Goal: Task Accomplishment & Management: Use online tool/utility

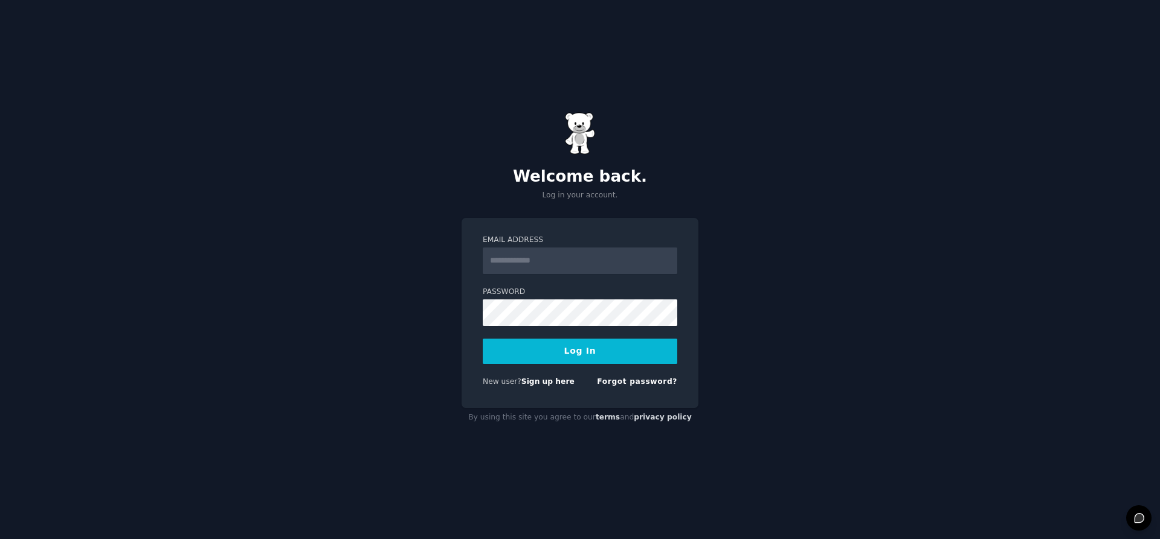
type input "**********"
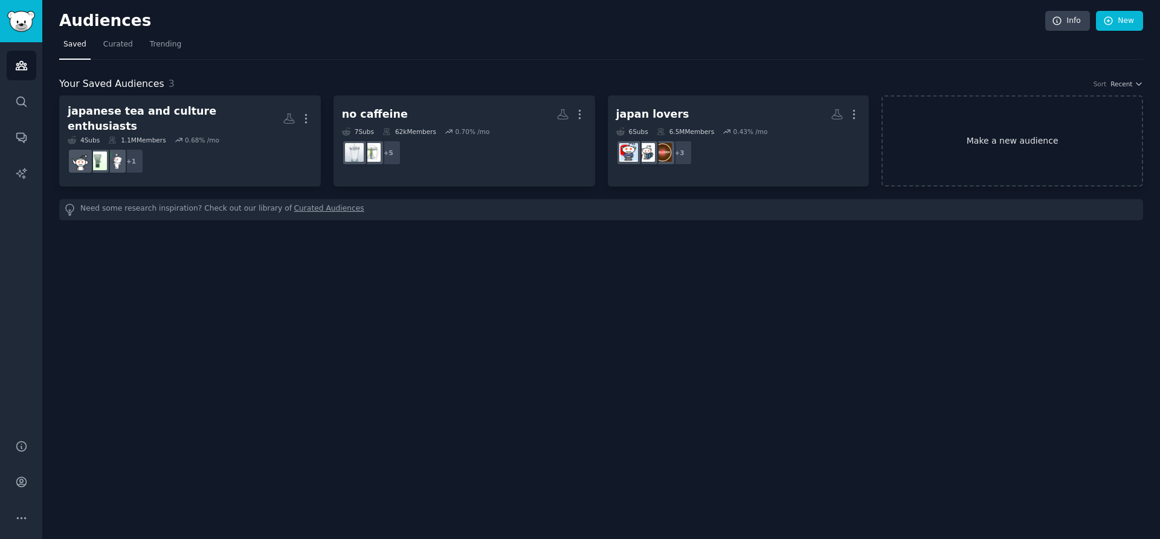
click at [1004, 145] on link "Make a new audience" at bounding box center [1012, 140] width 262 height 91
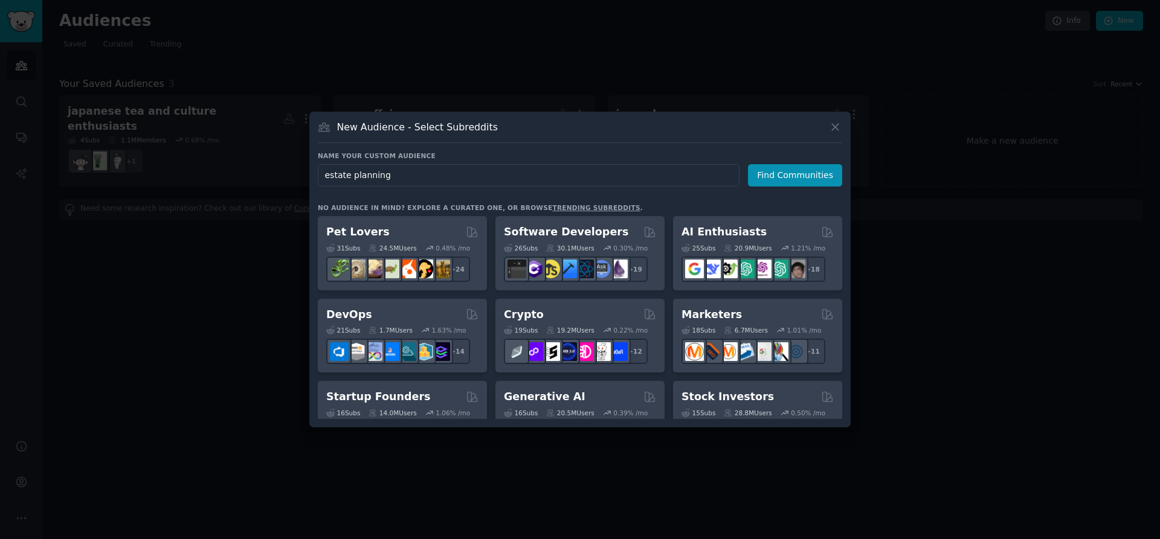
type input "estate planning"
click at [813, 190] on div "Name your custom audience Audience Name estate planning Find Communities No aud…" at bounding box center [580, 286] width 524 height 268
click at [814, 183] on button "Find Communities" at bounding box center [795, 175] width 94 height 22
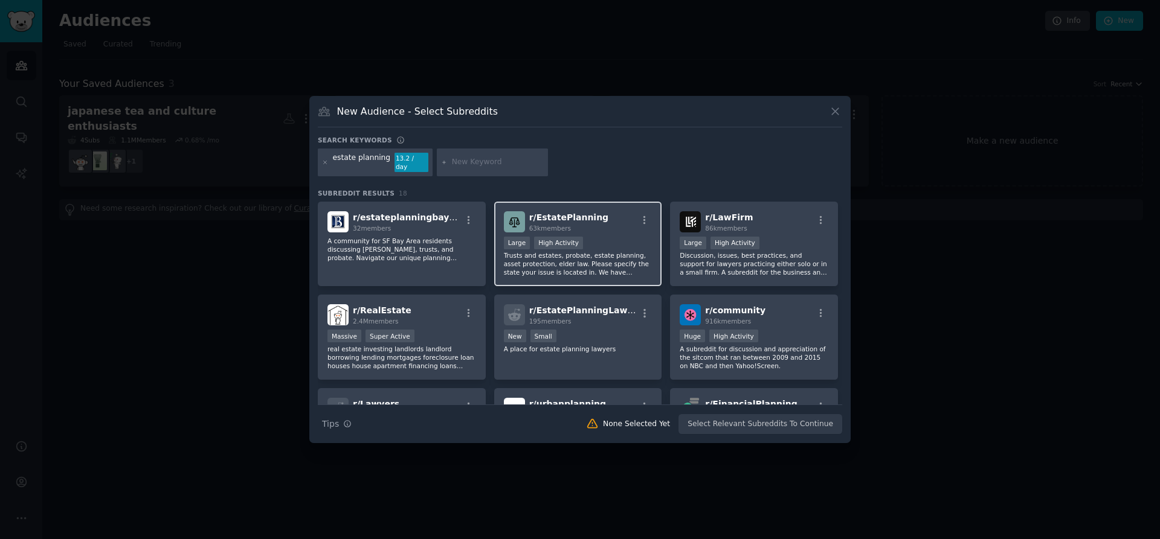
click at [641, 254] on p "Trusts and estates, probate, estate planning, asset protection, elder law. Plea…" at bounding box center [578, 263] width 149 height 25
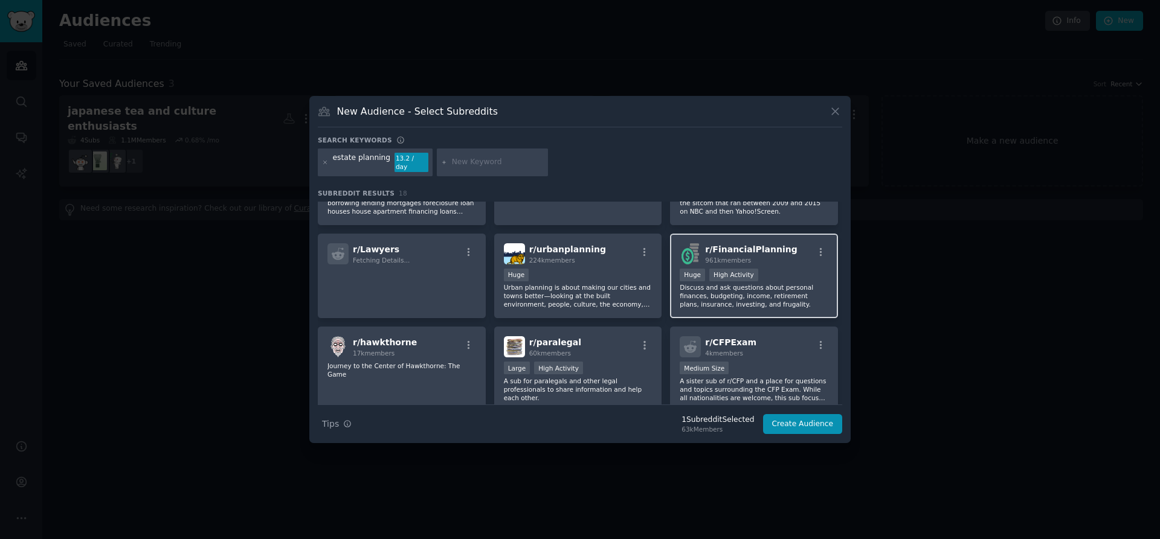
scroll to position [165, 0]
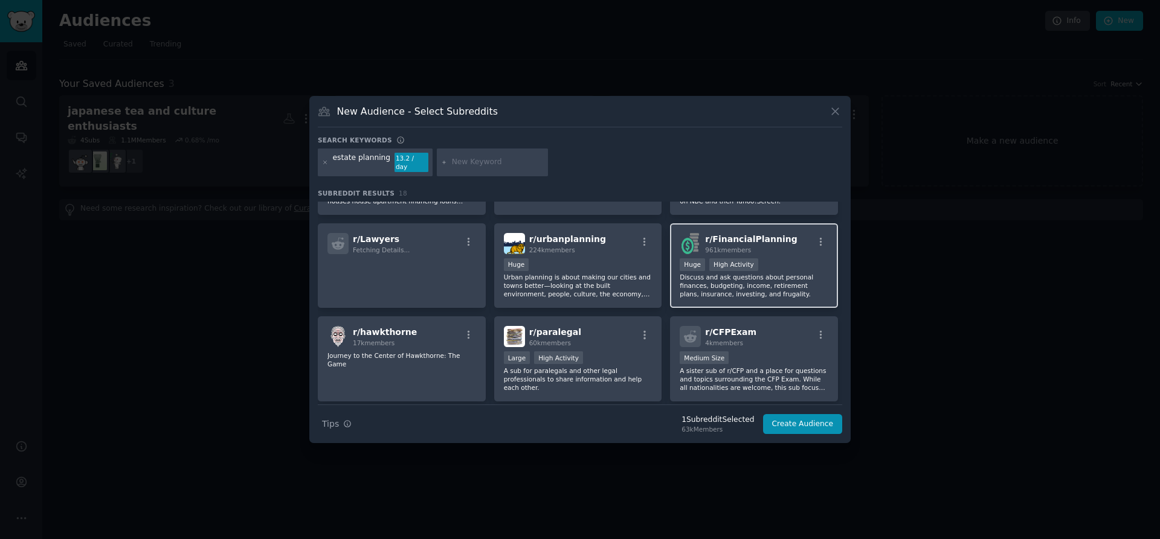
click at [770, 260] on div "Huge High Activity" at bounding box center [754, 266] width 149 height 15
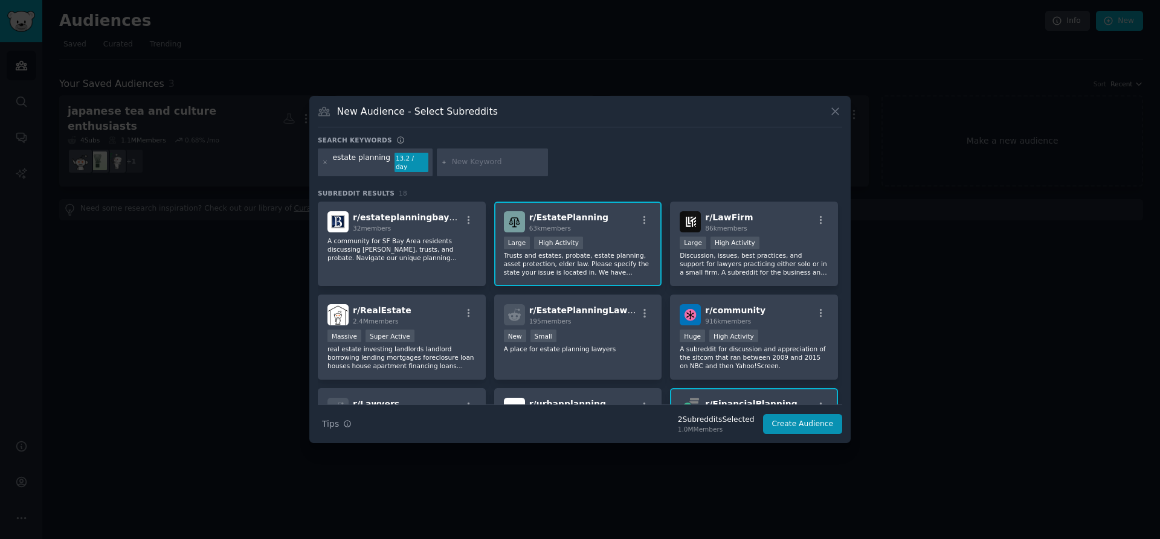
click at [465, 164] on input "text" at bounding box center [498, 162] width 92 height 11
type input "ask_lawyers"
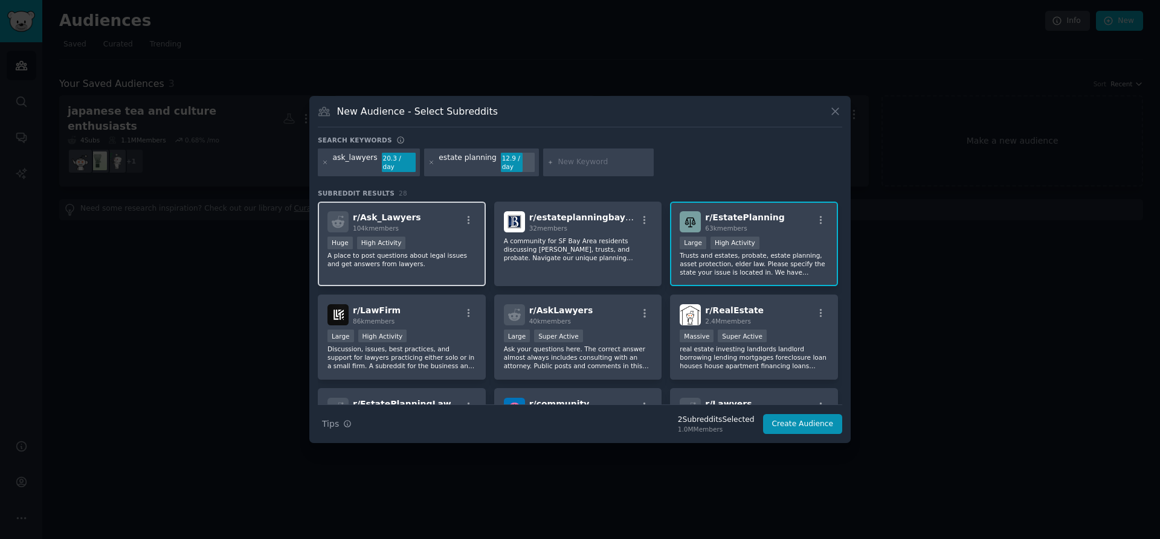
click at [428, 242] on div "Huge High Activity" at bounding box center [401, 244] width 149 height 15
click at [595, 161] on input "text" at bounding box center [604, 162] width 92 height 11
type input "retirement"
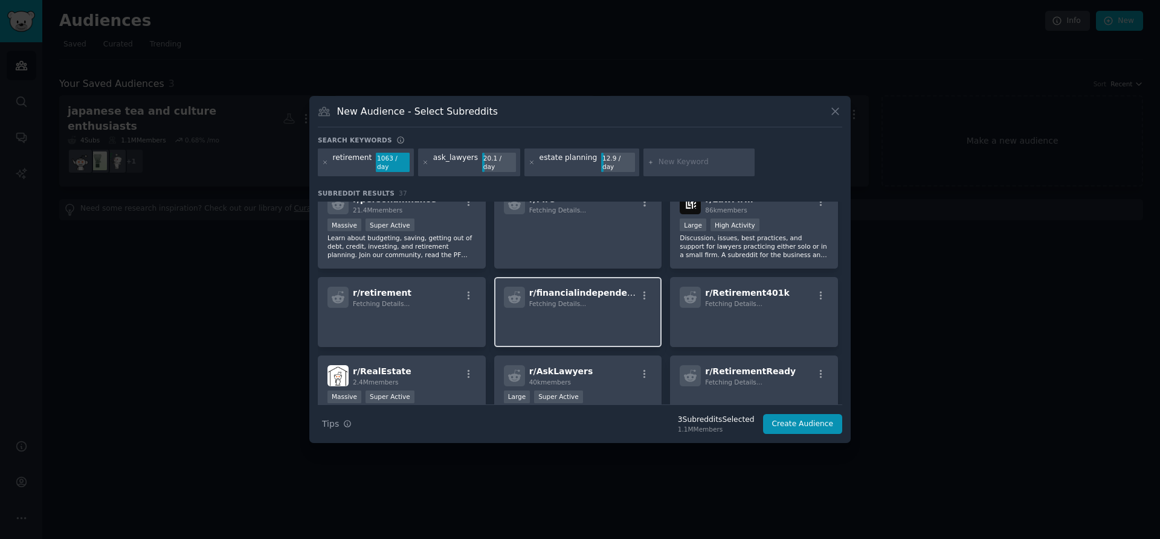
scroll to position [112, 0]
click at [451, 311] on p at bounding box center [401, 323] width 149 height 25
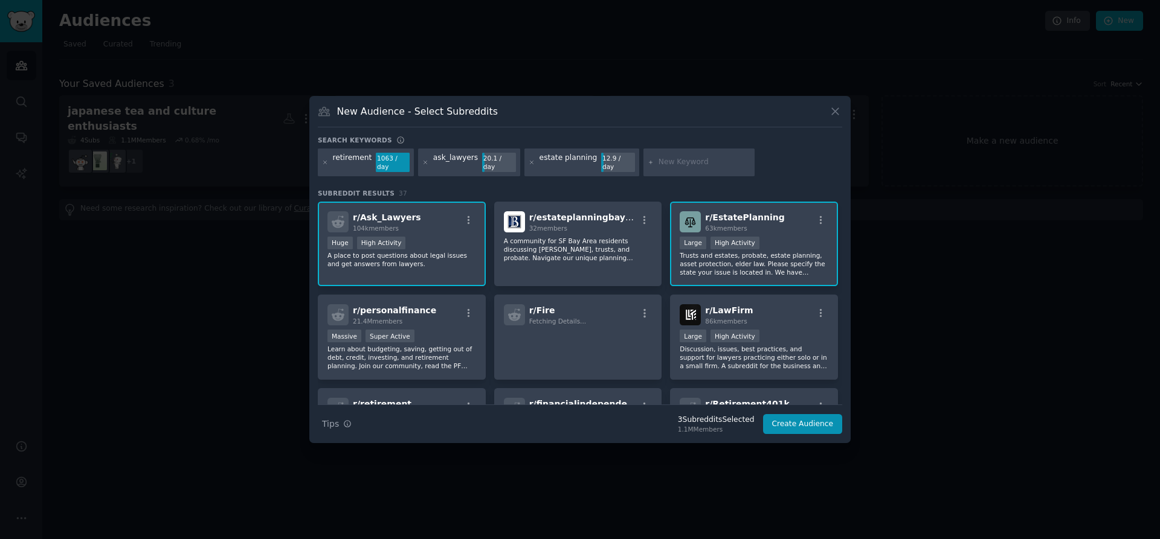
click at [680, 164] on input "text" at bounding box center [704, 162] width 92 height 11
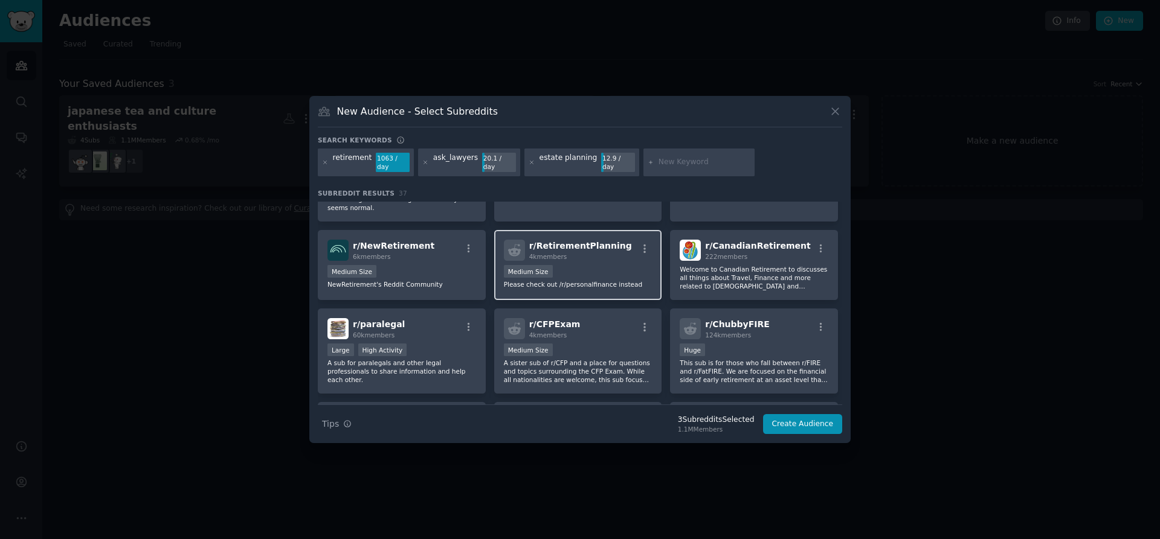
scroll to position [812, 0]
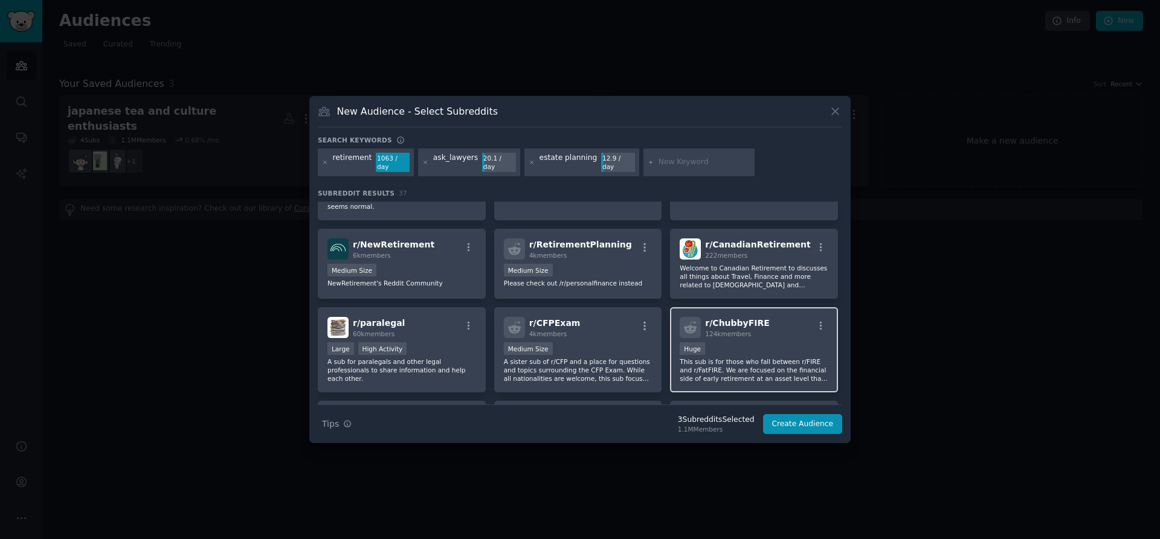
click at [728, 335] on span "124k members" at bounding box center [728, 333] width 46 height 7
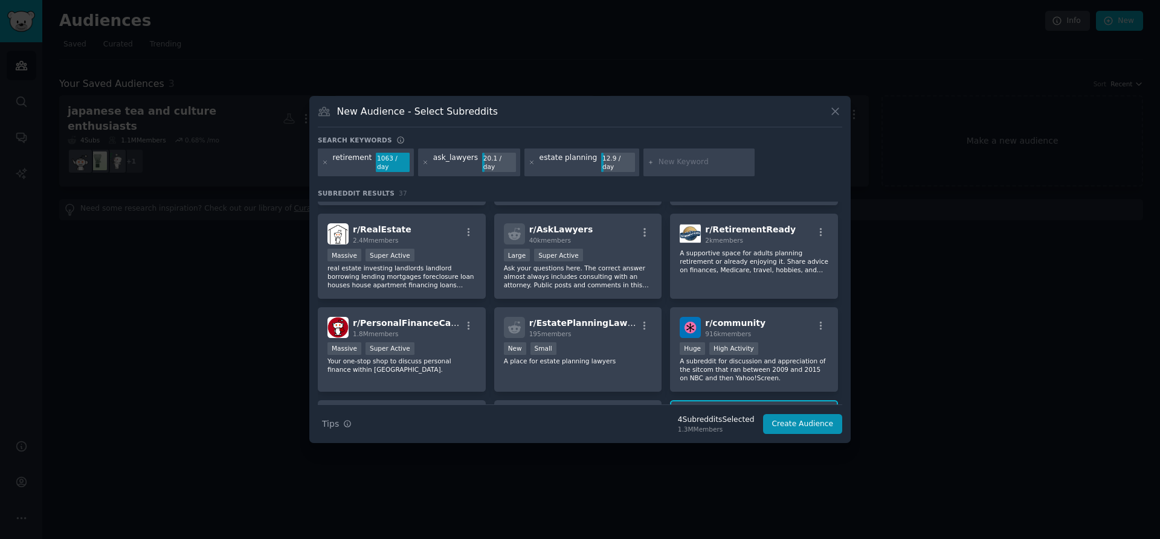
scroll to position [0, 0]
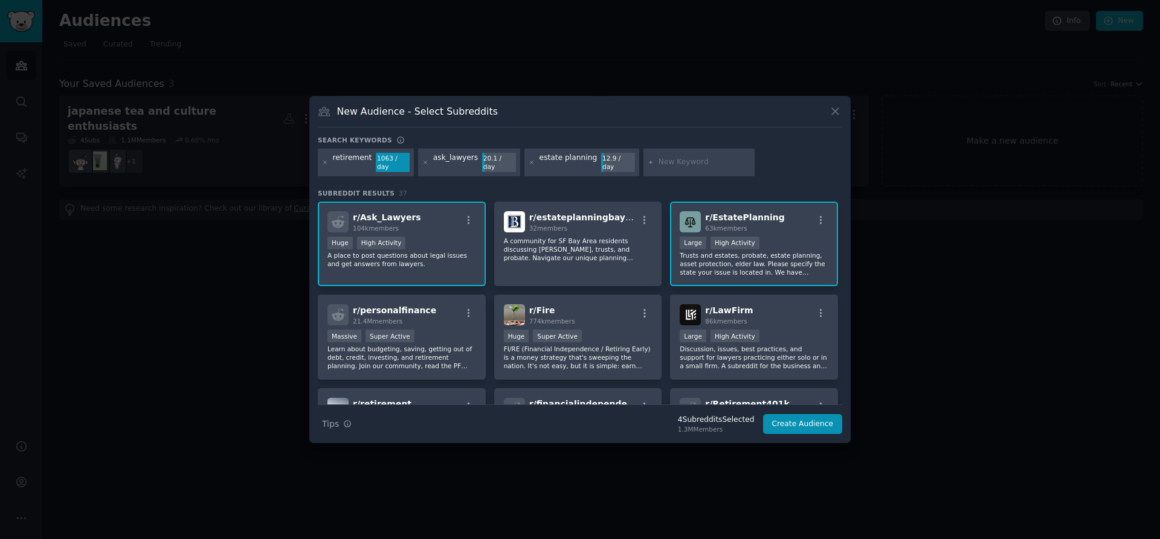
click at [684, 162] on input "text" at bounding box center [704, 162] width 92 height 11
type input "aging parents"
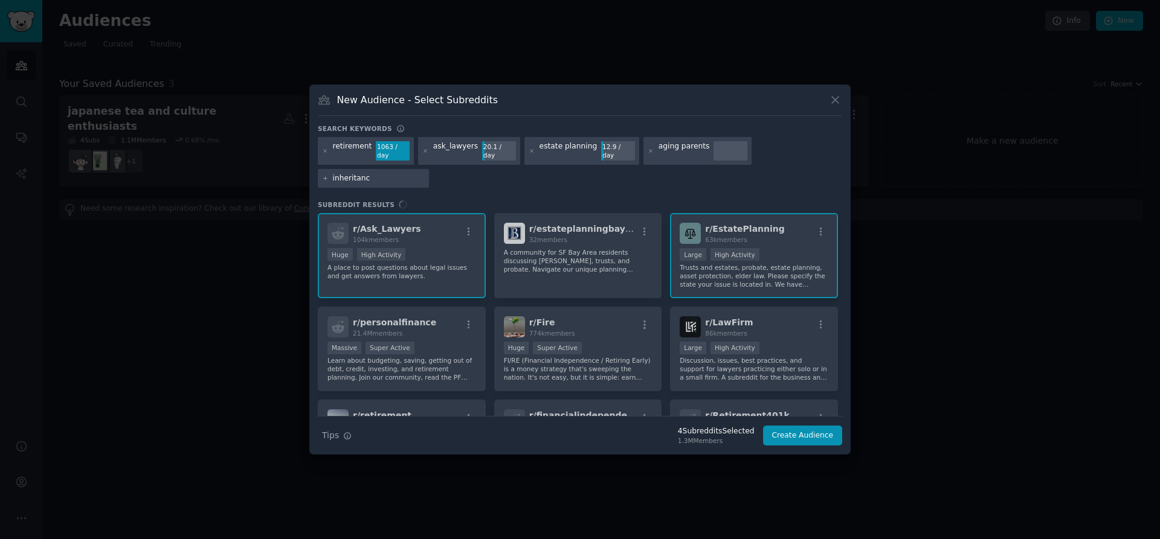
type input "inheritance"
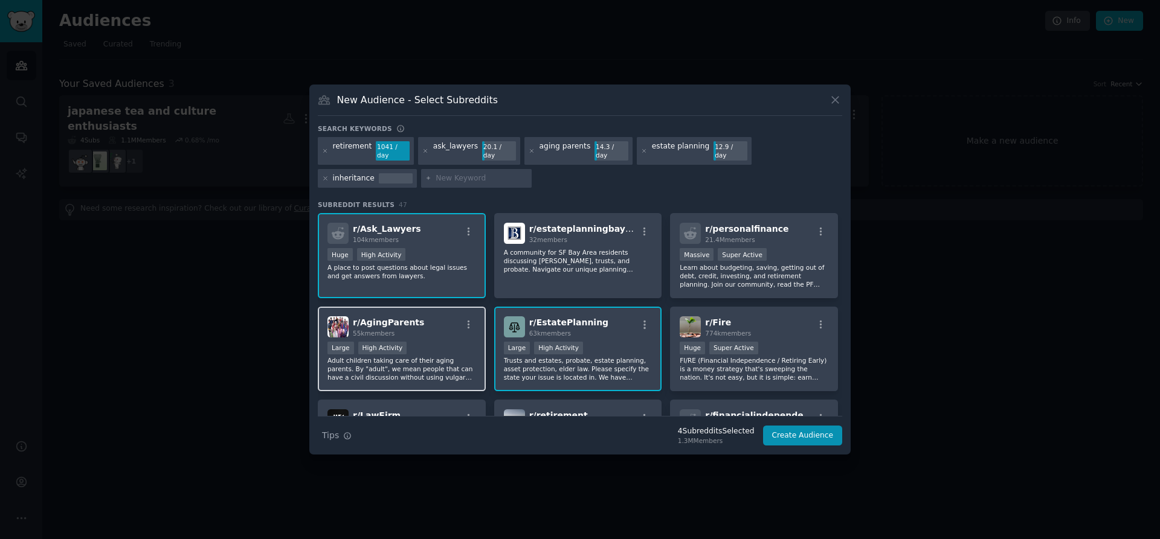
click at [441, 329] on div "r/ AgingParents 55k members" at bounding box center [401, 327] width 149 height 21
click at [325, 175] on icon at bounding box center [325, 178] width 7 height 7
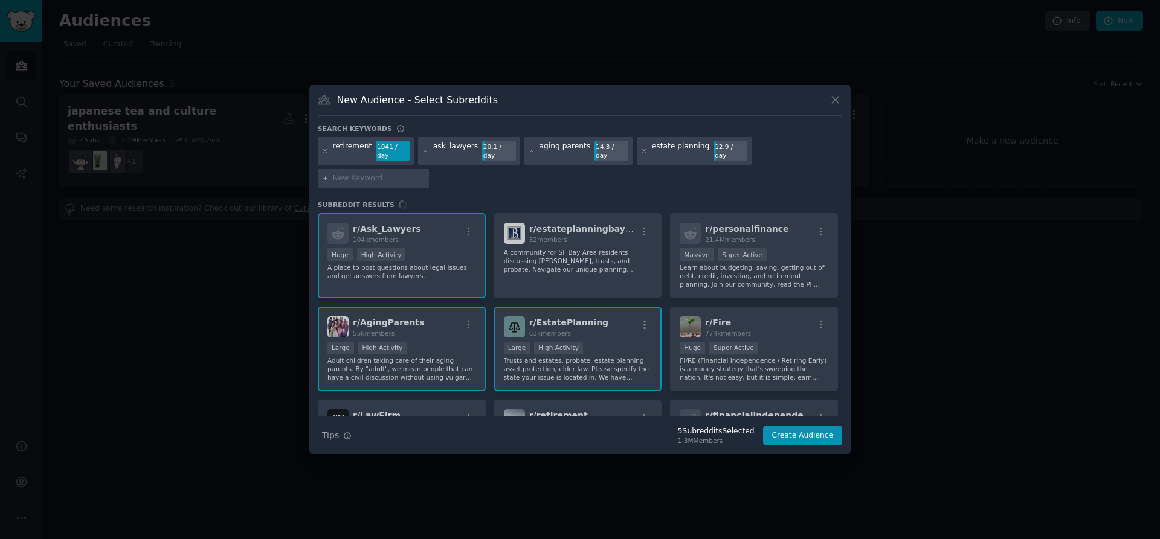
click at [370, 178] on input "text" at bounding box center [379, 178] width 92 height 11
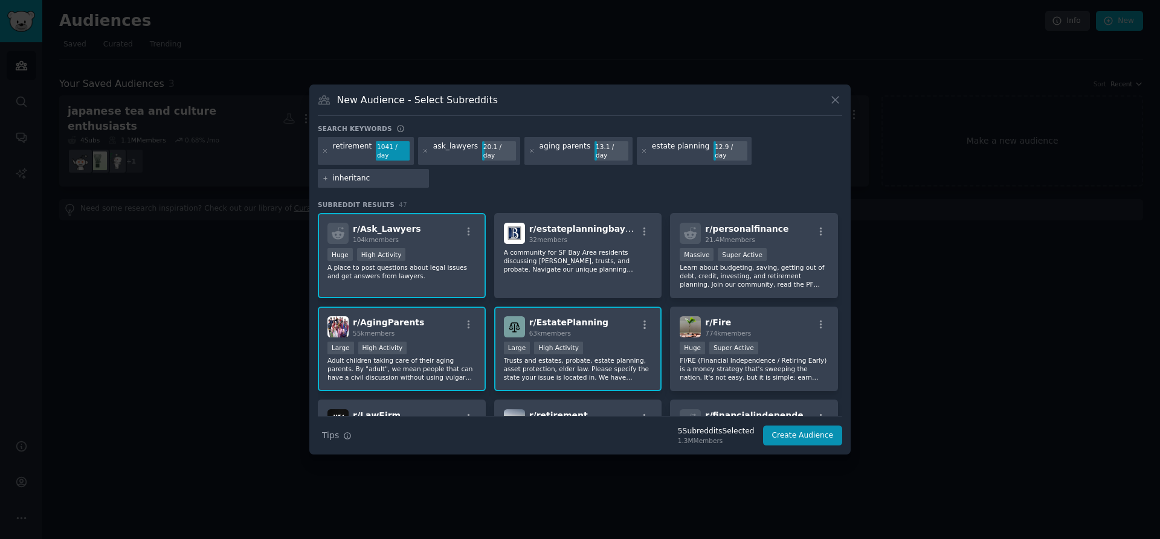
type input "inheritance"
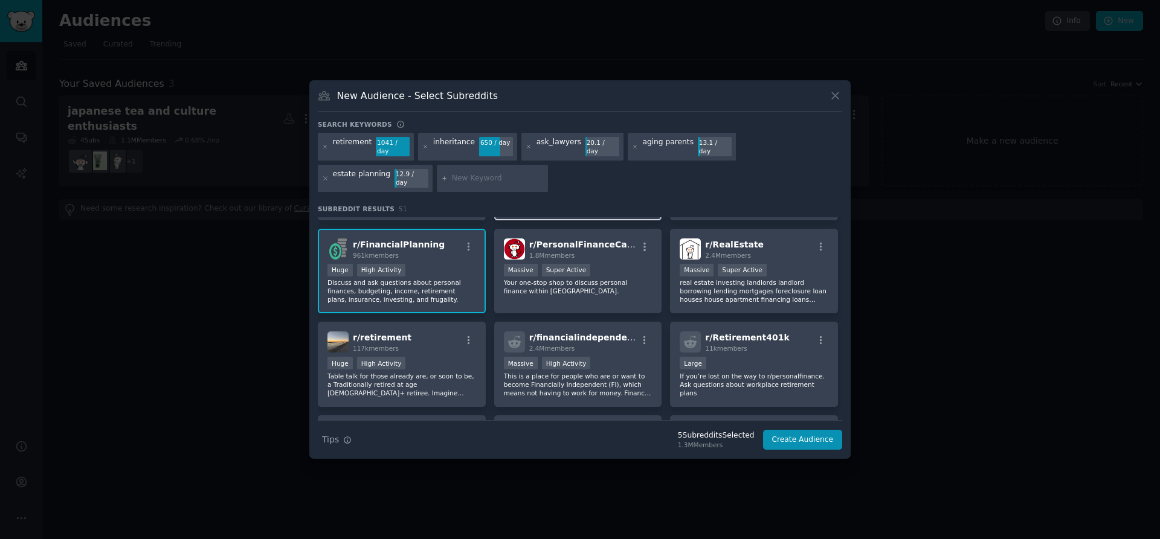
scroll to position [275, 0]
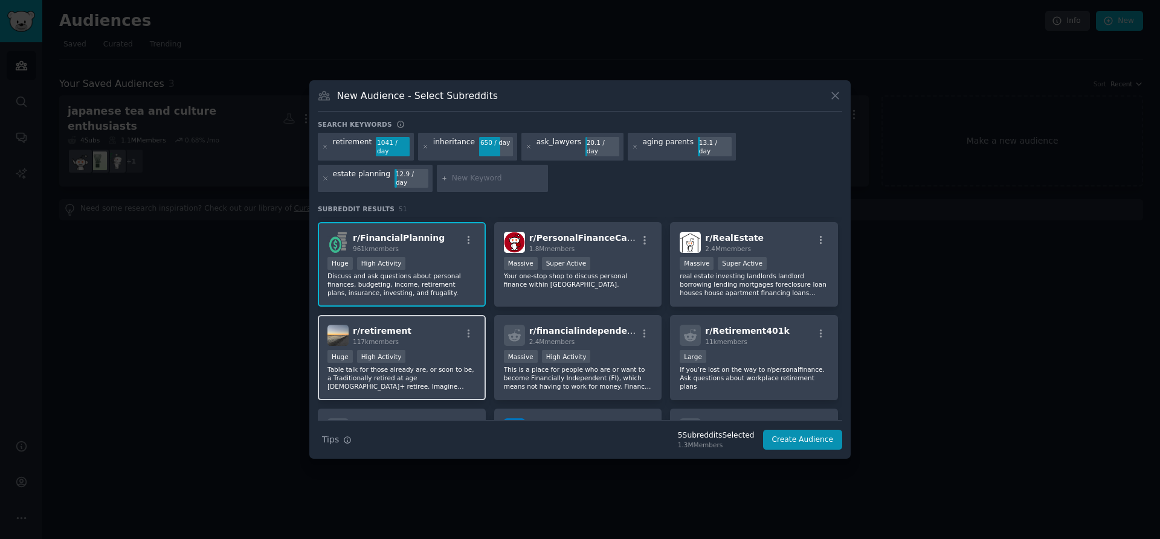
click at [439, 338] on div "r/ retirement 117k members Huge High Activity Table talk for those already are,…" at bounding box center [402, 357] width 168 height 85
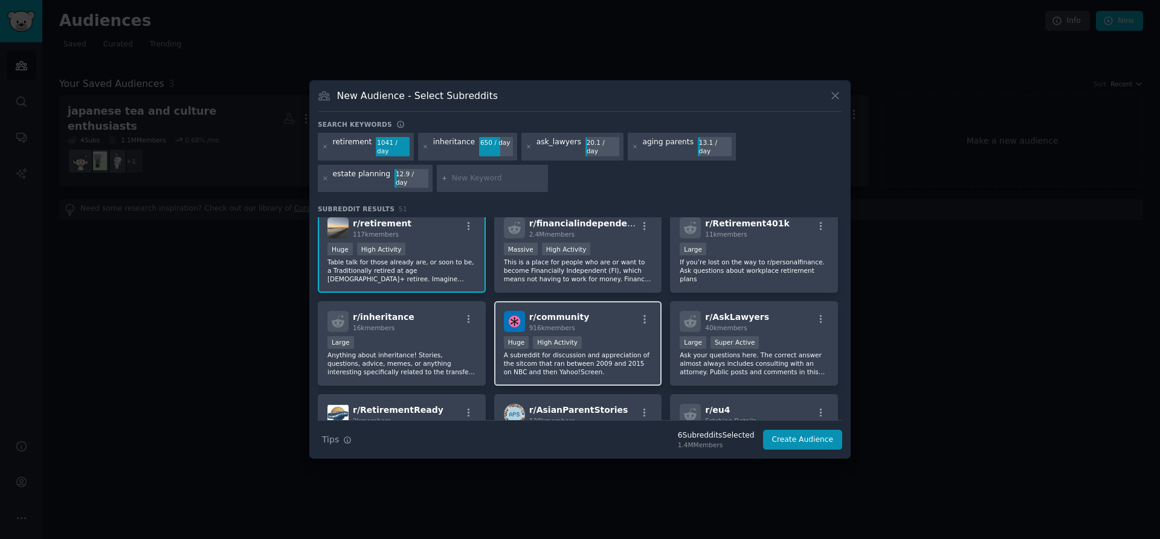
scroll to position [384, 0]
click at [443, 335] on div "Large" at bounding box center [401, 342] width 149 height 15
click at [794, 430] on button "Create Audience" at bounding box center [803, 440] width 80 height 21
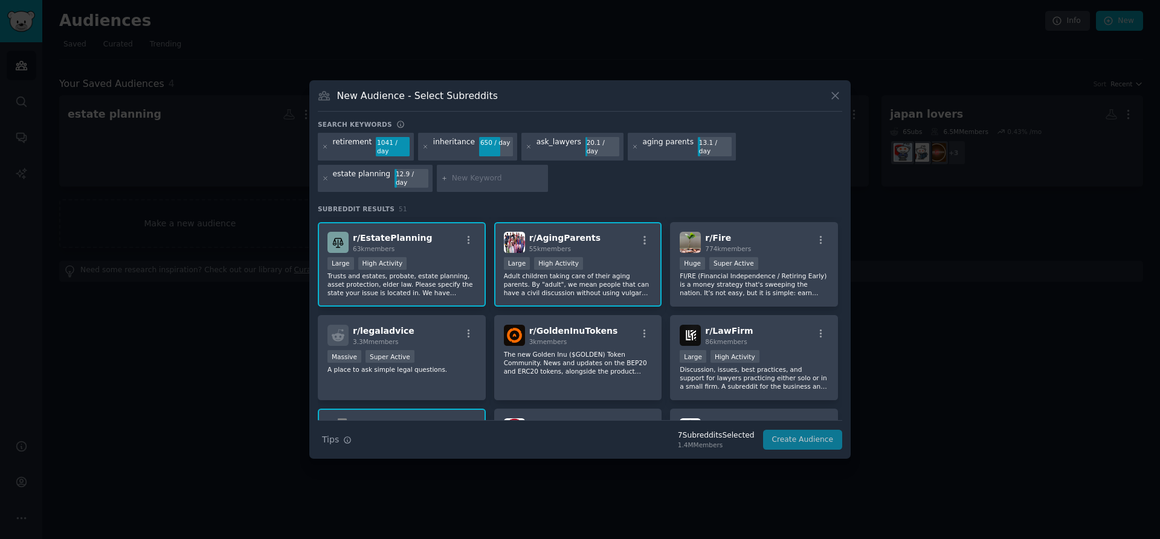
scroll to position [0, 0]
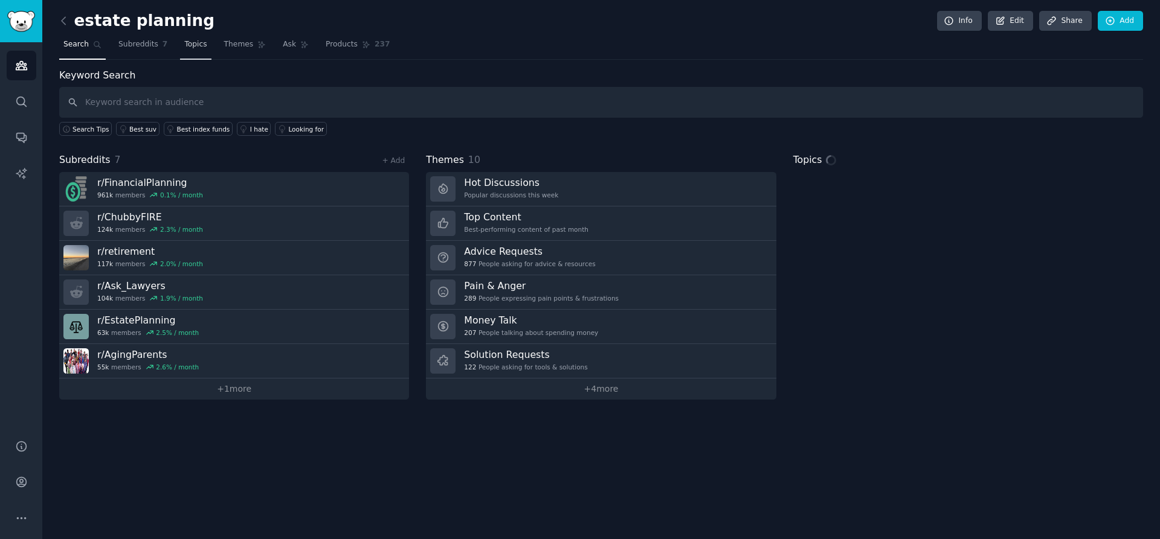
click at [186, 39] on span "Topics" at bounding box center [195, 44] width 22 height 11
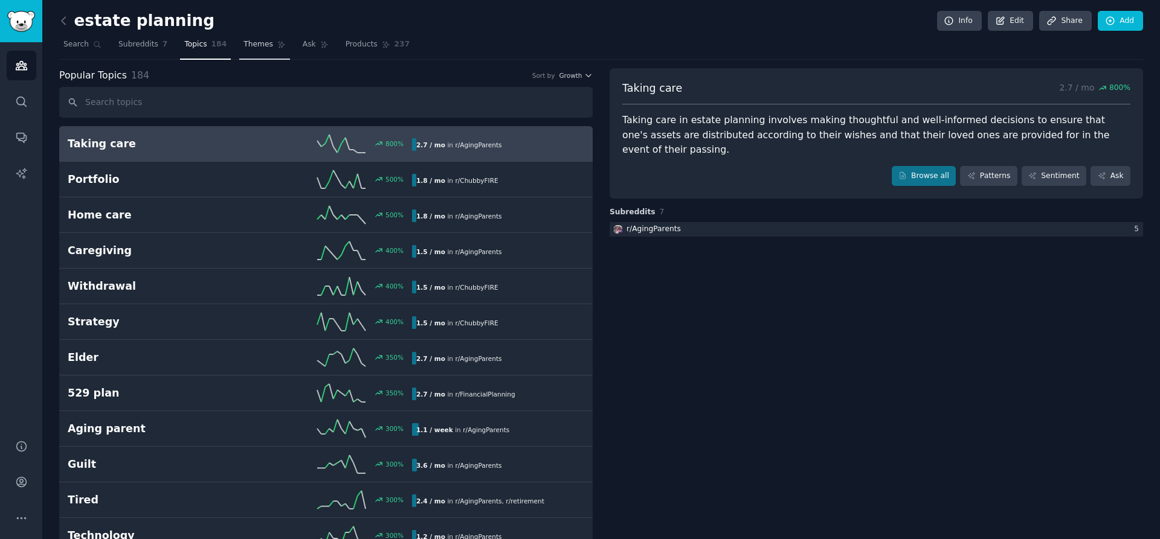
click at [257, 54] on link "Themes" at bounding box center [264, 47] width 51 height 25
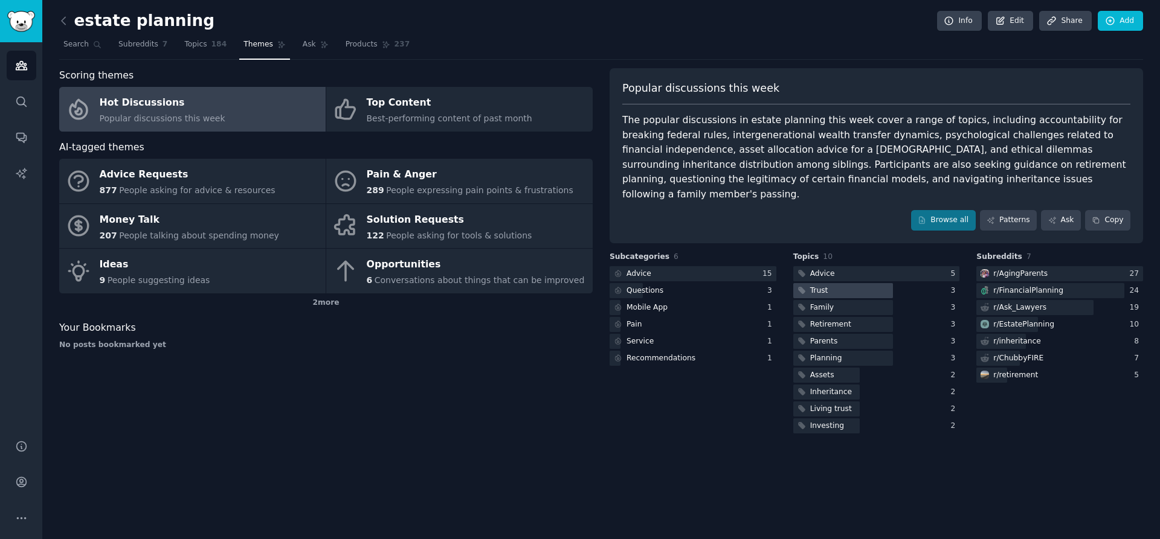
click at [838, 283] on div at bounding box center [843, 290] width 100 height 15
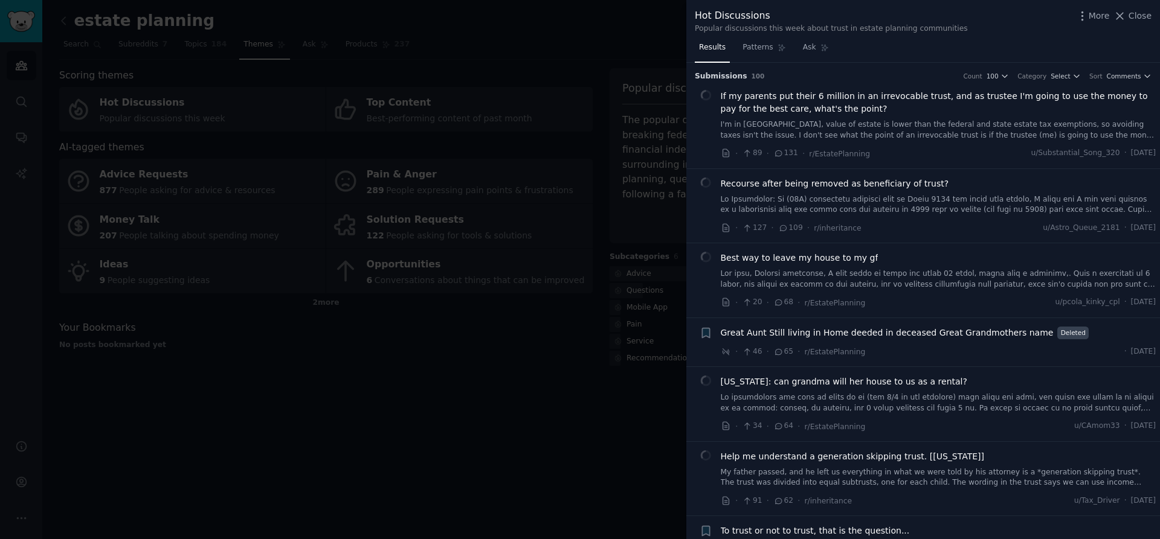
click at [905, 202] on link at bounding box center [938, 204] width 435 height 21
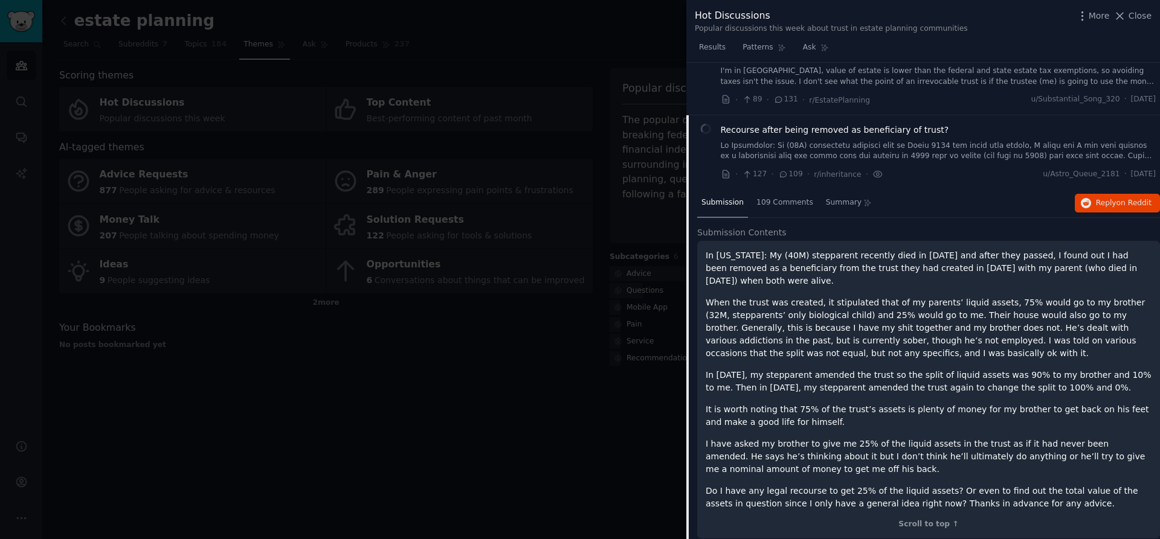
scroll to position [48, 0]
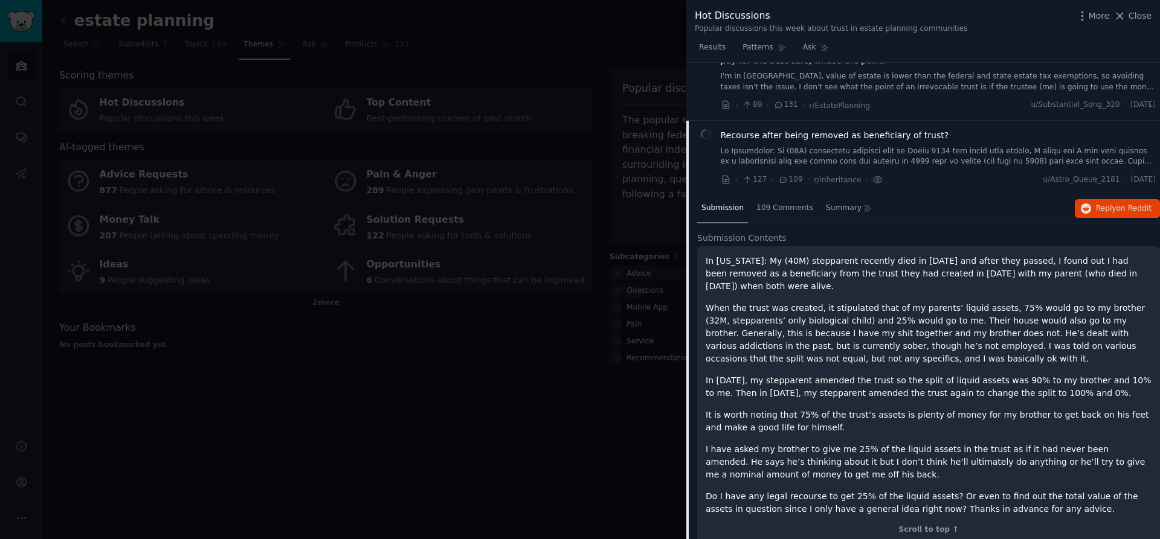
click at [896, 137] on span "Recourse after being removed as beneficiary of trust?" at bounding box center [835, 135] width 228 height 13
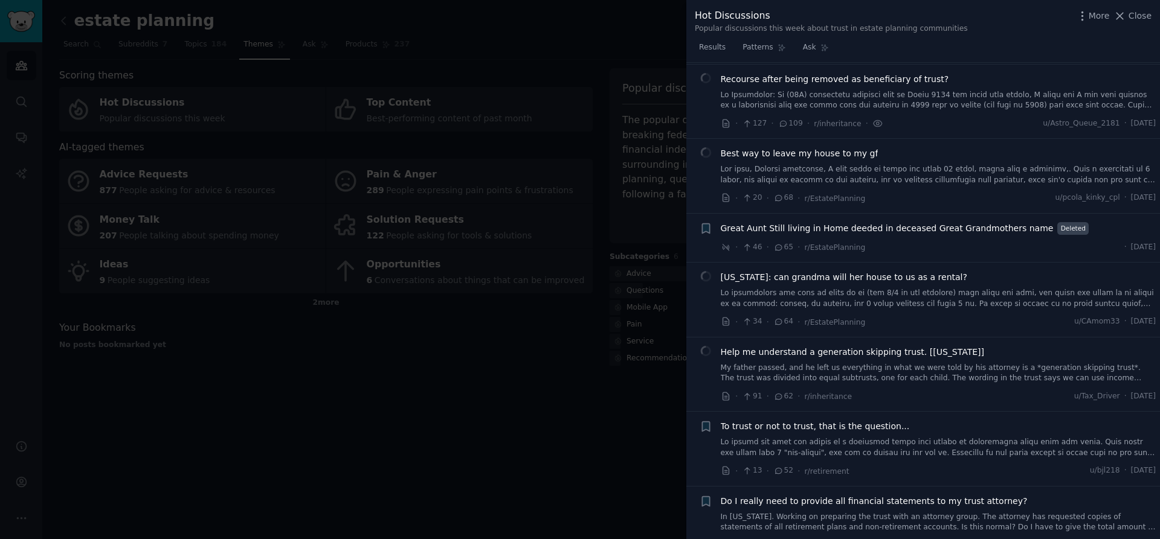
scroll to position [106, 0]
click at [902, 88] on link at bounding box center [938, 98] width 435 height 21
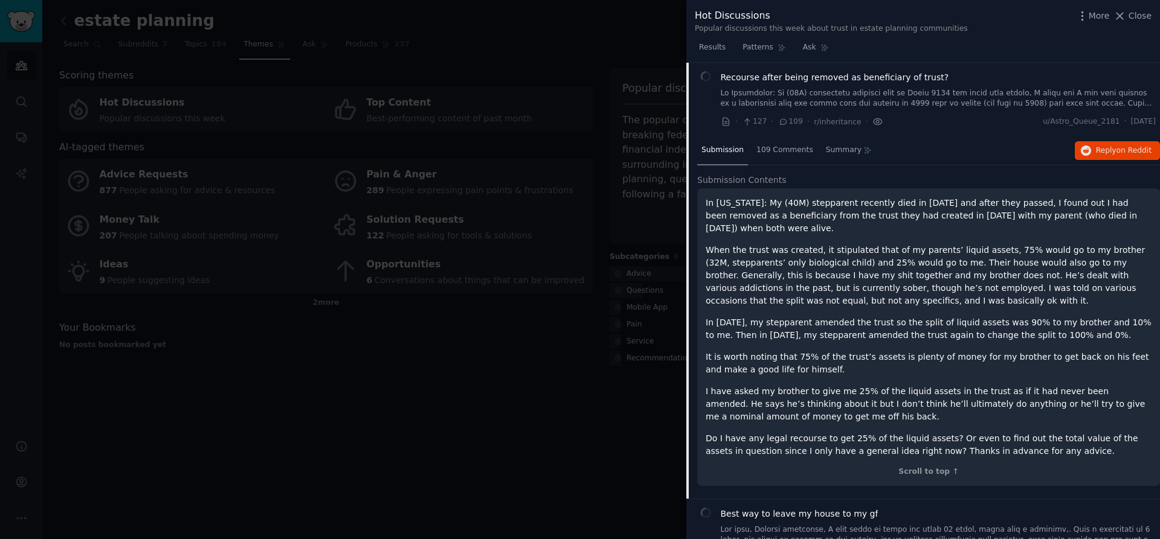
click at [873, 122] on icon at bounding box center [877, 121] width 11 height 13
click at [1096, 153] on span "Reply on Reddit" at bounding box center [1124, 151] width 56 height 11
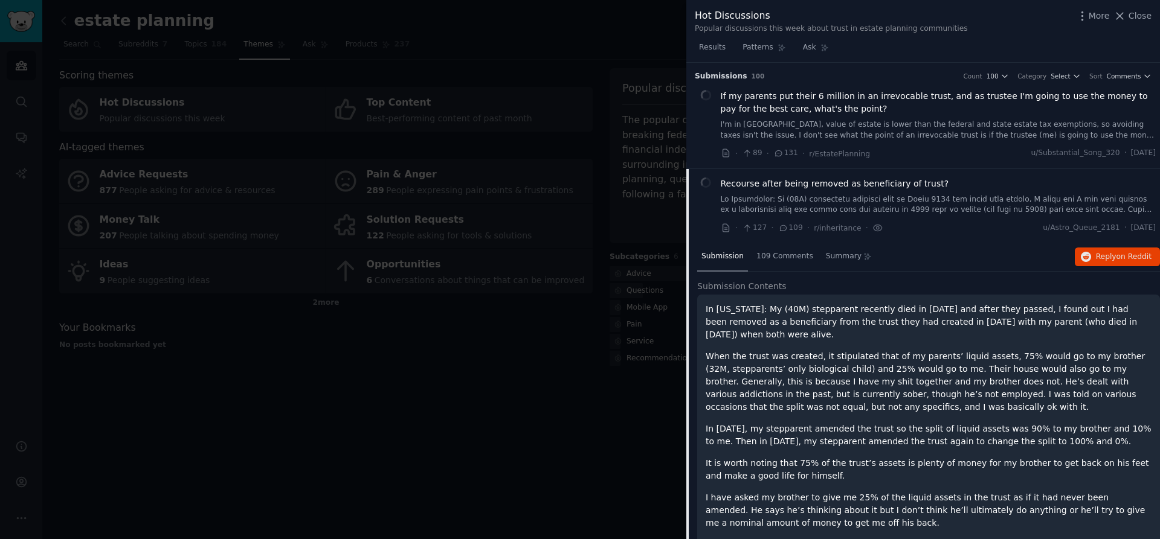
click at [556, 361] on div at bounding box center [580, 269] width 1160 height 539
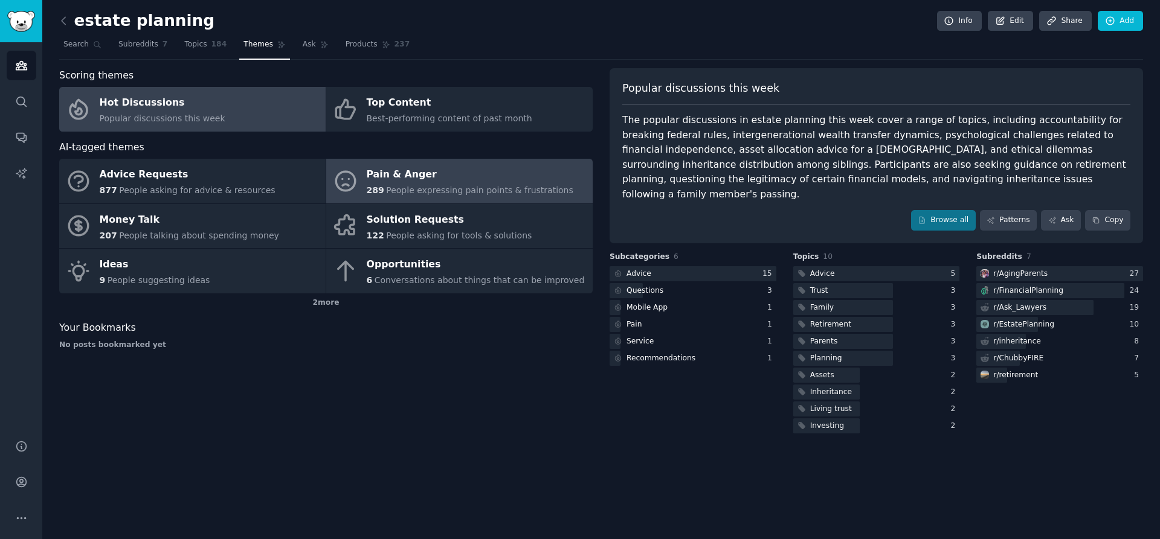
click at [459, 180] on div "Pain & Anger" at bounding box center [470, 174] width 207 height 19
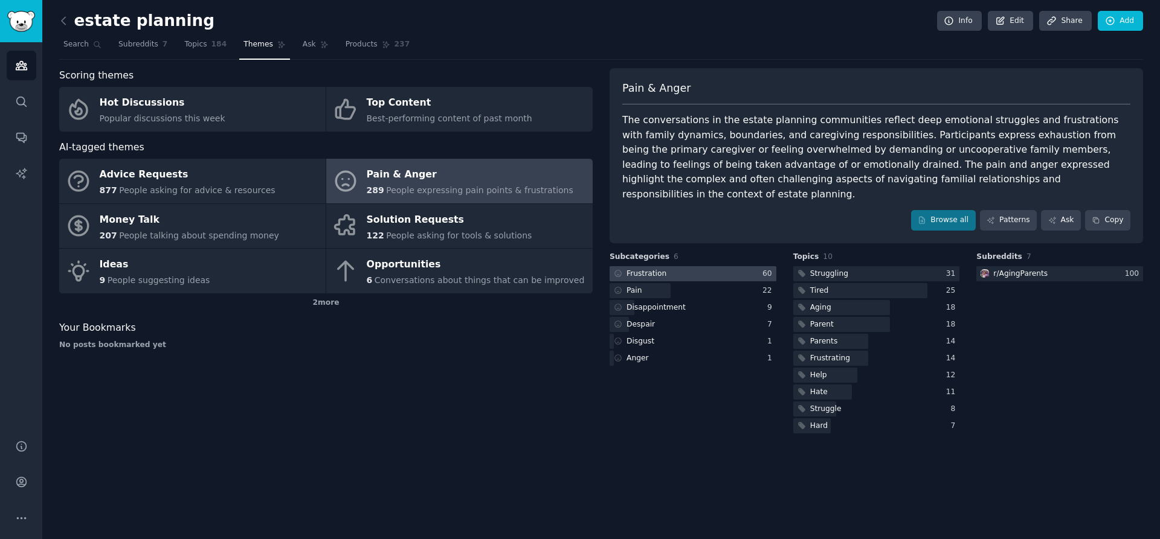
click at [727, 266] on div at bounding box center [692, 273] width 167 height 15
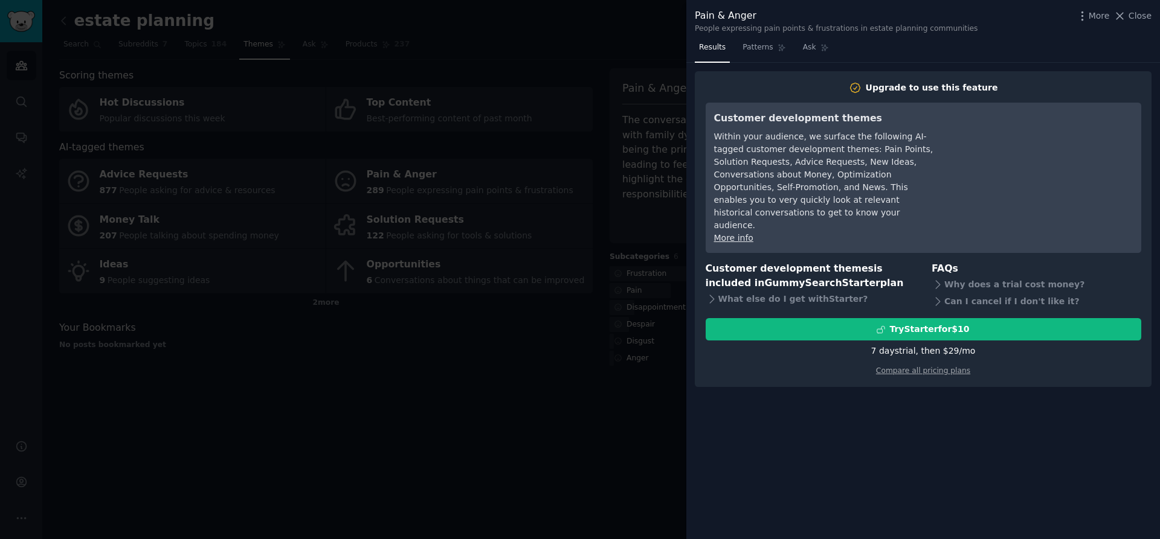
click at [464, 413] on div at bounding box center [580, 269] width 1160 height 539
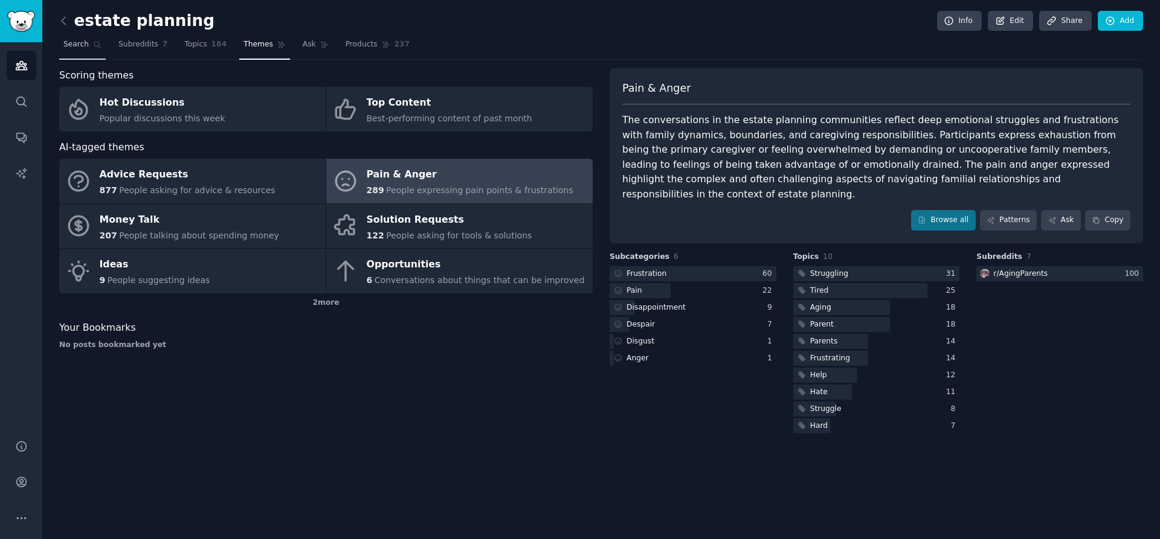
click at [88, 48] on span "Search" at bounding box center [75, 44] width 25 height 11
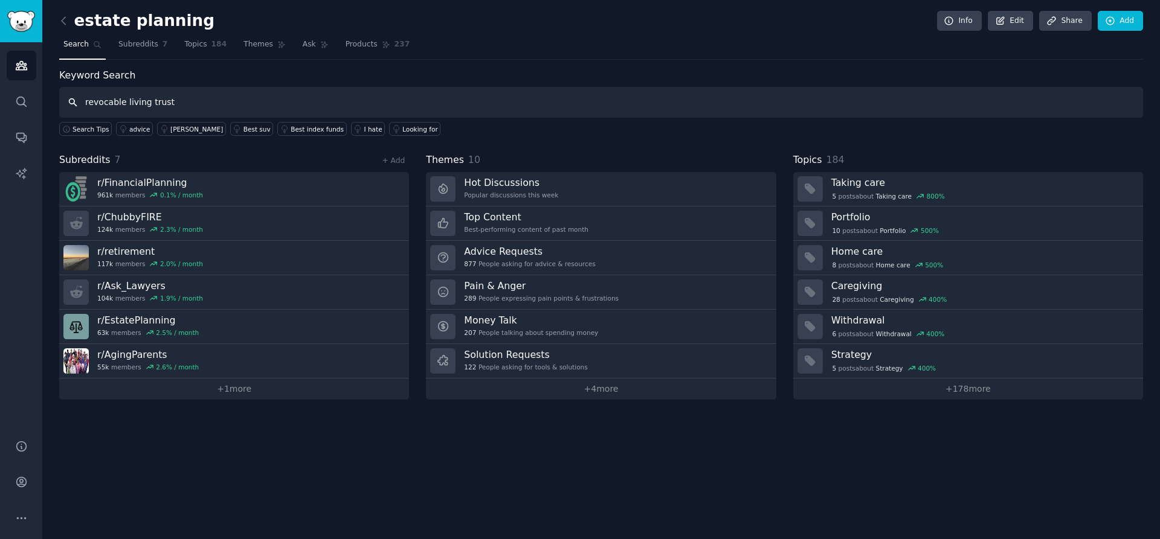
type input "revocable living trust"
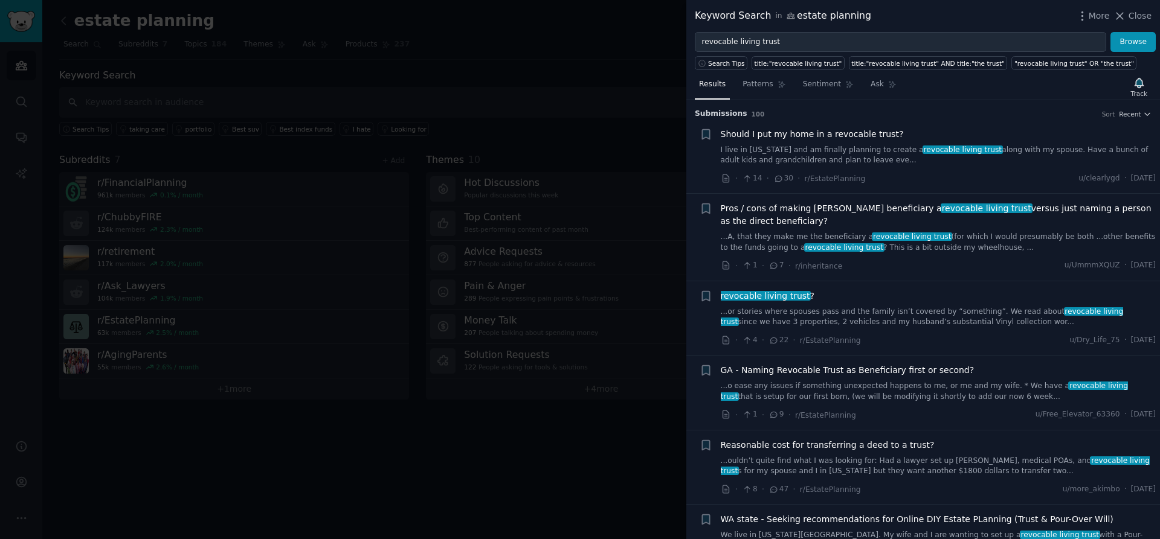
click at [764, 156] on link "I live in California and am finally planning to create a revocable living trust…" at bounding box center [938, 155] width 435 height 21
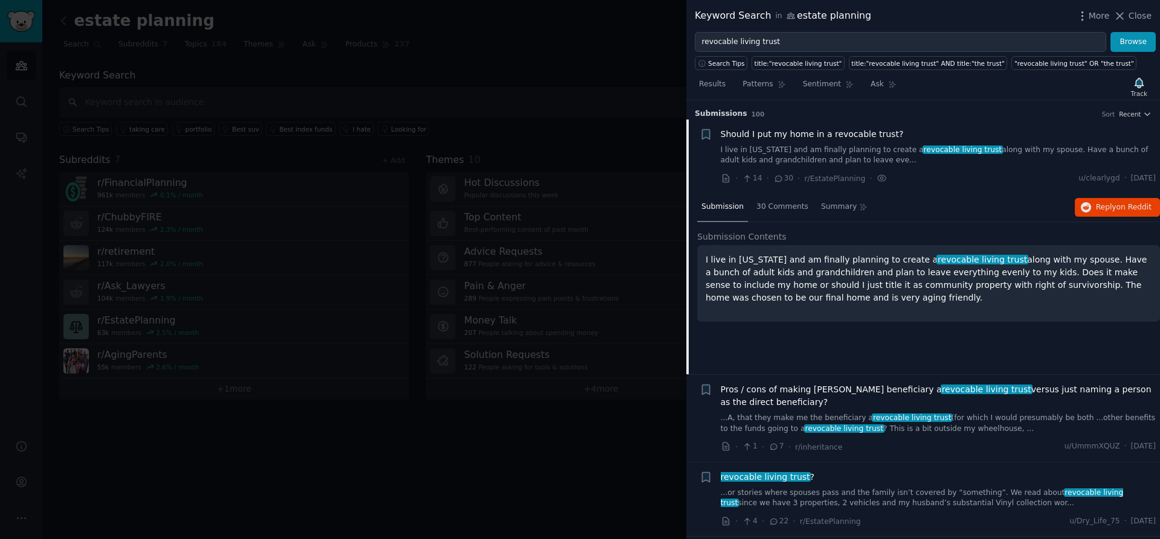
scroll to position [19, 0]
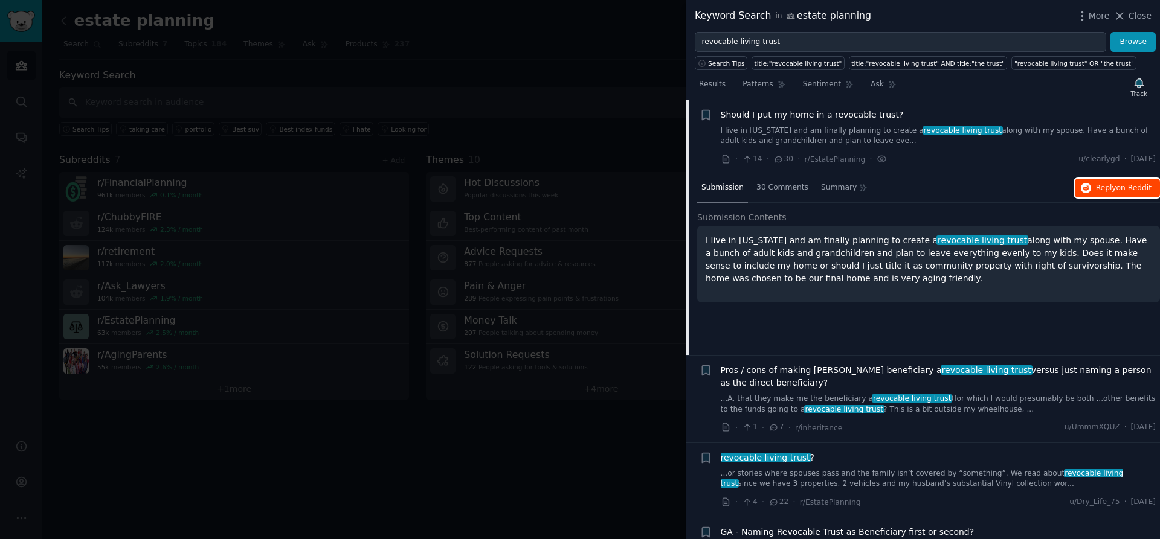
click at [1096, 188] on span "Reply on Reddit" at bounding box center [1124, 188] width 56 height 11
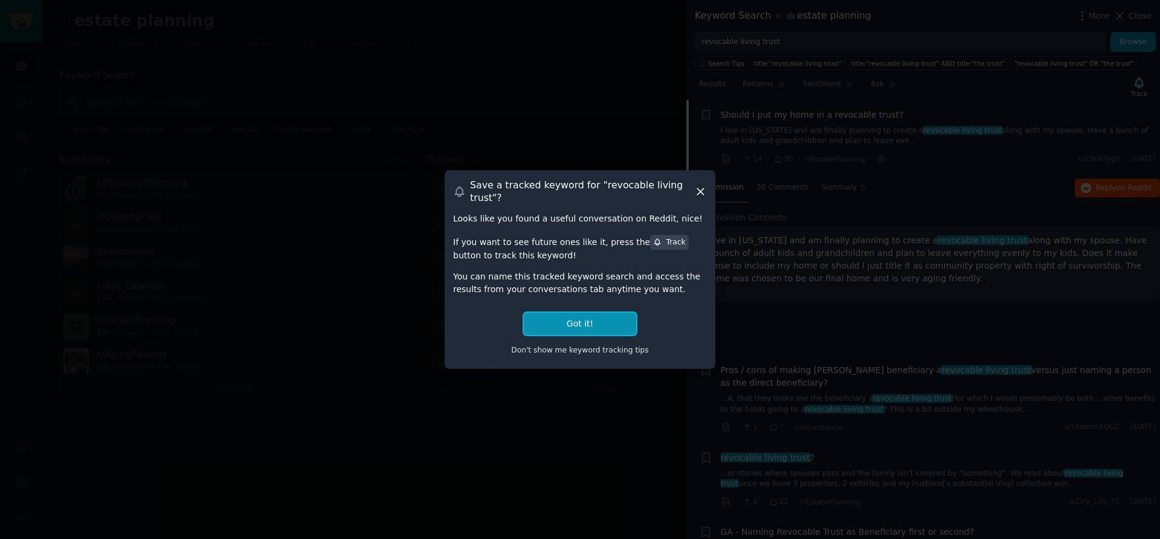
click at [564, 328] on button "Got it!" at bounding box center [580, 324] width 112 height 22
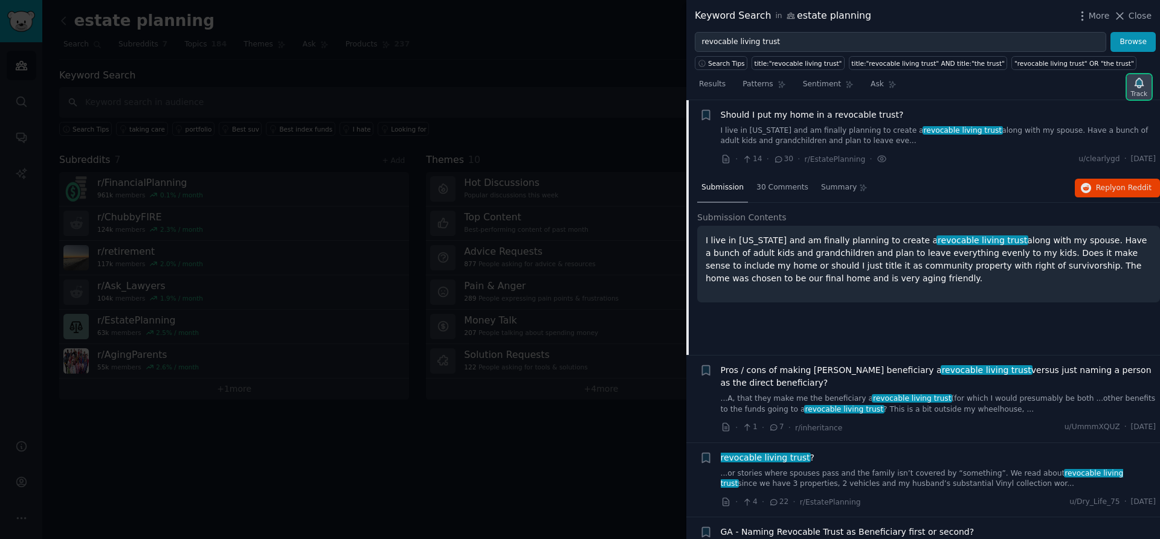
click at [1140, 89] on div "Track" at bounding box center [1139, 93] width 16 height 8
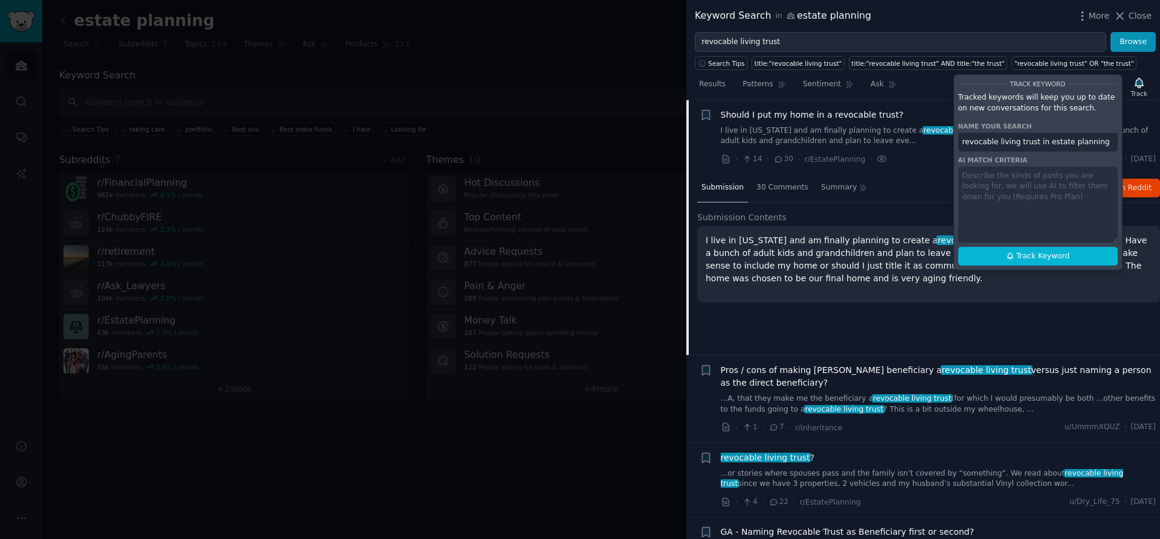
click at [991, 179] on div "Track Keyword Tracked keywords will keep you up to date on new conversations fo…" at bounding box center [1037, 172] width 169 height 196
click at [1000, 205] on div "Track Keyword Tracked keywords will keep you up to date on new conversations fo…" at bounding box center [1037, 172] width 169 height 196
click at [1029, 261] on span "Track Keyword" at bounding box center [1042, 256] width 53 height 11
type input "revocable living trust in estate planning"
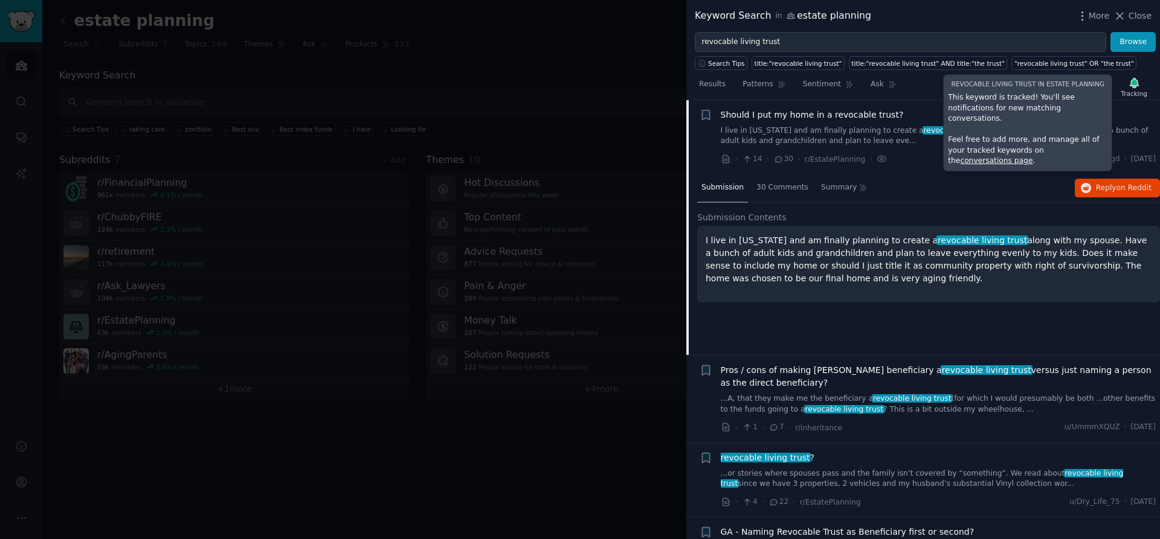
click at [1021, 288] on div "I live in California and am finally planning to create a revocable living trust…" at bounding box center [928, 264] width 463 height 77
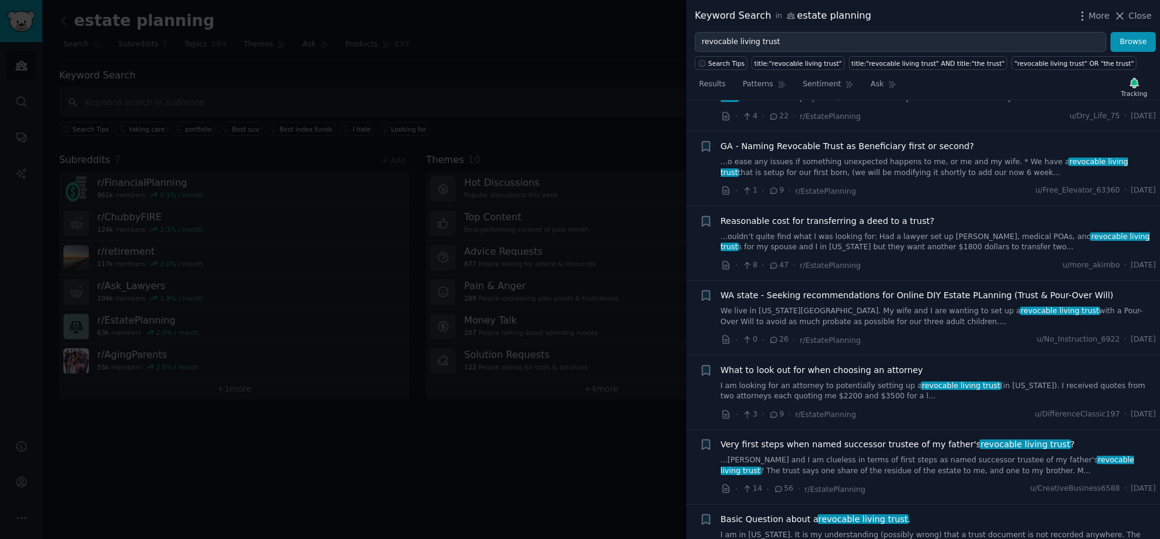
scroll to position [409, 0]
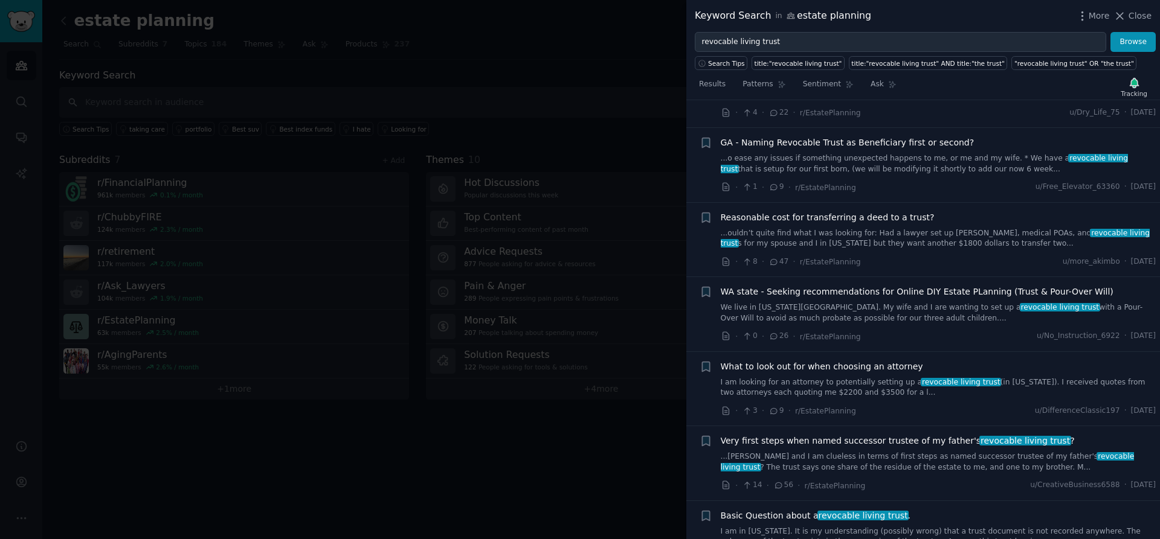
click at [807, 385] on link "I am looking for an attorney to potentially setting up a revocable living trust…" at bounding box center [938, 388] width 435 height 21
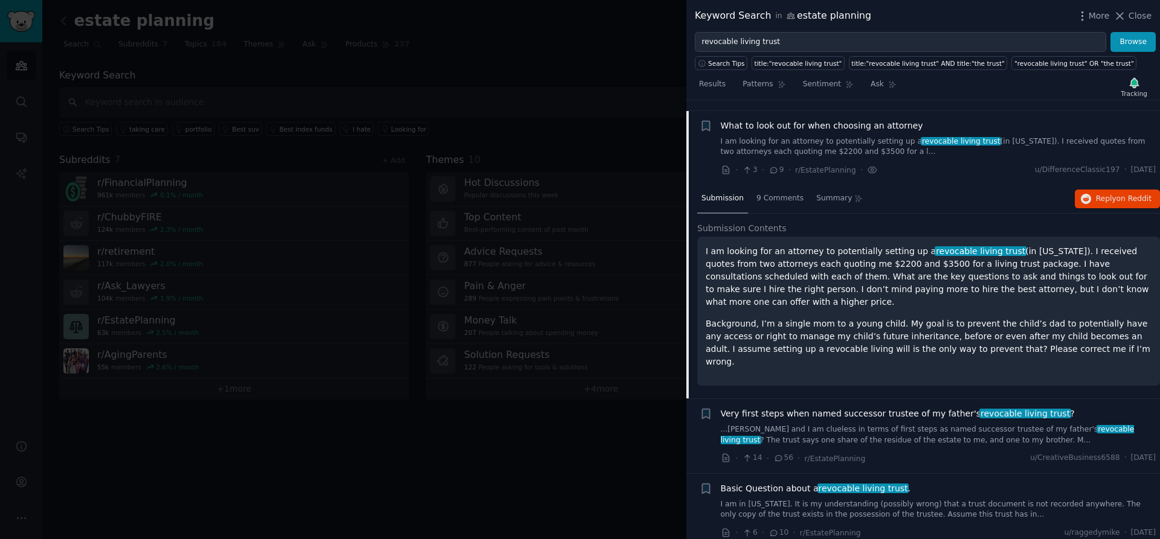
scroll to position [480, 0]
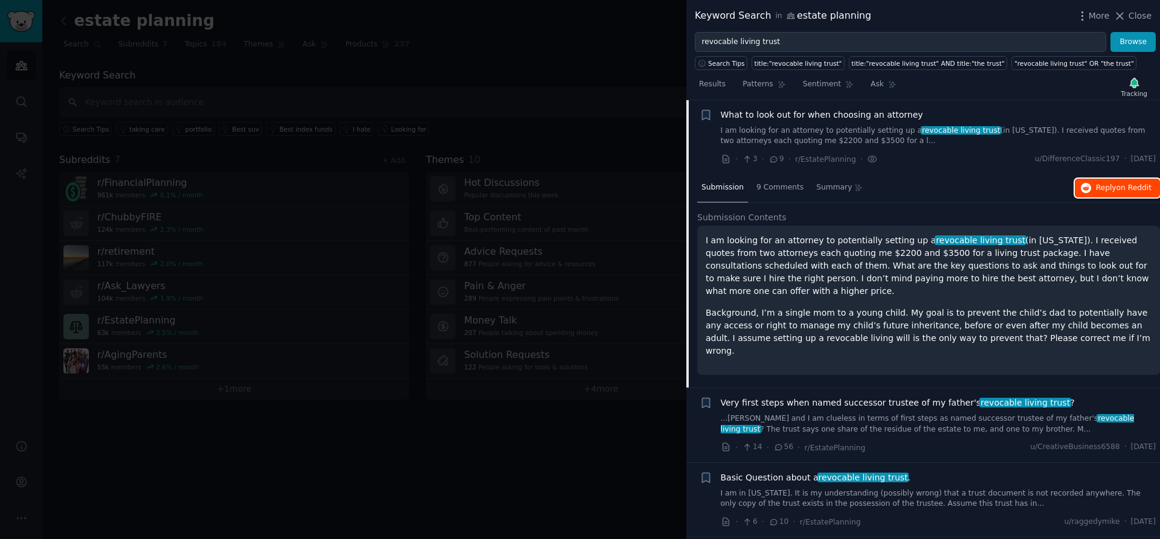
click at [1111, 186] on span "Reply on Reddit" at bounding box center [1124, 188] width 56 height 11
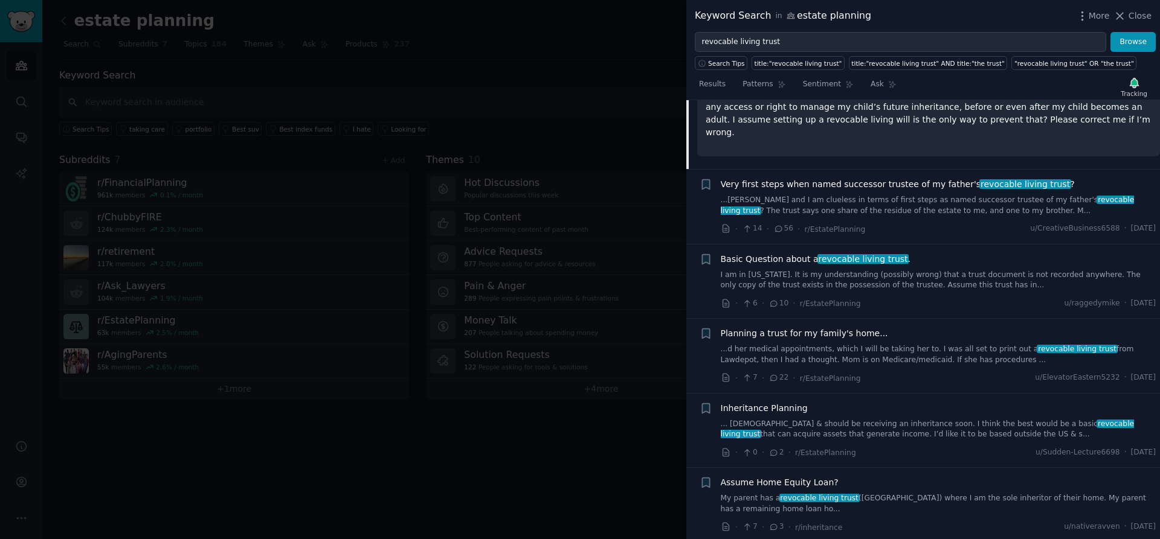
scroll to position [703, 0]
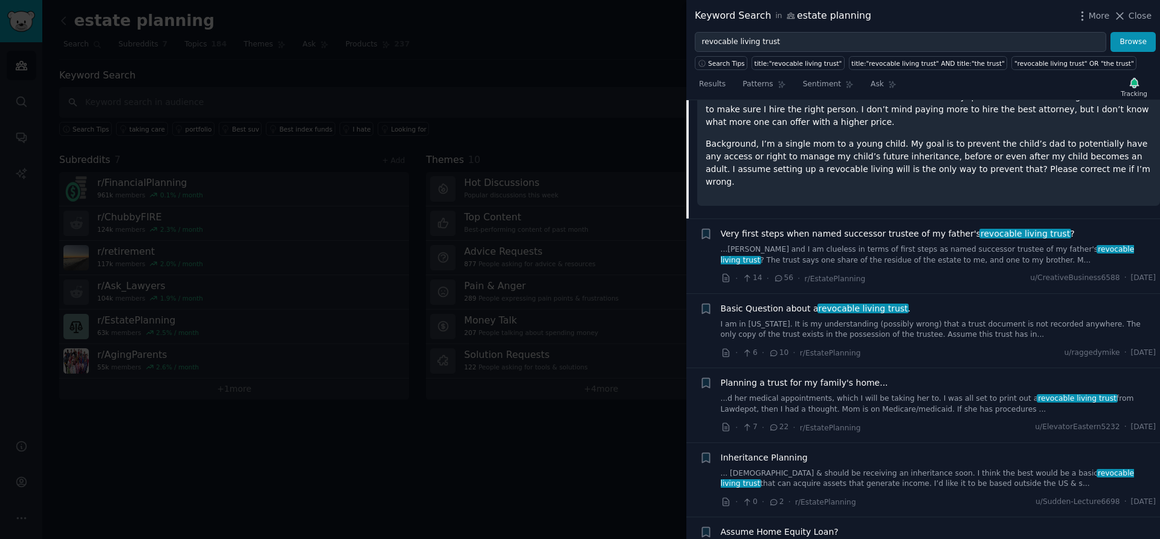
click at [948, 320] on link "I am in New Jersey. It is my understanding (possibly wrong) that a trust docume…" at bounding box center [938, 330] width 435 height 21
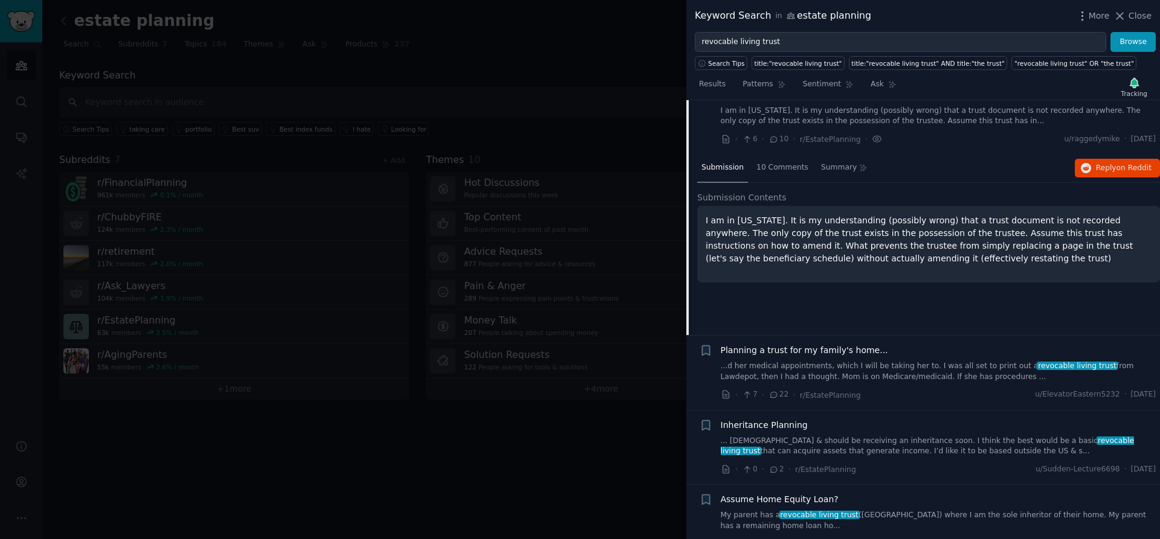
scroll to position [629, 0]
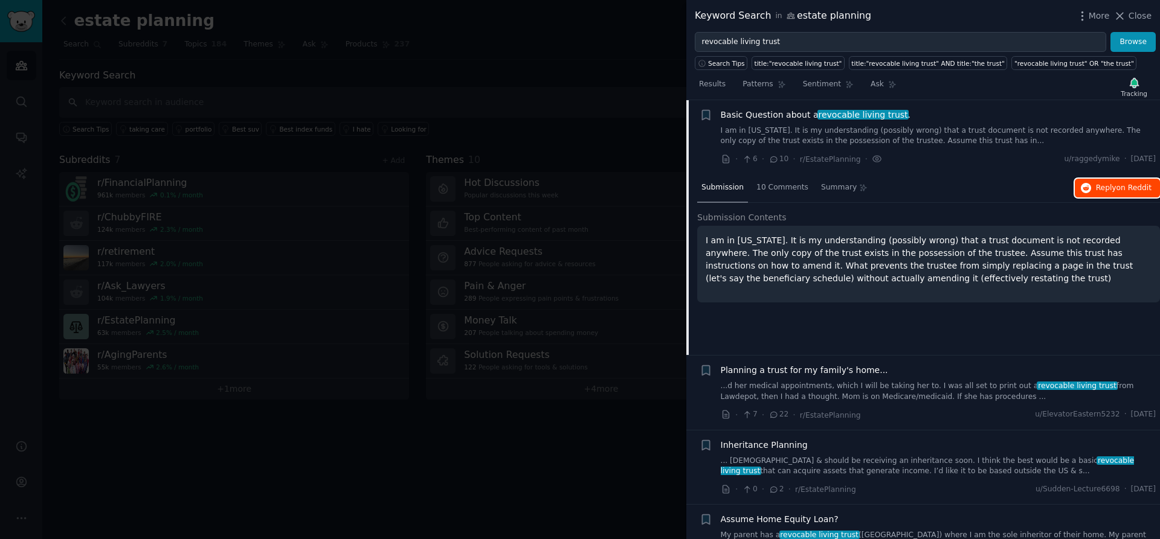
click at [1118, 190] on span "on Reddit" at bounding box center [1133, 188] width 35 height 8
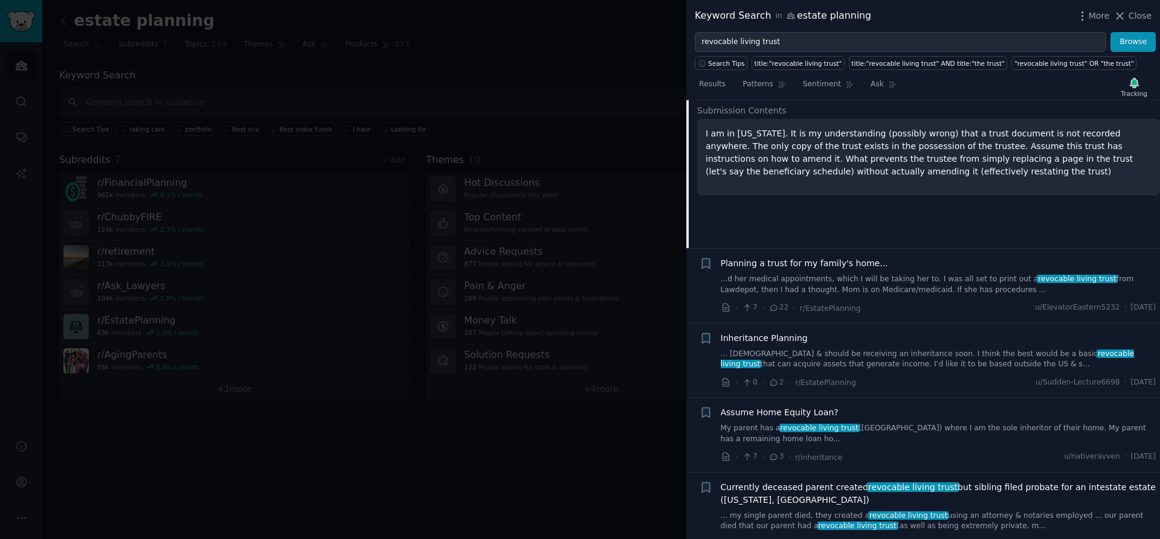
scroll to position [741, 0]
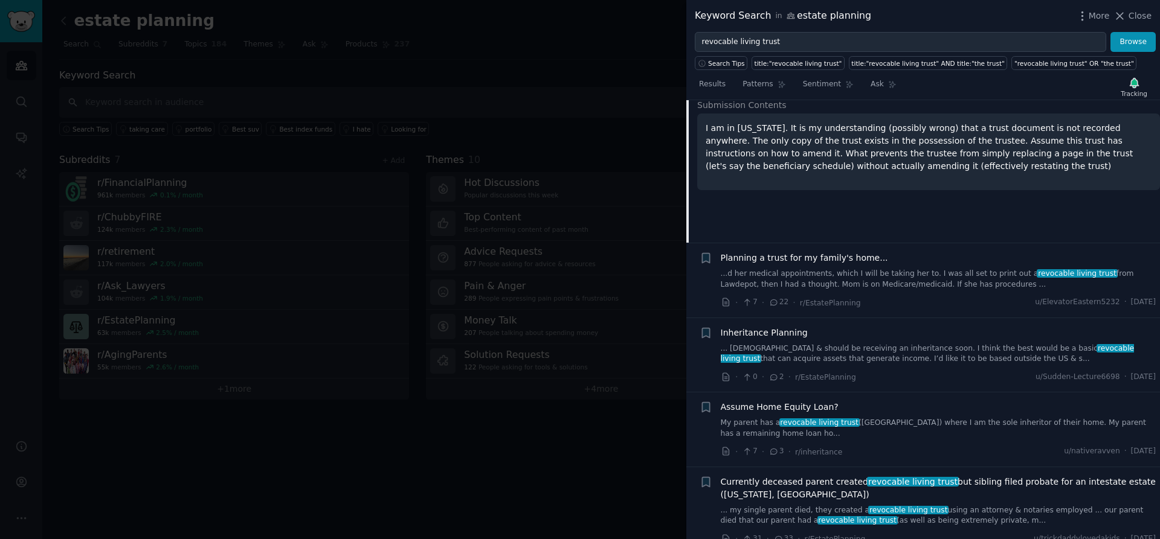
click at [941, 273] on link "...d her medical appointments, which I will be taking her to. I was all set to …" at bounding box center [938, 279] width 435 height 21
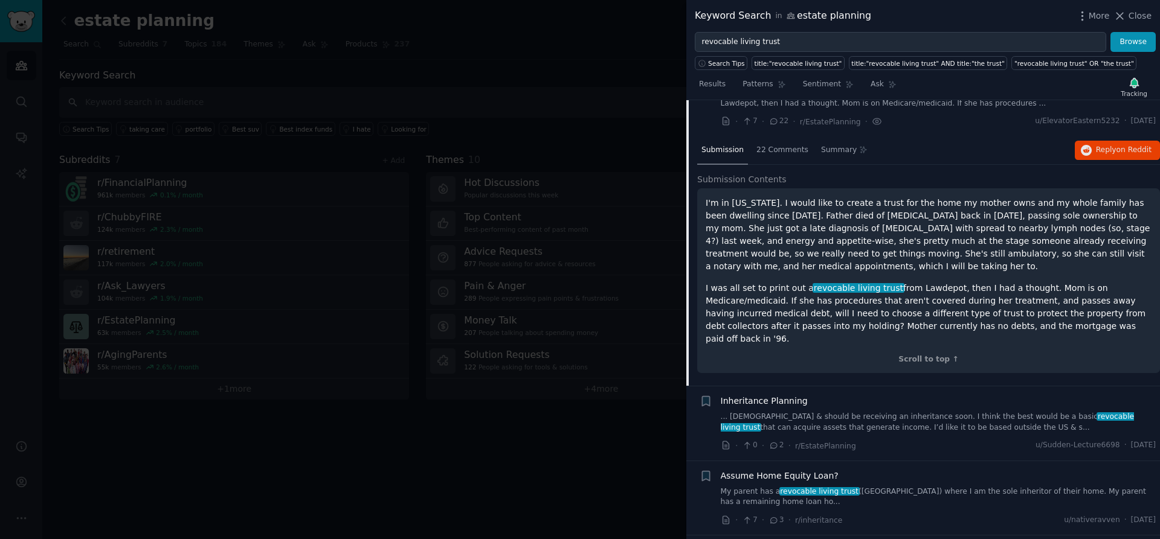
scroll to position [703, 0]
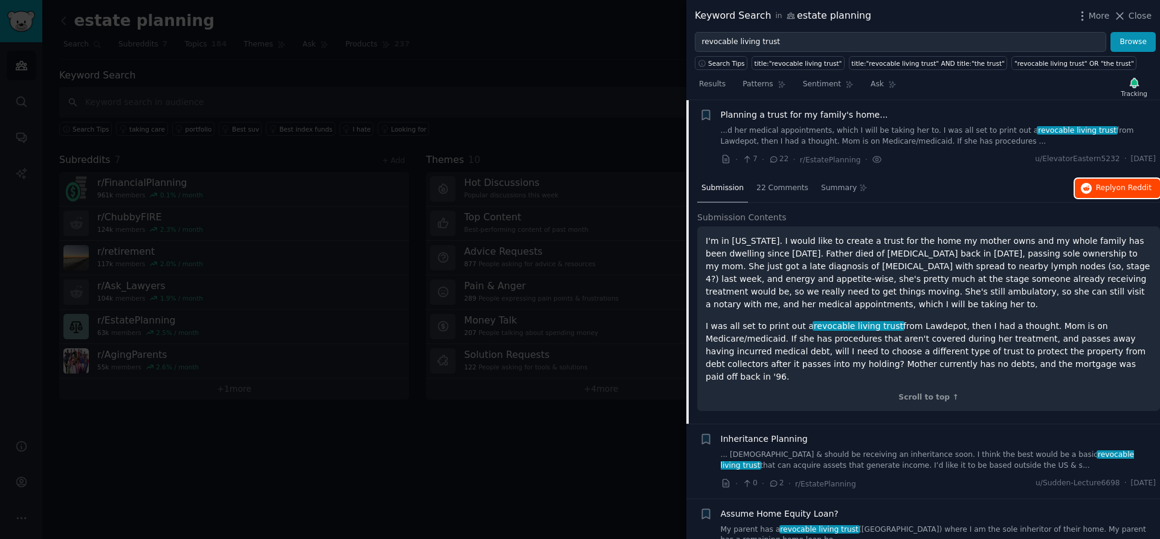
click at [1109, 187] on span "Reply on Reddit" at bounding box center [1124, 188] width 56 height 11
click at [1137, 15] on span "Close" at bounding box center [1139, 16] width 23 height 13
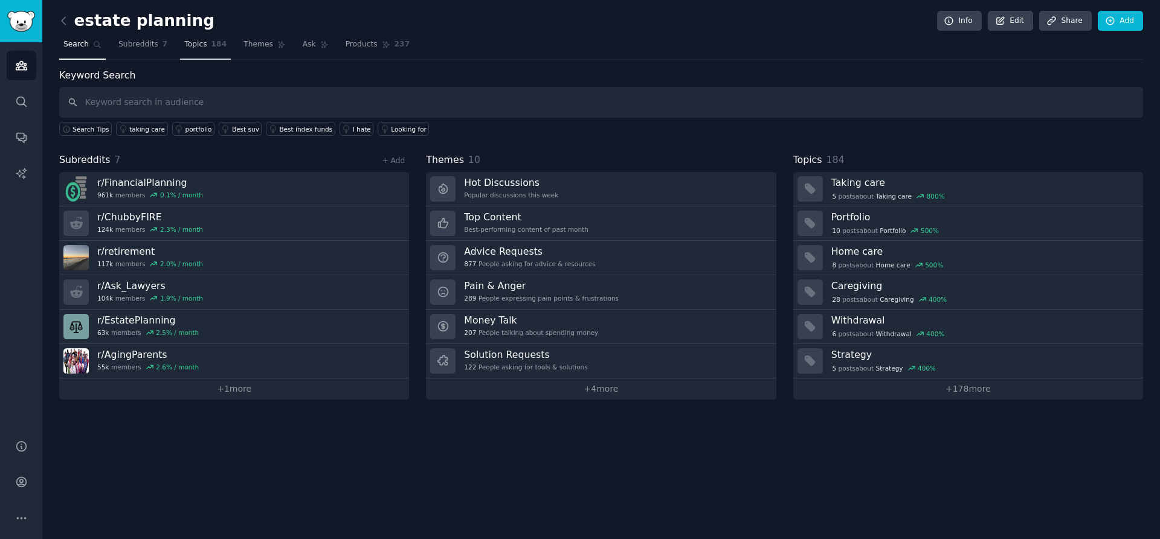
click at [211, 46] on span "184" at bounding box center [219, 44] width 16 height 11
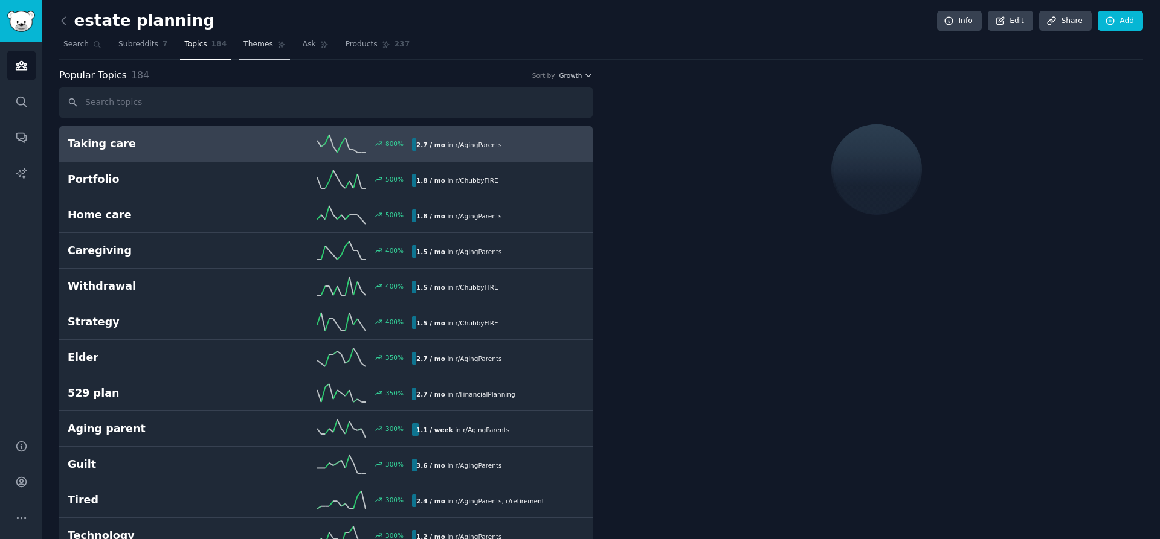
click at [268, 40] on span "Themes" at bounding box center [258, 44] width 30 height 11
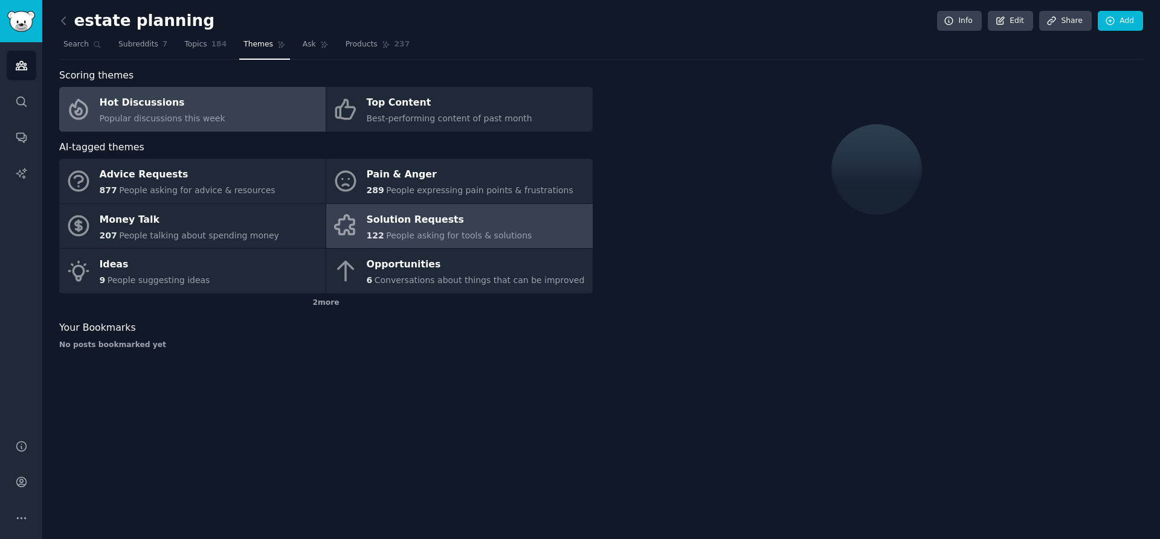
click at [434, 225] on div "Solution Requests" at bounding box center [449, 219] width 165 height 19
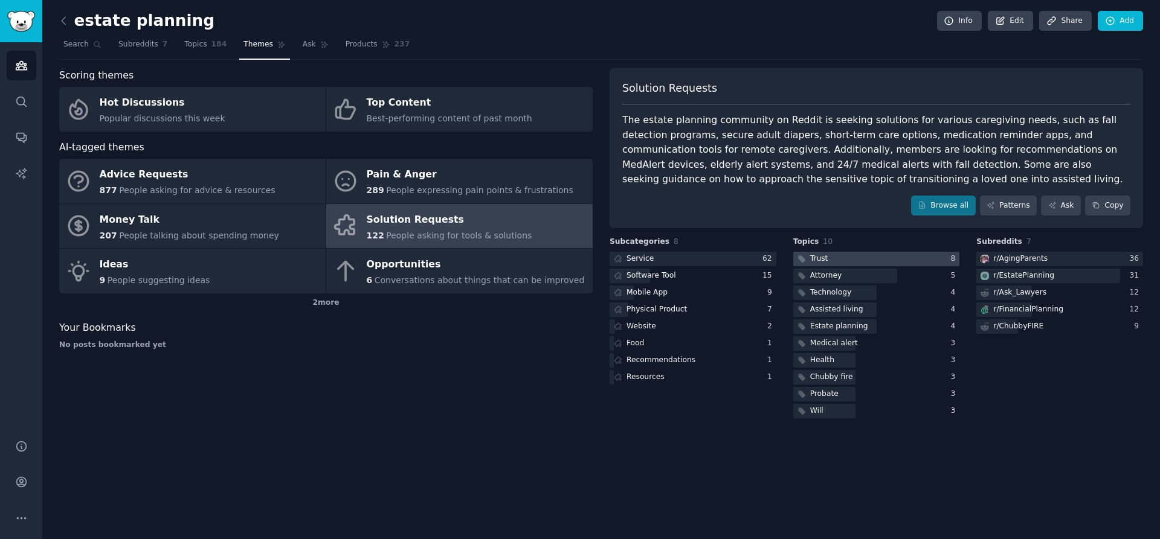
click at [838, 259] on div at bounding box center [876, 259] width 167 height 15
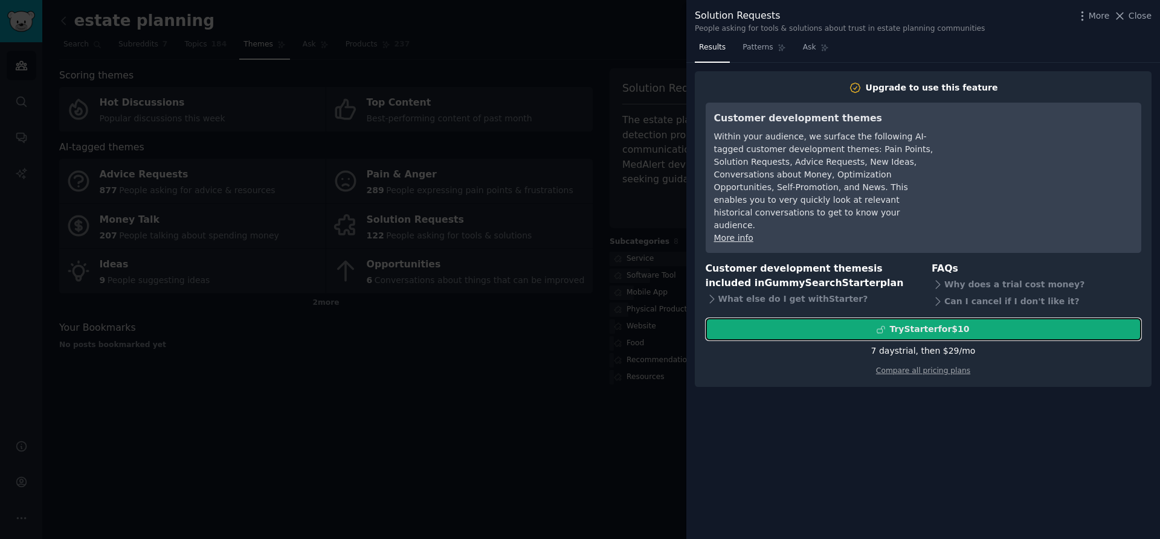
click at [916, 323] on div "Try Starter for $10" at bounding box center [929, 329] width 80 height 13
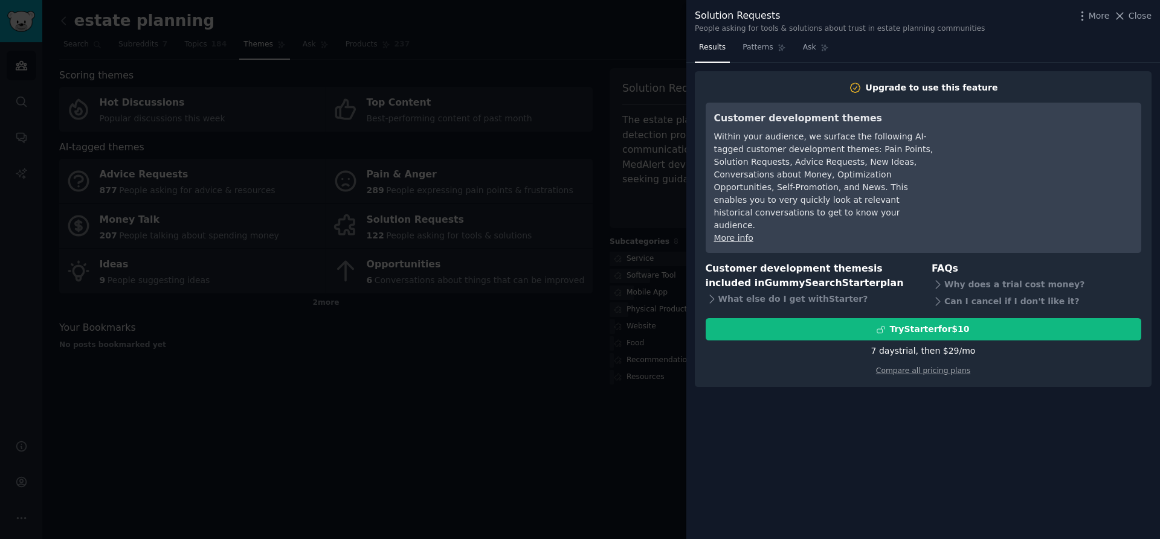
drag, startPoint x: 1132, startPoint y: 17, endPoint x: 1131, endPoint y: 25, distance: 8.5
click at [1132, 17] on span "Close" at bounding box center [1139, 16] width 23 height 13
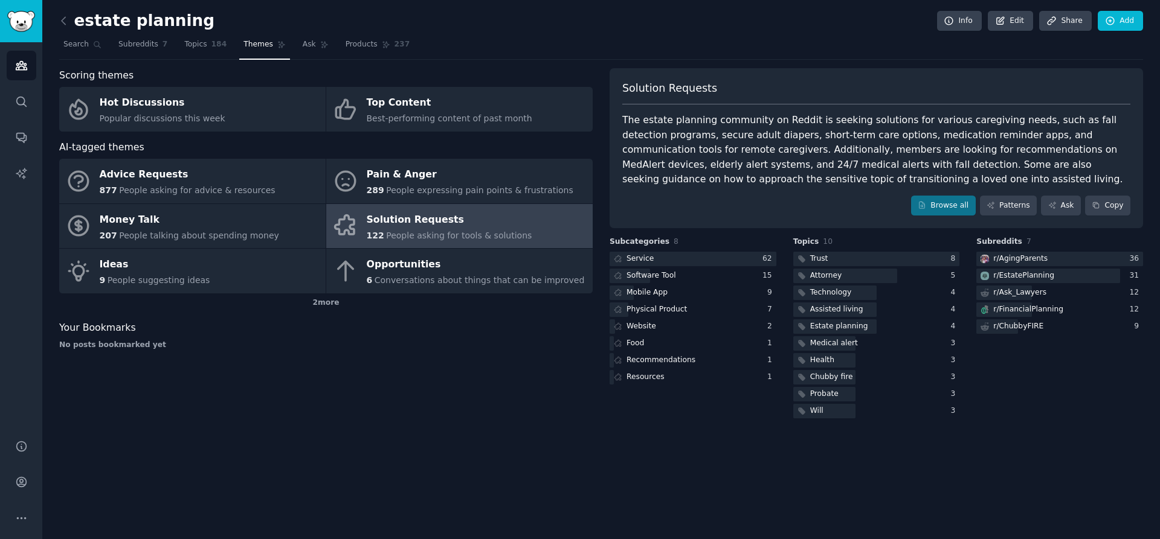
click at [490, 355] on div "Scoring themes Hot Discussions Popular discussions this week Top Content Best-p…" at bounding box center [325, 244] width 533 height 353
click at [498, 223] on div "Solution Requests" at bounding box center [449, 219] width 165 height 19
click at [463, 224] on div "Solution Requests" at bounding box center [449, 219] width 165 height 19
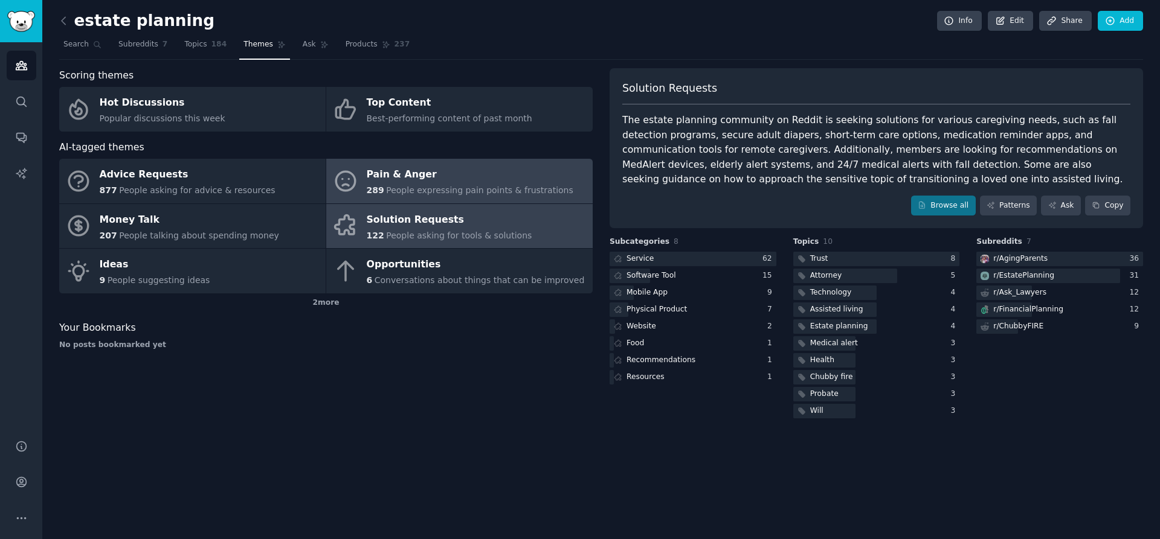
click at [477, 182] on div "Pain & Anger" at bounding box center [470, 174] width 207 height 19
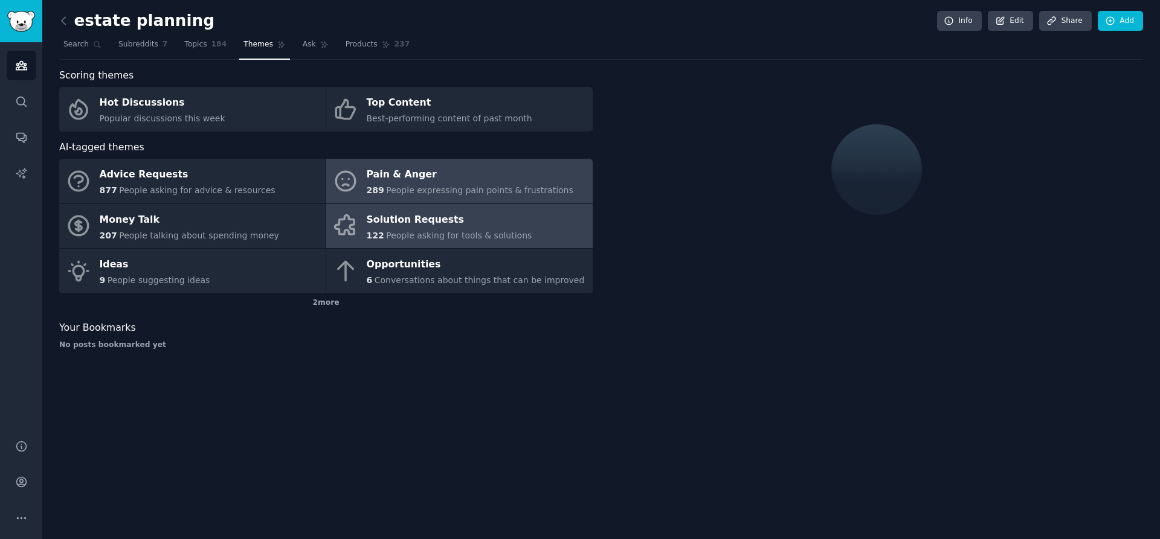
click at [472, 237] on span "People asking for tools & solutions" at bounding box center [459, 236] width 146 height 10
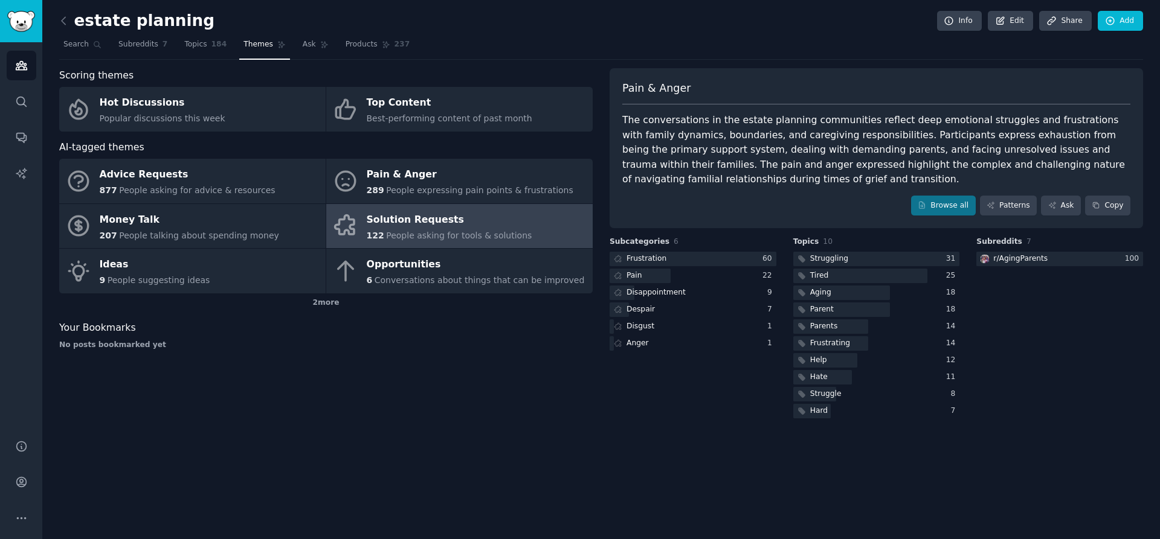
click at [529, 233] on link "Solution Requests 122 People asking for tools & solutions" at bounding box center [459, 226] width 266 height 45
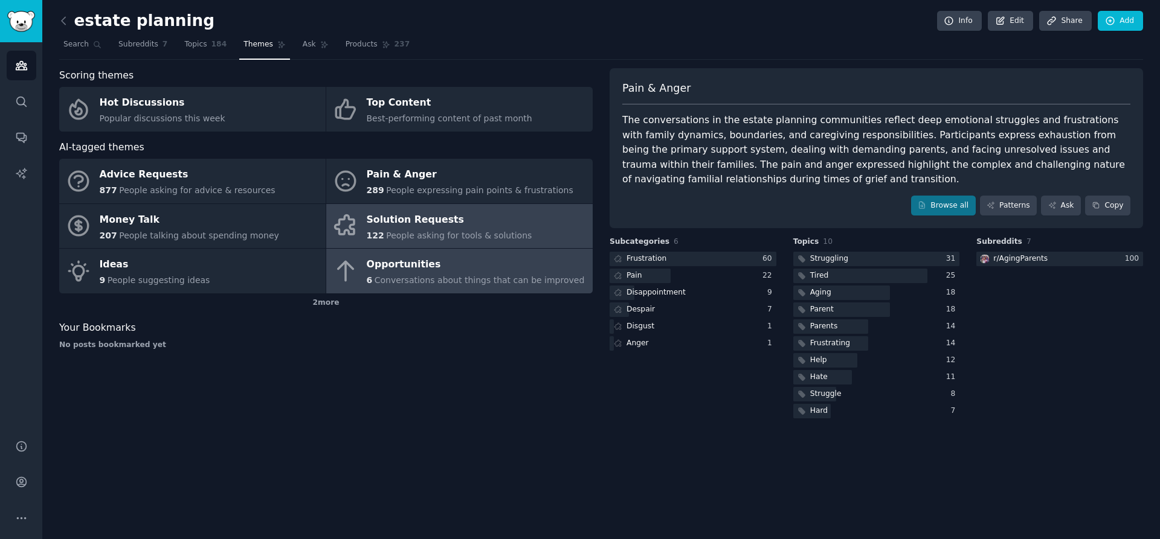
click at [512, 265] on div "Opportunities" at bounding box center [476, 264] width 218 height 19
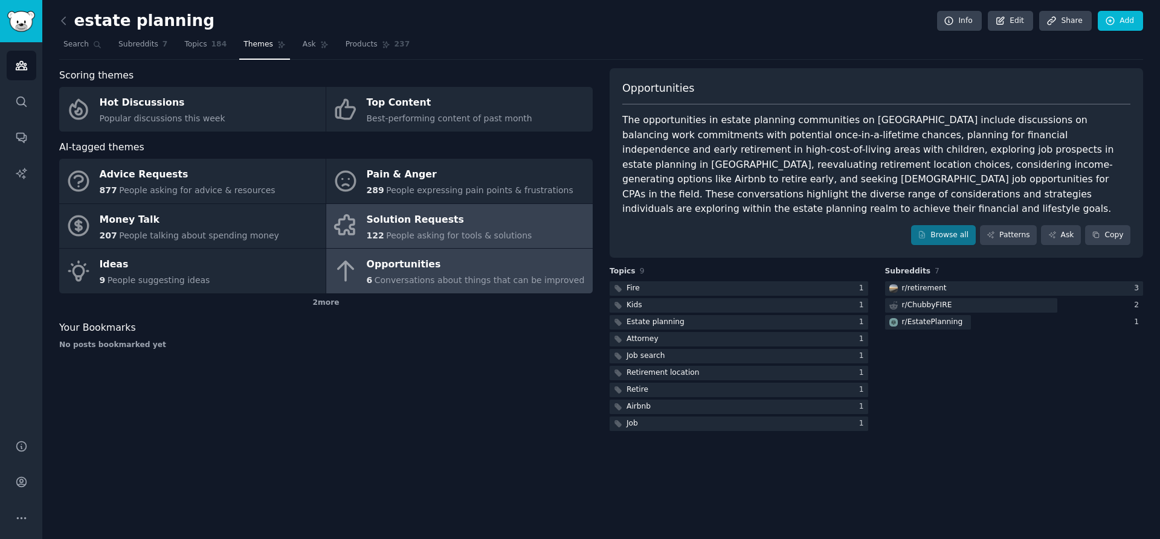
click at [524, 233] on link "Solution Requests 122 People asking for tools & solutions" at bounding box center [459, 226] width 266 height 45
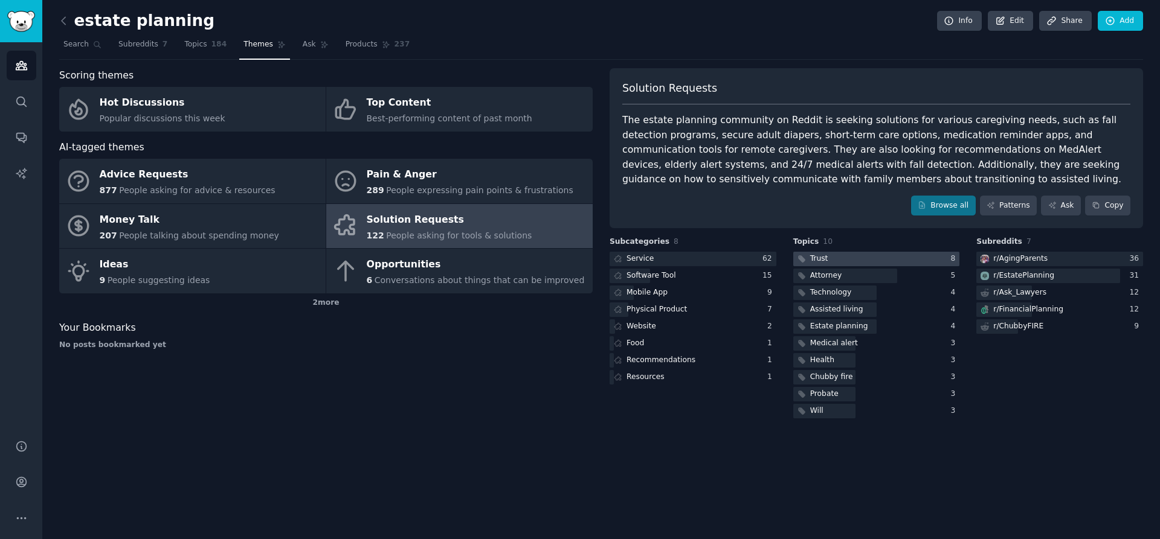
click at [870, 259] on div at bounding box center [876, 259] width 167 height 15
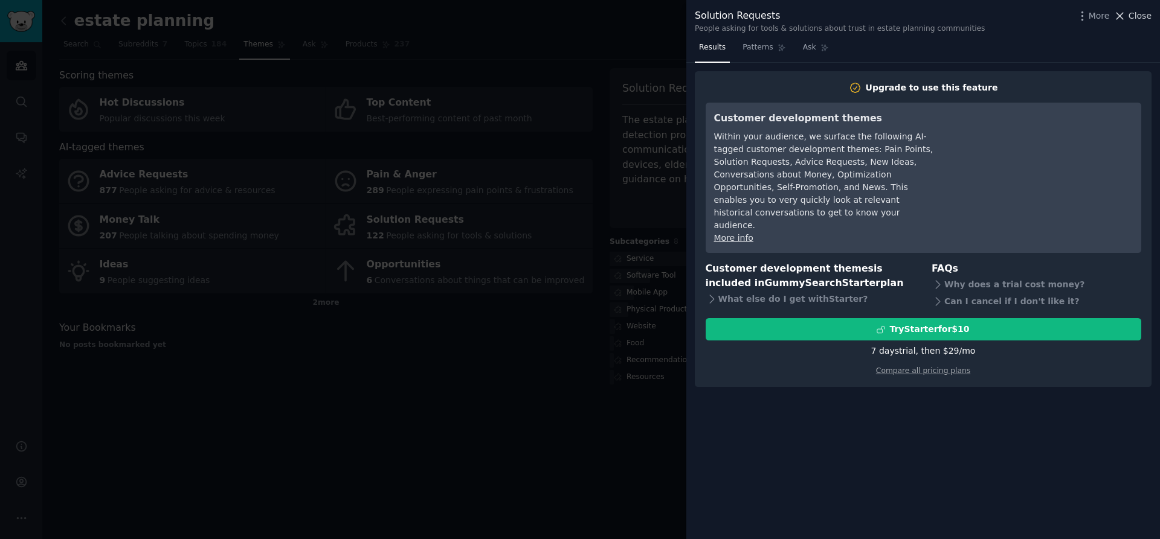
click at [1143, 14] on span "Close" at bounding box center [1139, 16] width 23 height 13
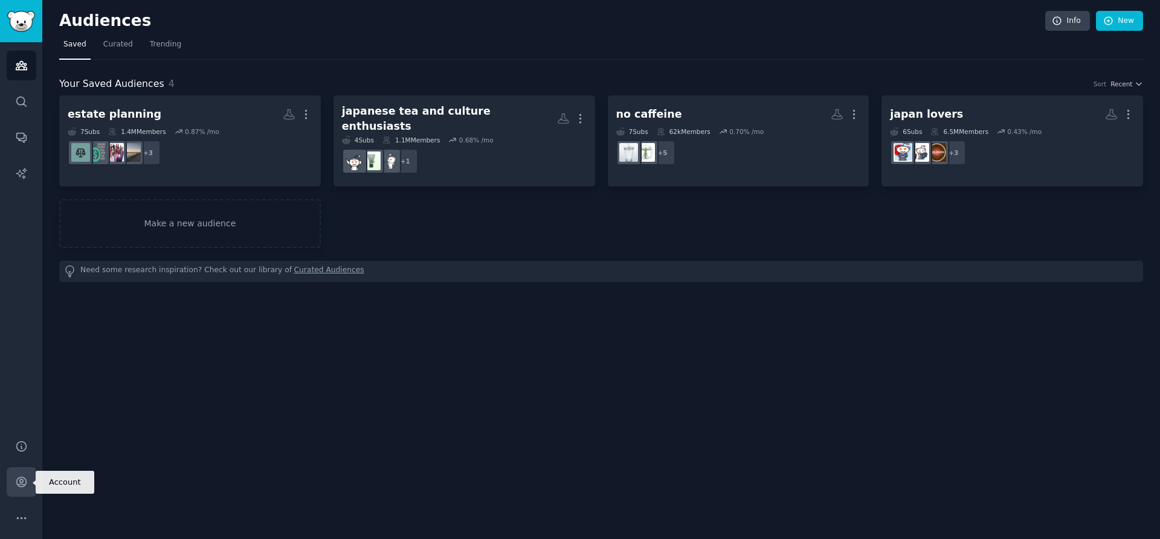
click at [18, 483] on icon "Sidebar" at bounding box center [21, 482] width 13 height 13
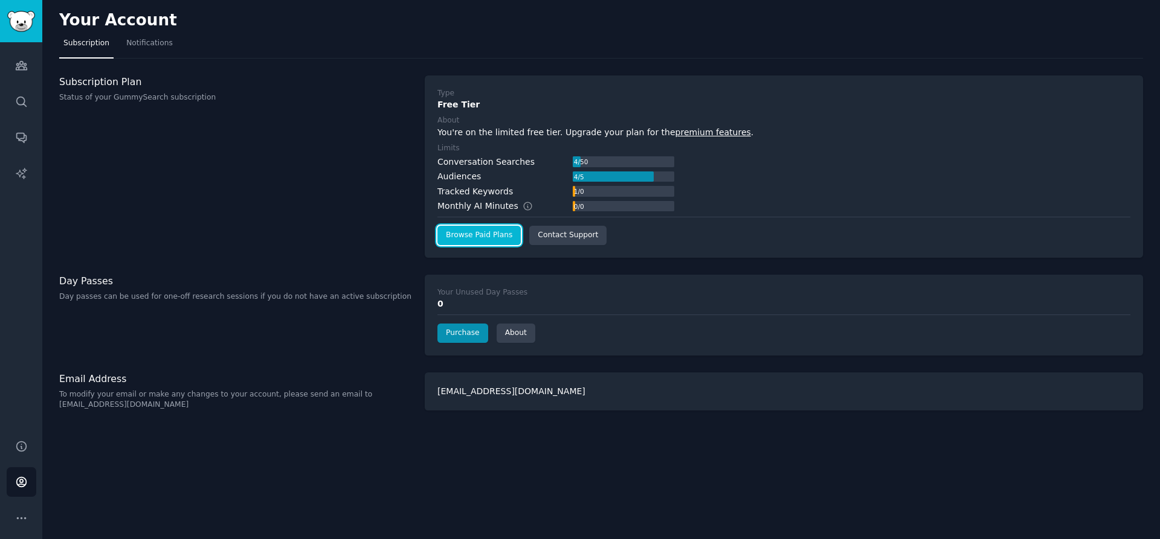
click at [471, 236] on link "Browse Paid Plans" at bounding box center [478, 235] width 83 height 19
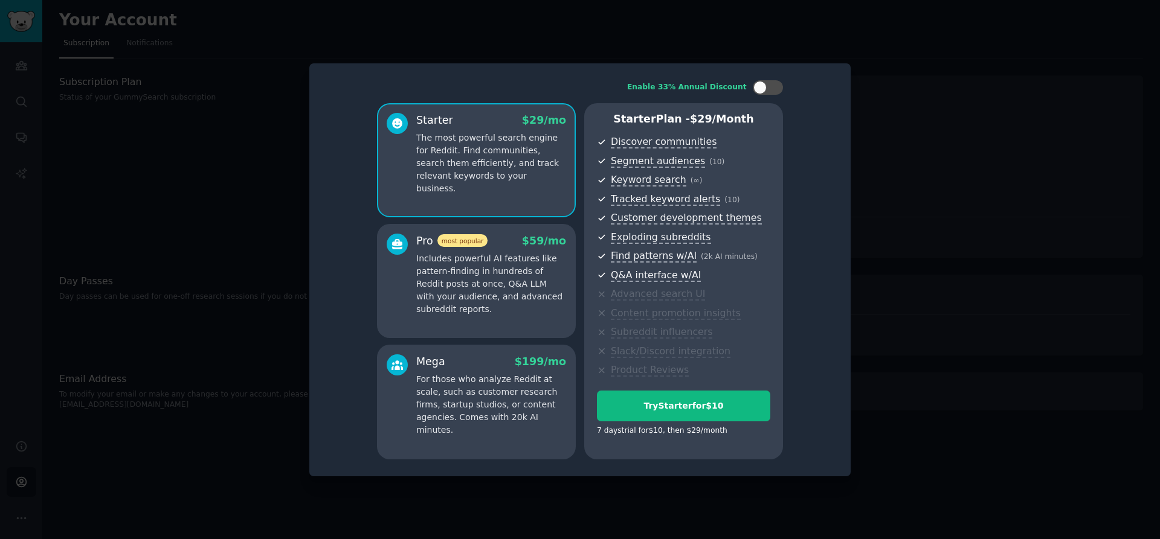
click at [435, 267] on p "Includes powerful AI features like pattern-finding in hundreds of Reddit posts …" at bounding box center [491, 283] width 150 height 63
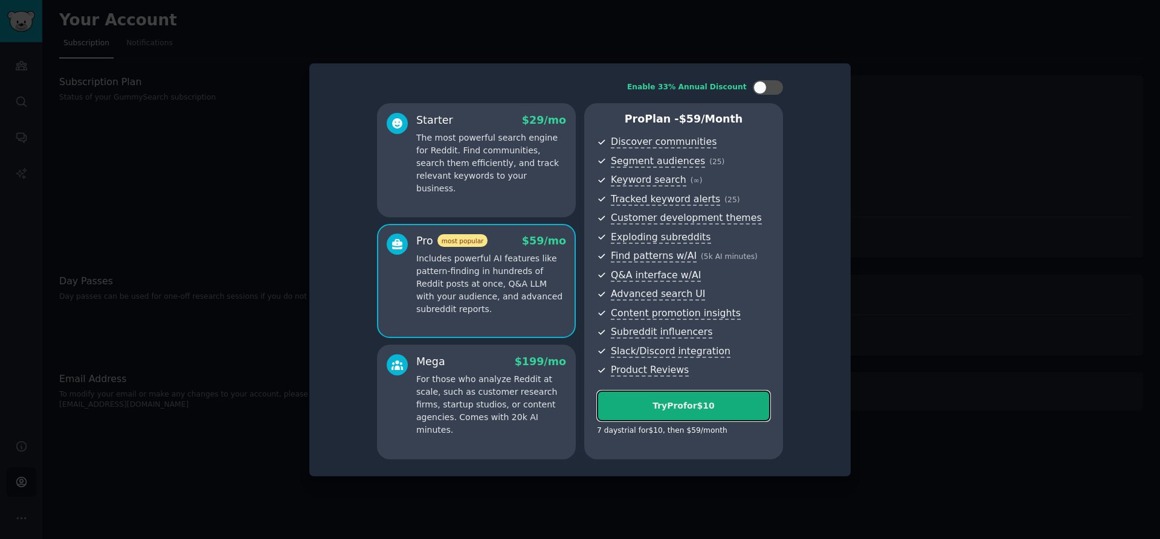
click at [733, 403] on div "Try Pro for $10" at bounding box center [683, 406] width 172 height 13
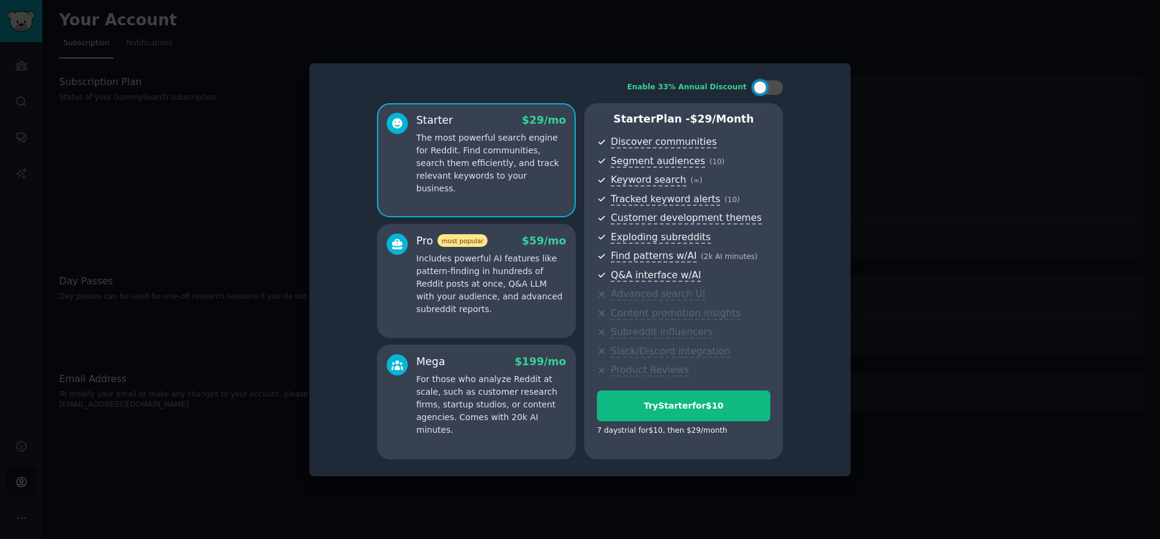
click at [515, 266] on p "Includes powerful AI features like pattern-finding in hundreds of Reddit posts …" at bounding box center [491, 283] width 150 height 63
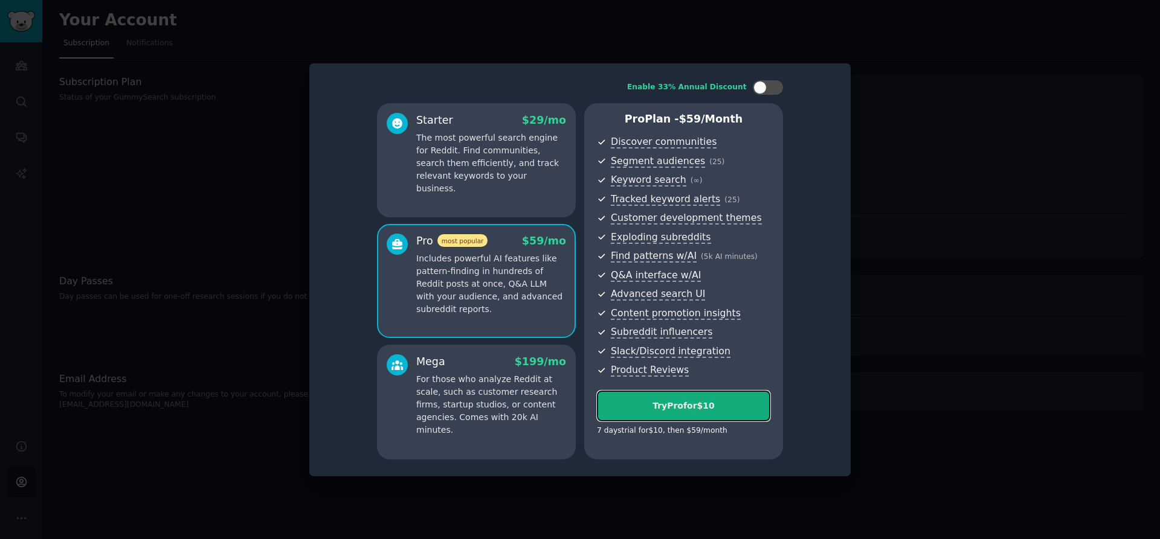
click at [690, 413] on button "Try Pro for $10" at bounding box center [683, 406] width 173 height 31
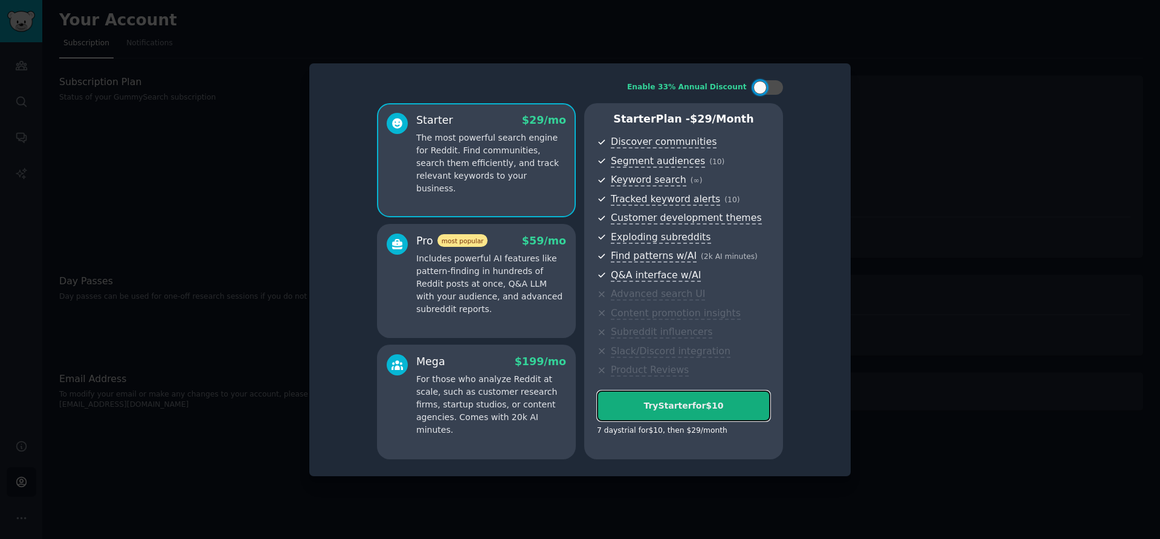
click at [674, 407] on div "Try Starter for $10" at bounding box center [683, 406] width 172 height 13
click at [267, 251] on div at bounding box center [580, 269] width 1160 height 539
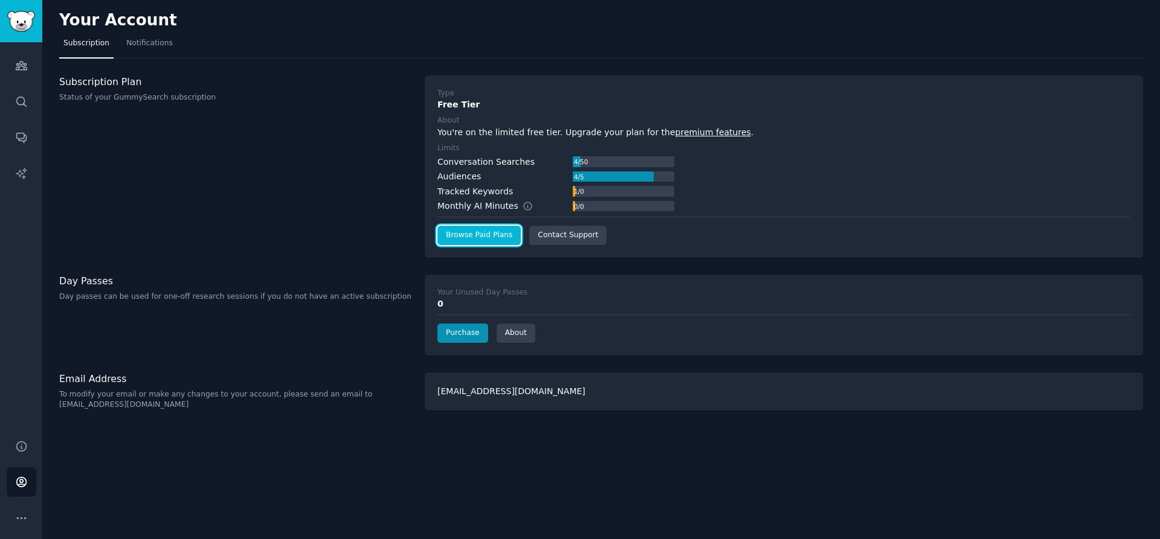
click at [495, 233] on link "Browse Paid Plans" at bounding box center [478, 235] width 83 height 19
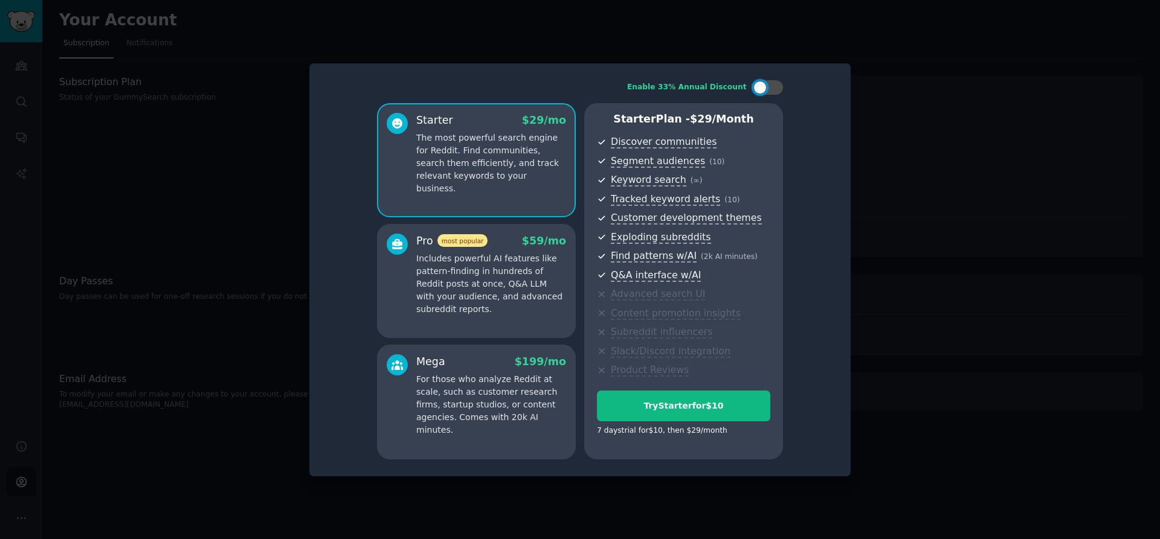
click at [509, 262] on p "Includes powerful AI features like pattern-finding in hundreds of Reddit posts …" at bounding box center [491, 283] width 150 height 63
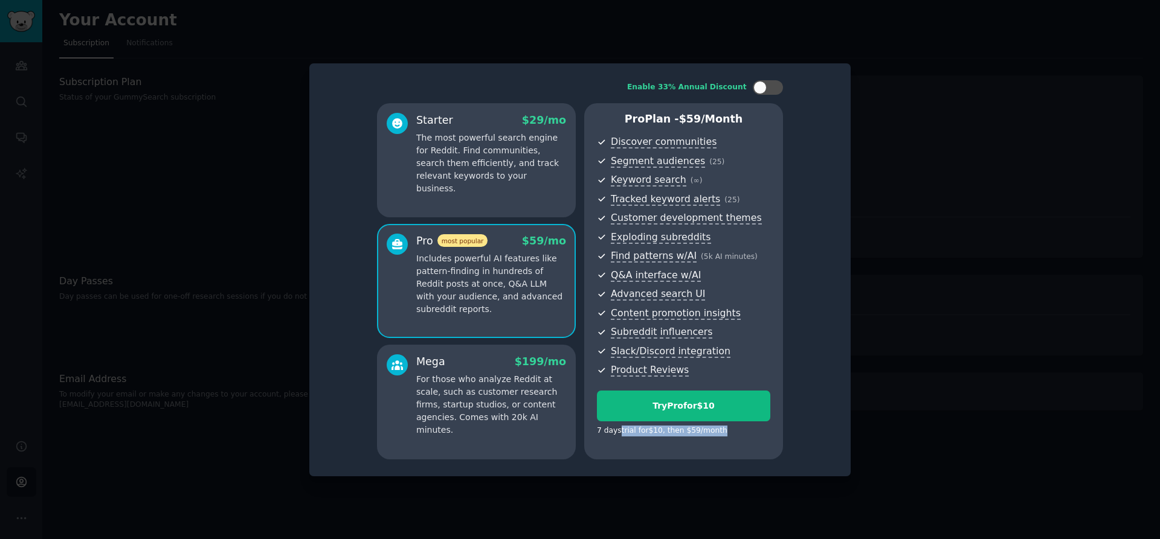
drag, startPoint x: 734, startPoint y: 437, endPoint x: 609, endPoint y: 432, distance: 125.1
click at [611, 432] on div "7 days trial for $10 , then $ 59 /month" at bounding box center [683, 432] width 173 height 21
click at [607, 408] on div "Try Pro for $10" at bounding box center [683, 406] width 172 height 13
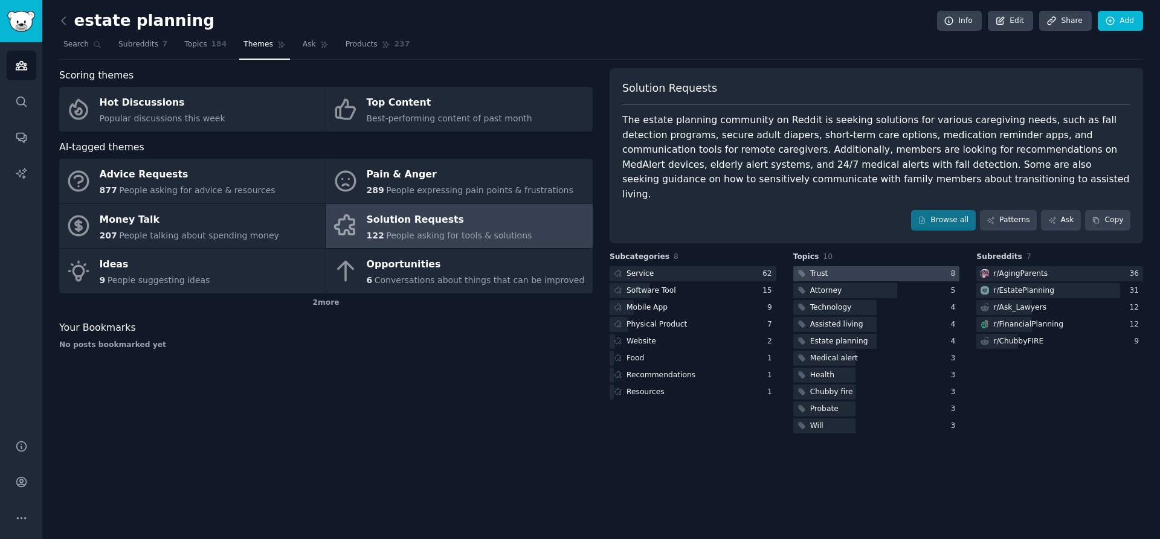
click at [891, 266] on div at bounding box center [876, 273] width 167 height 15
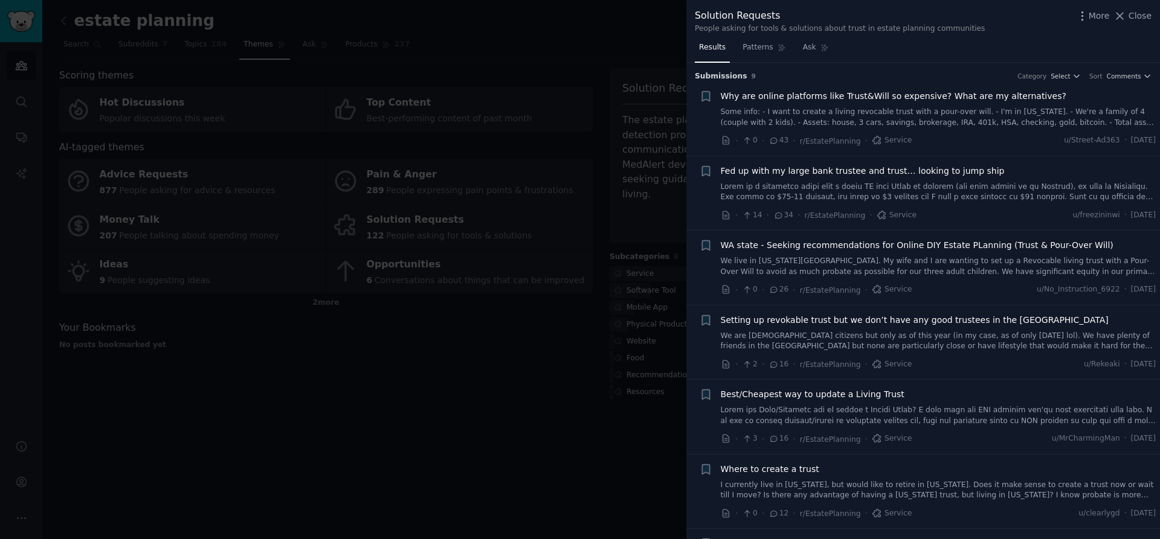
click at [951, 116] on link "Some info: - I want to create a living revocable trust with a pour-over will. -…" at bounding box center [938, 117] width 435 height 21
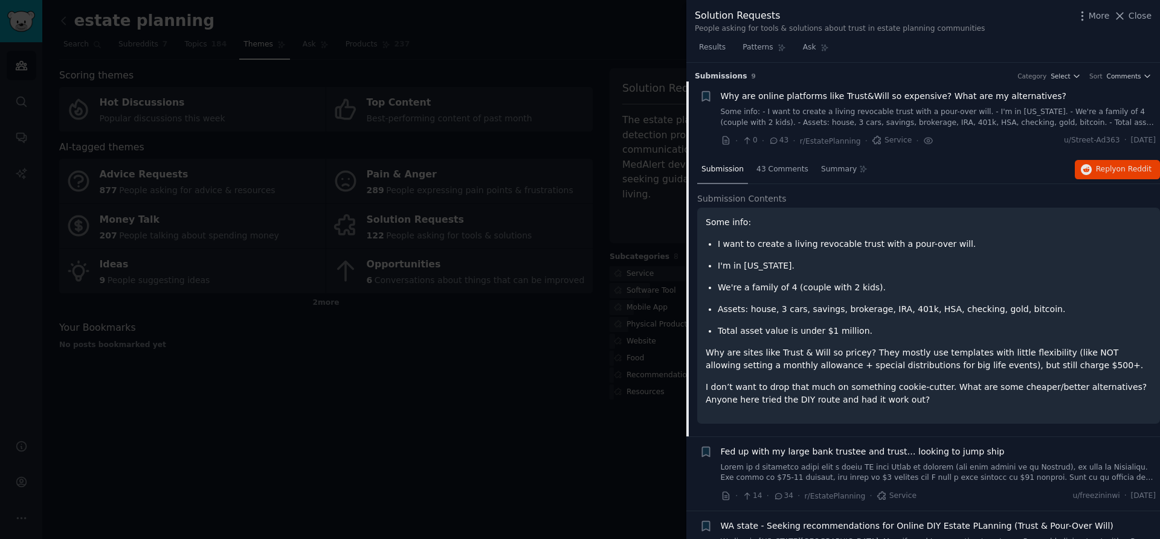
scroll to position [19, 0]
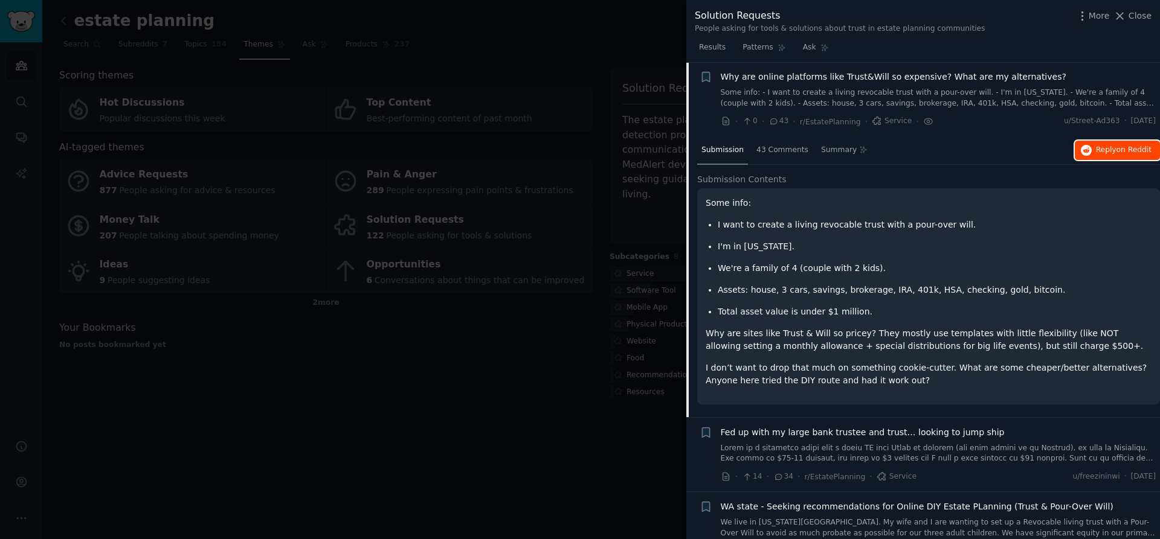
click at [1122, 152] on span "on Reddit" at bounding box center [1133, 150] width 35 height 8
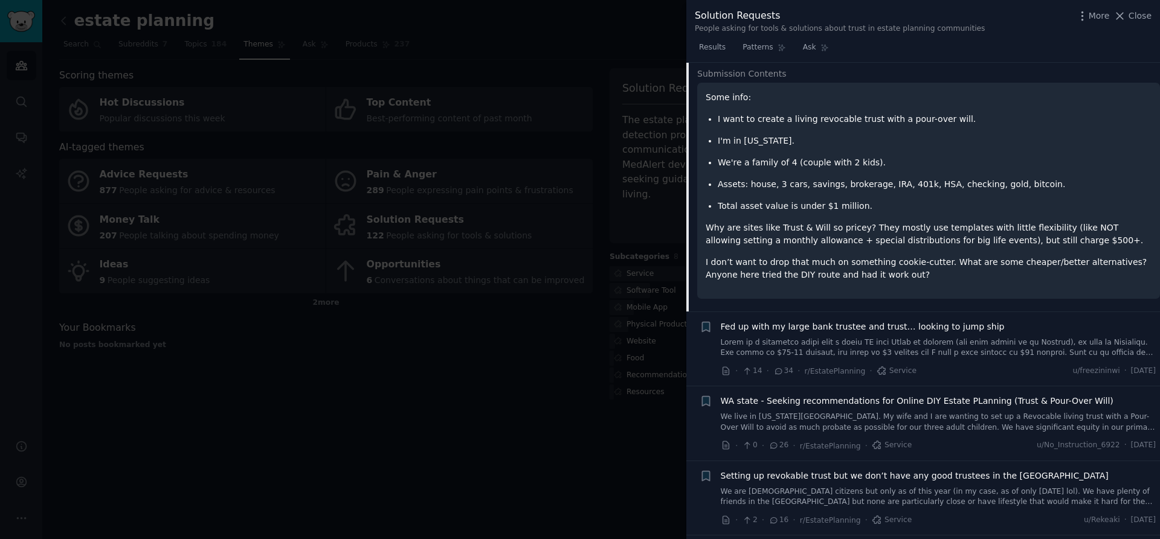
scroll to position [130, 0]
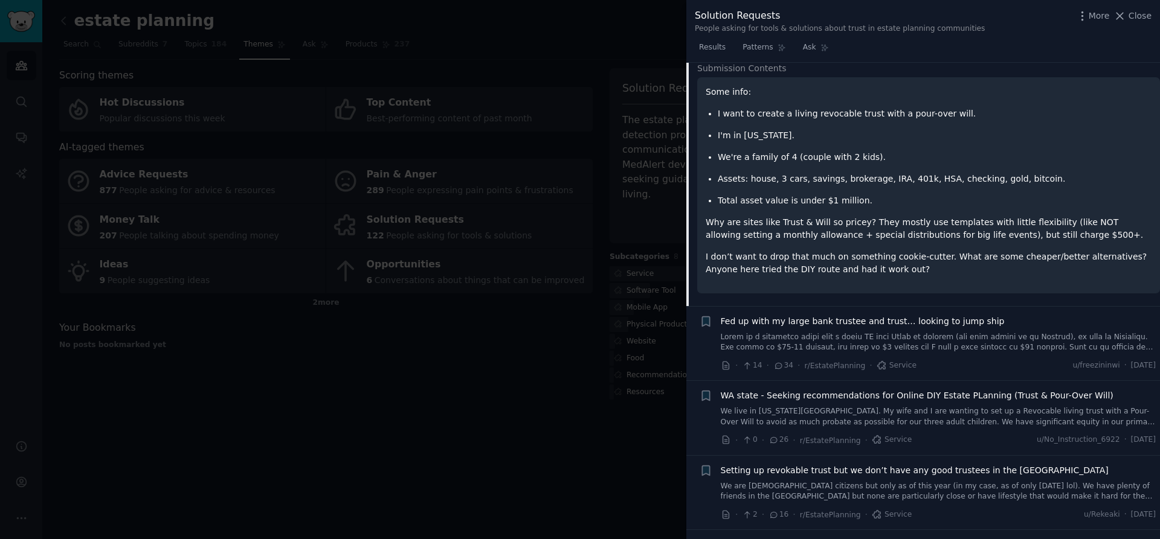
click at [977, 341] on link at bounding box center [938, 342] width 435 height 21
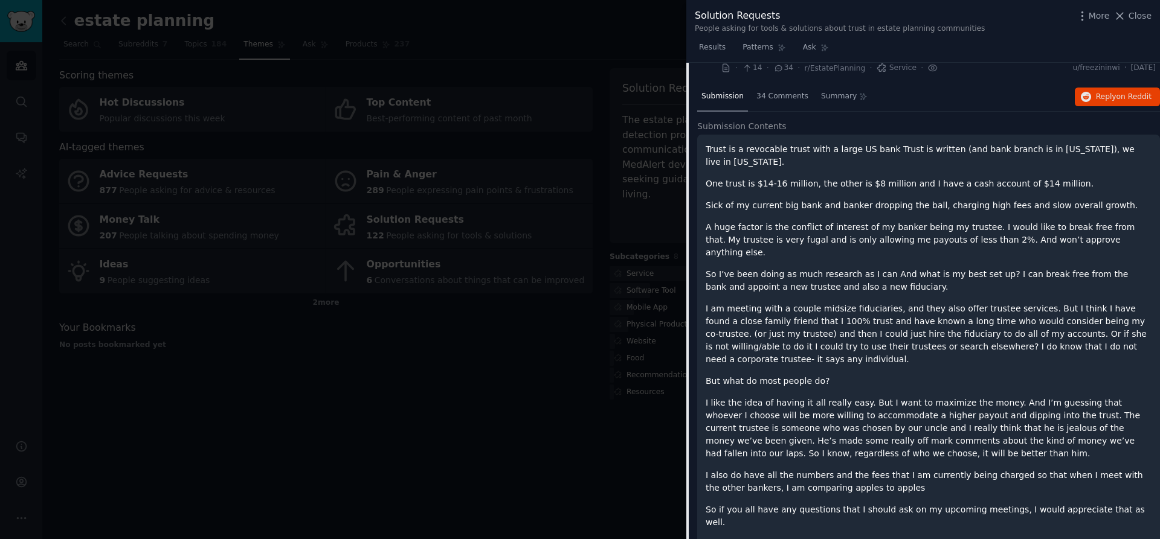
scroll to position [148, 0]
click at [1118, 99] on span "on Reddit" at bounding box center [1133, 96] width 35 height 8
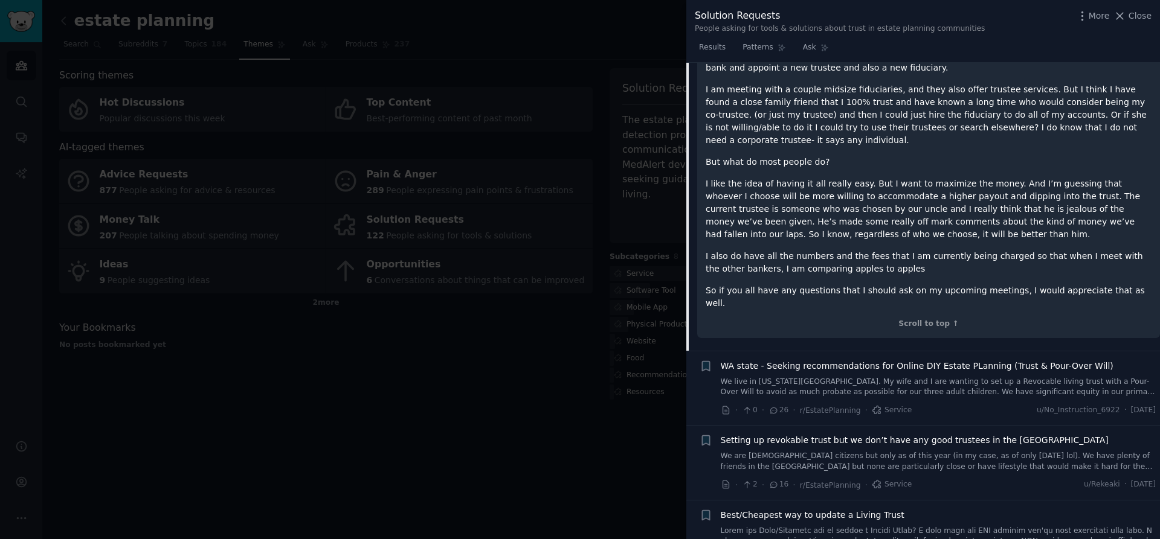
scroll to position [370, 0]
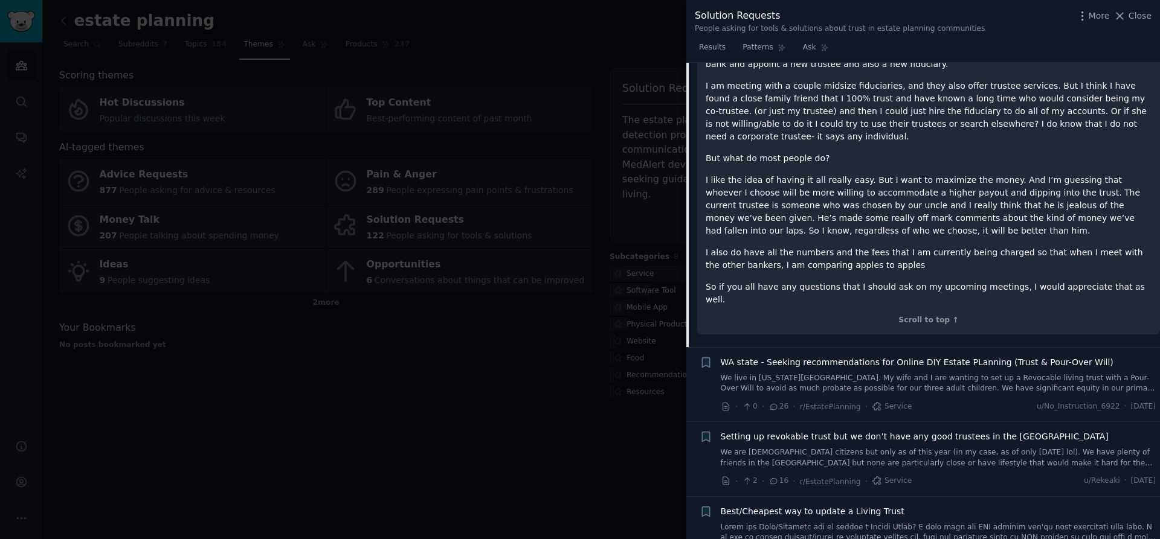
click at [974, 373] on link "We live in [US_STATE][GEOGRAPHIC_DATA]. My wife and I are wanting to set up a R…" at bounding box center [938, 383] width 435 height 21
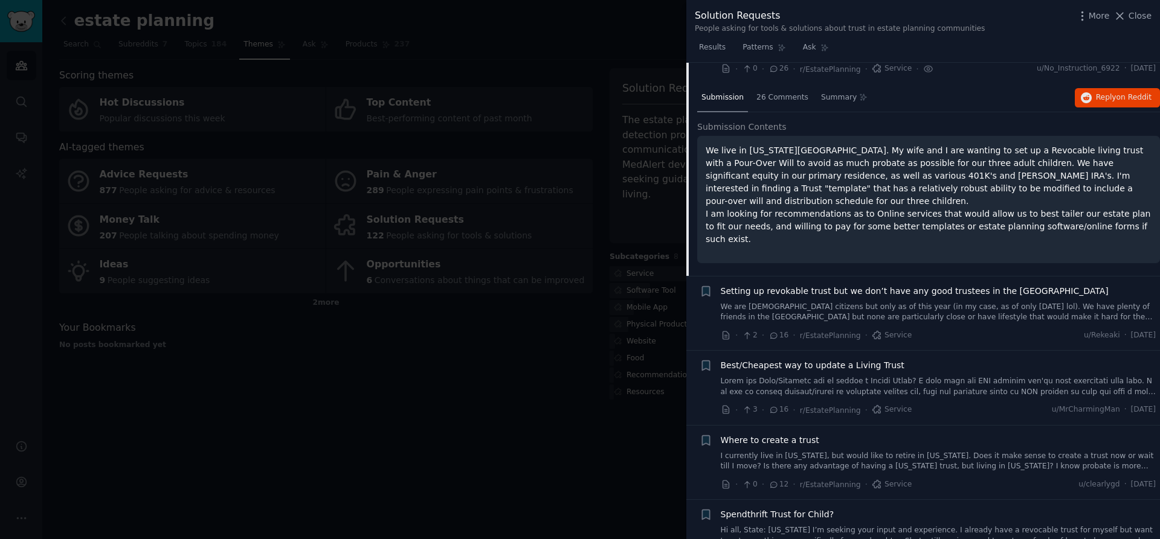
scroll to position [169, 0]
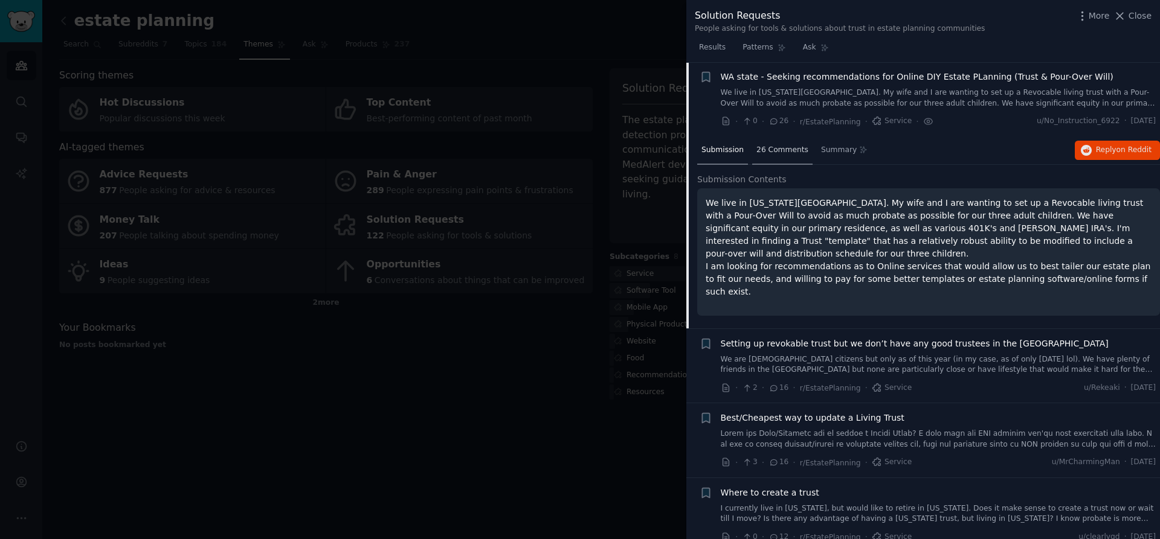
click at [773, 155] on span "26 Comments" at bounding box center [782, 150] width 52 height 11
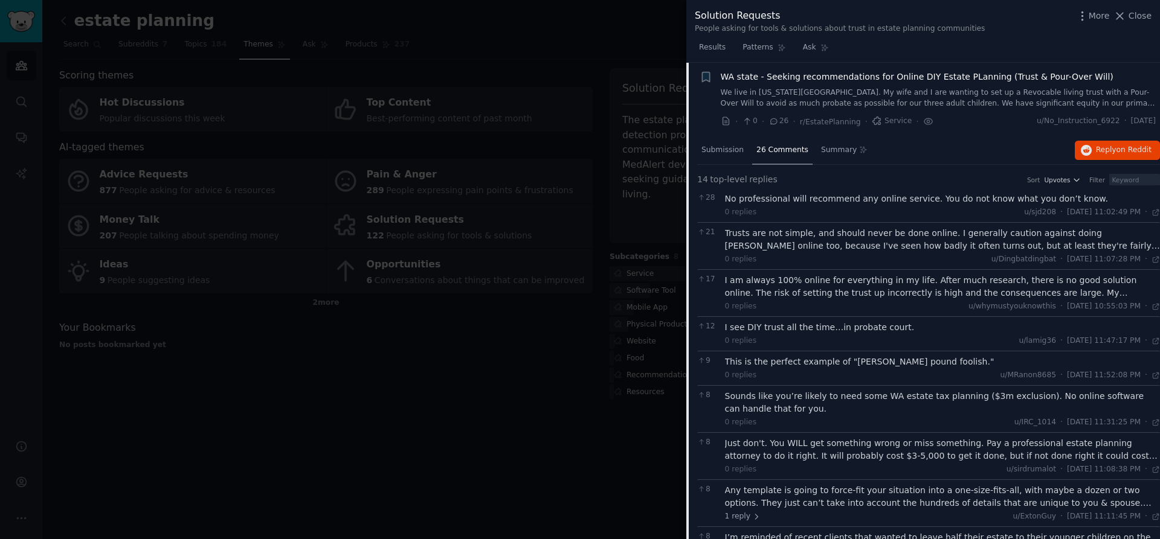
click at [729, 199] on div "No professional will recommend any online service. You do not know what you don…" at bounding box center [942, 199] width 435 height 13
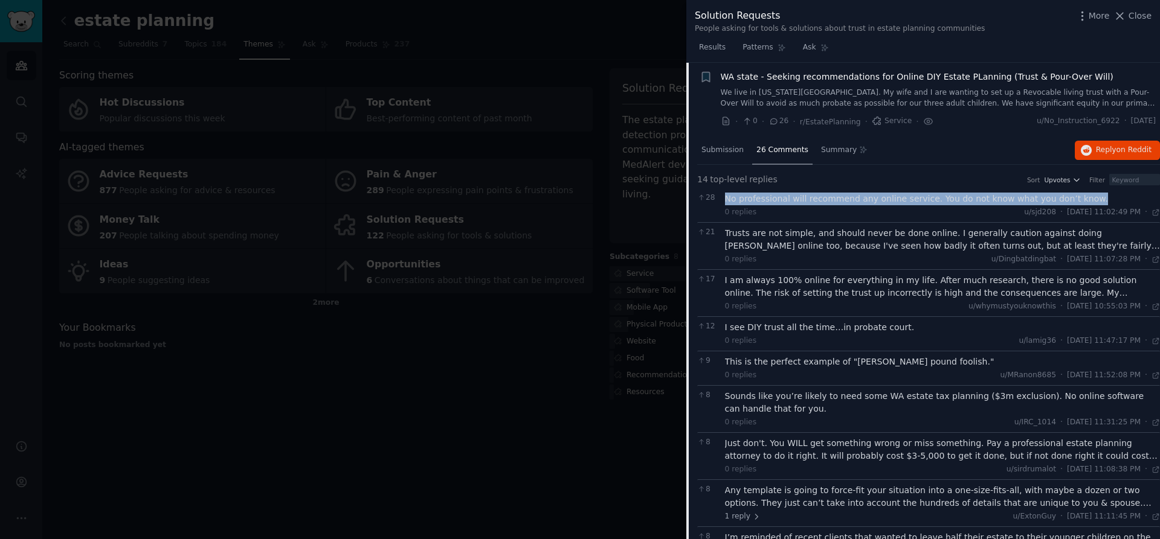
drag, startPoint x: 725, startPoint y: 200, endPoint x: 1077, endPoint y: 200, distance: 351.5
click at [1077, 200] on div "No professional will recommend any online service. You do not know what you don…" at bounding box center [942, 199] width 435 height 13
copy div "No professional will recommend any online service. You do not know what you don…"
click at [1101, 149] on span "Reply on Reddit" at bounding box center [1124, 150] width 56 height 11
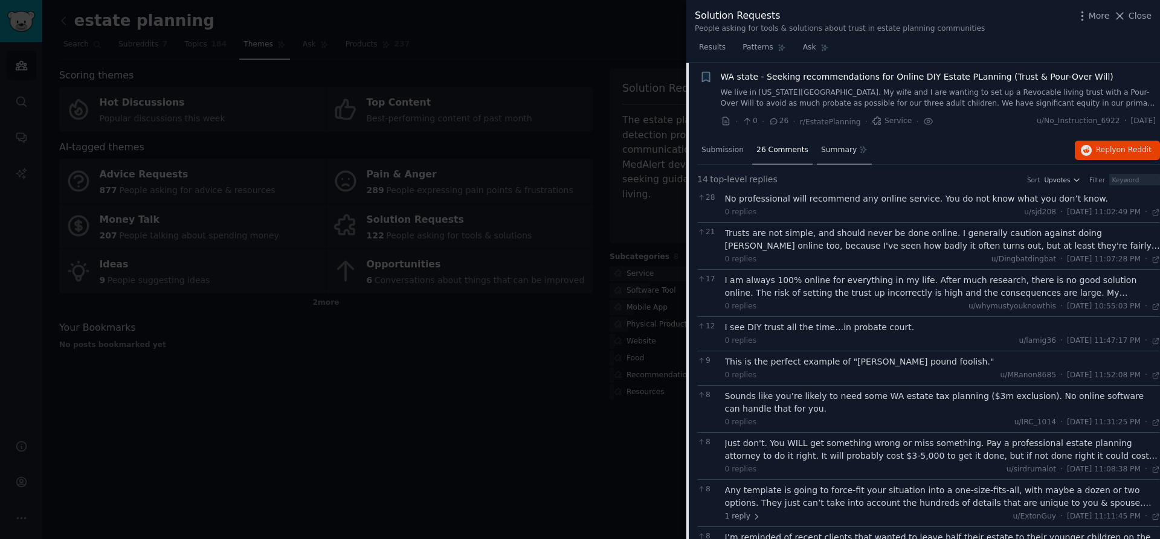
click at [841, 147] on span "Summary" at bounding box center [839, 150] width 36 height 11
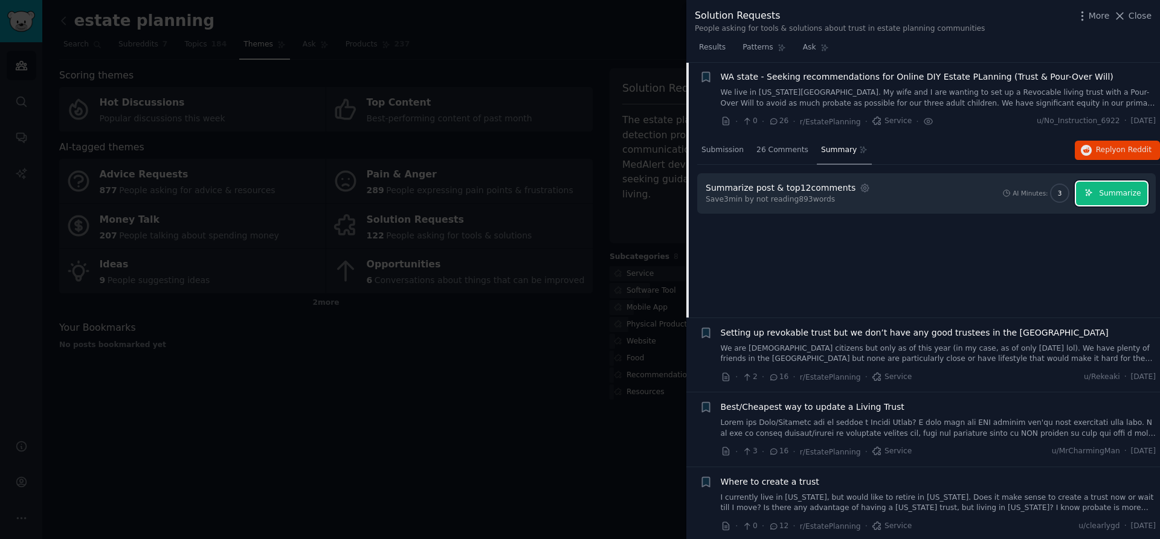
click at [1099, 194] on span "Summarize" at bounding box center [1120, 193] width 42 height 11
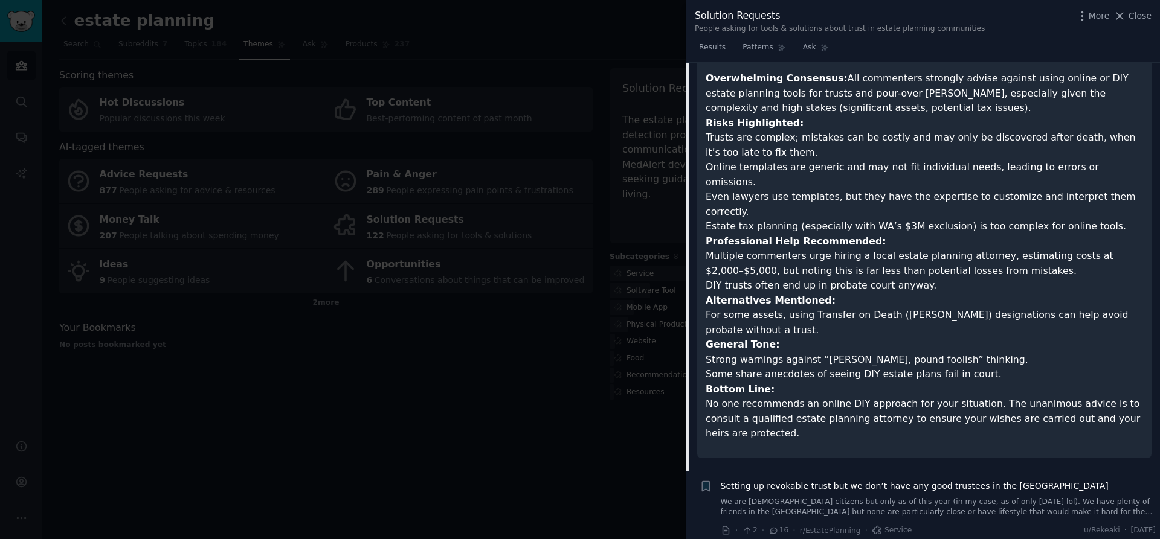
scroll to position [451, 0]
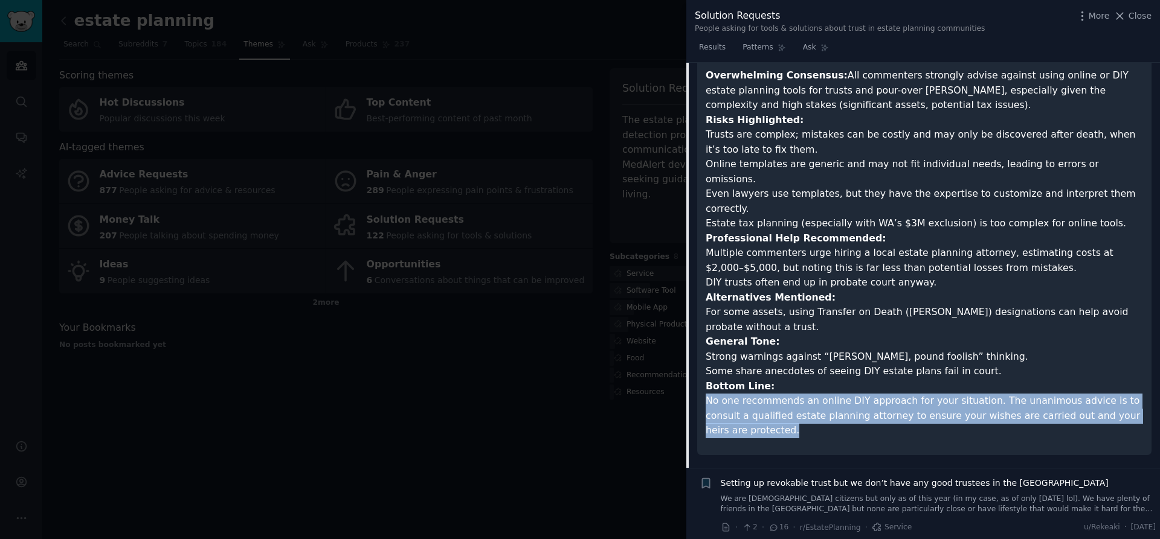
drag, startPoint x: 1138, startPoint y: 358, endPoint x: 702, endPoint y: 345, distance: 435.7
click at [702, 345] on div "Summary of Reddit Post and Comments: Original Post: A [US_STATE][GEOGRAPHIC_DAT…" at bounding box center [924, 185] width 454 height 539
copy p "No one recommends an online DIY approach for your situation. The unanimous advi…"
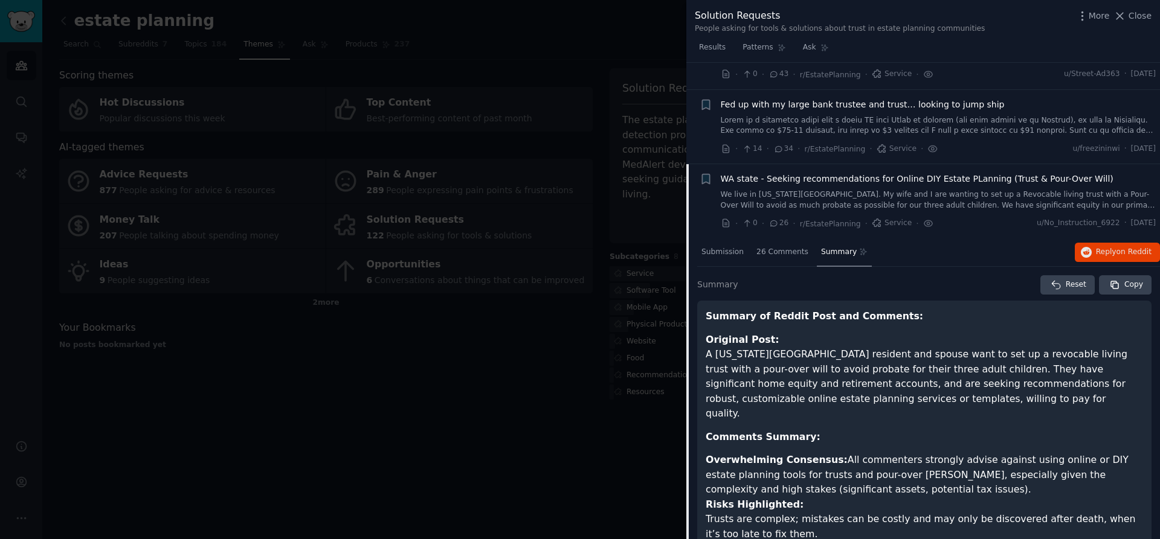
scroll to position [63, 0]
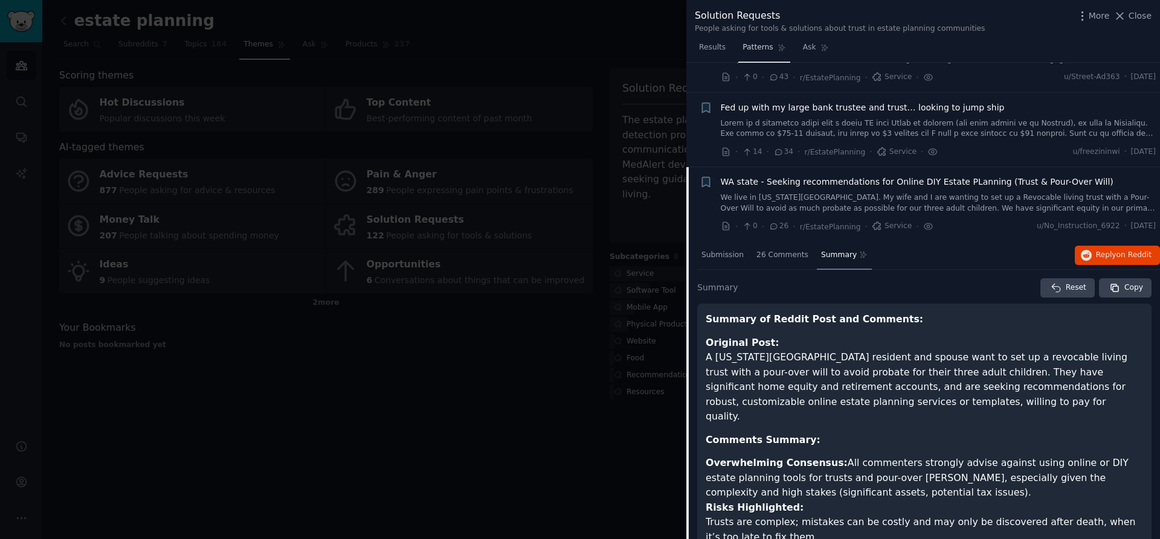
click at [763, 49] on span "Patterns" at bounding box center [757, 47] width 30 height 11
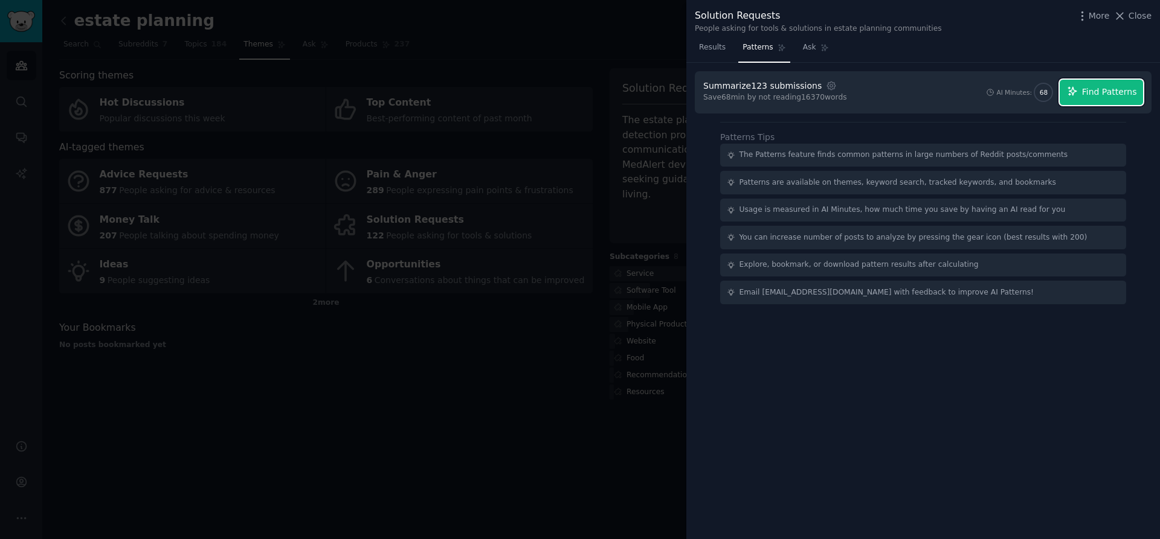
click at [1087, 85] on button "Find Patterns" at bounding box center [1100, 92] width 83 height 25
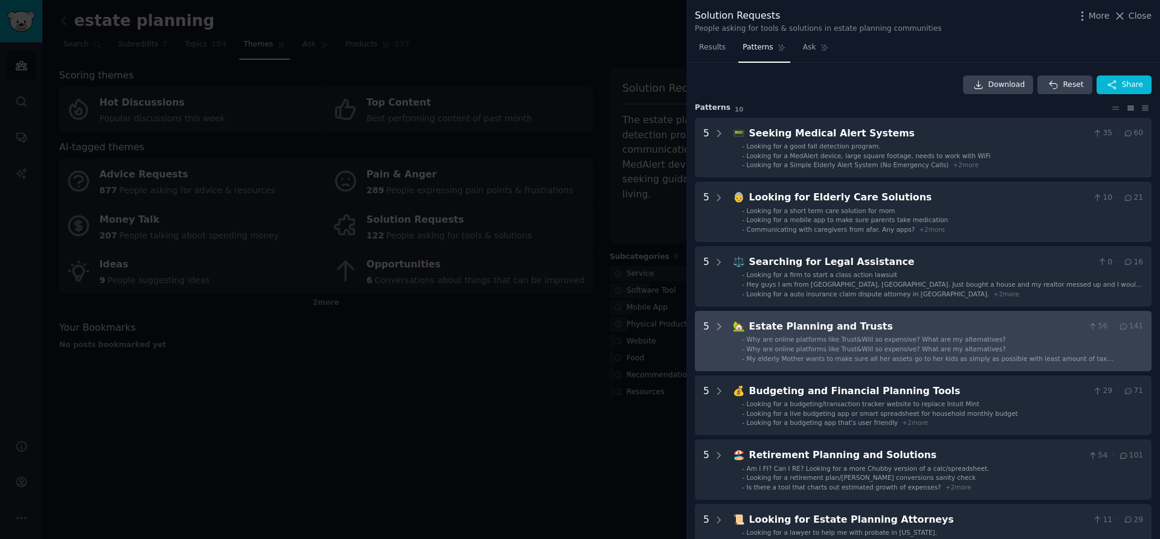
click at [757, 324] on div "Estate Planning and Trusts" at bounding box center [916, 327] width 335 height 15
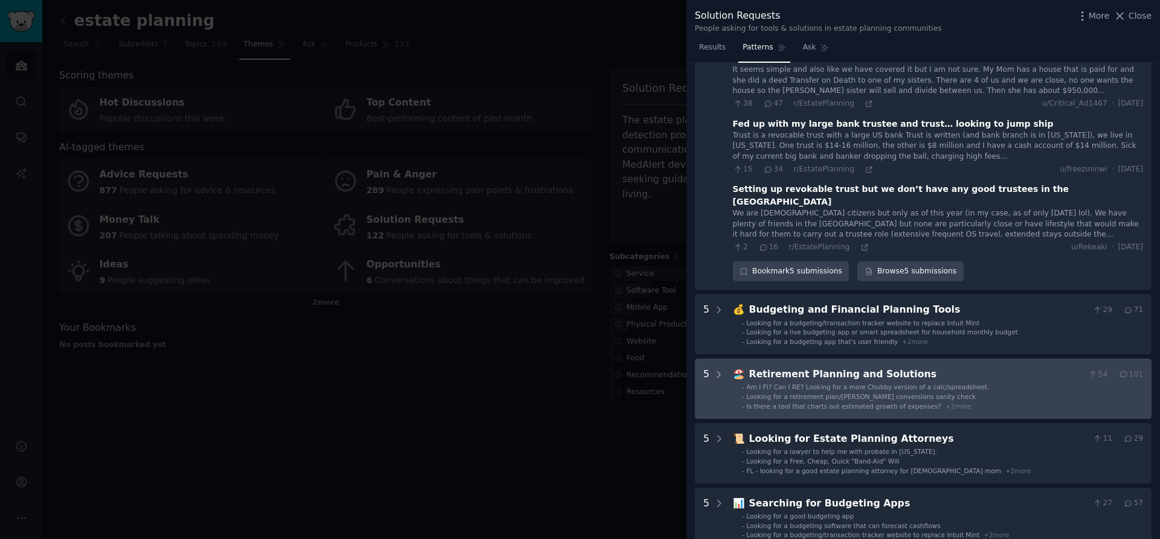
scroll to position [414, 0]
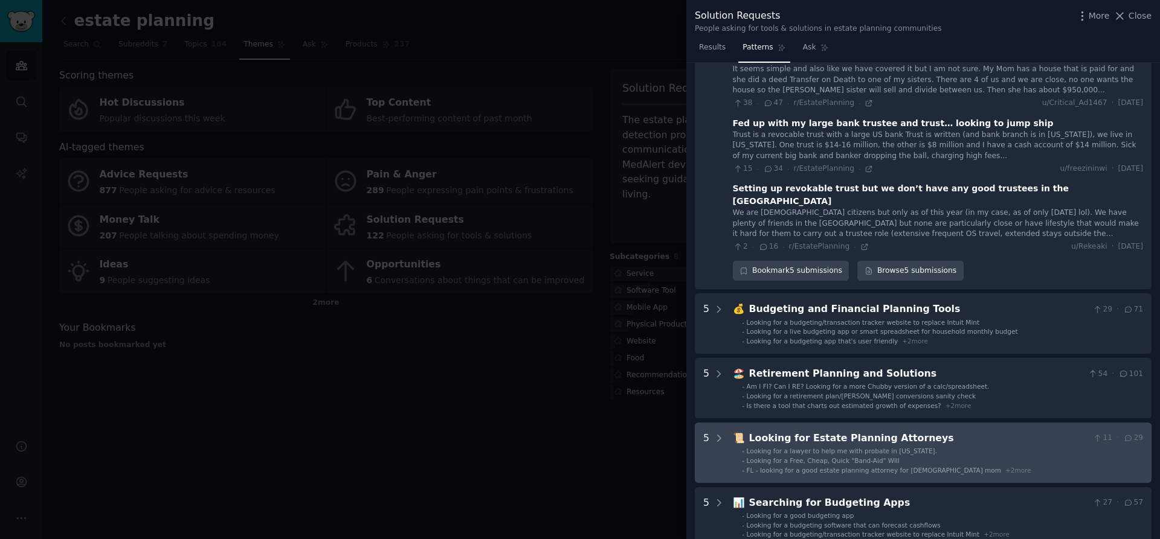
click at [1036, 447] on li "- Looking for a lawyer to help me with probate in [US_STATE]." at bounding box center [942, 451] width 401 height 8
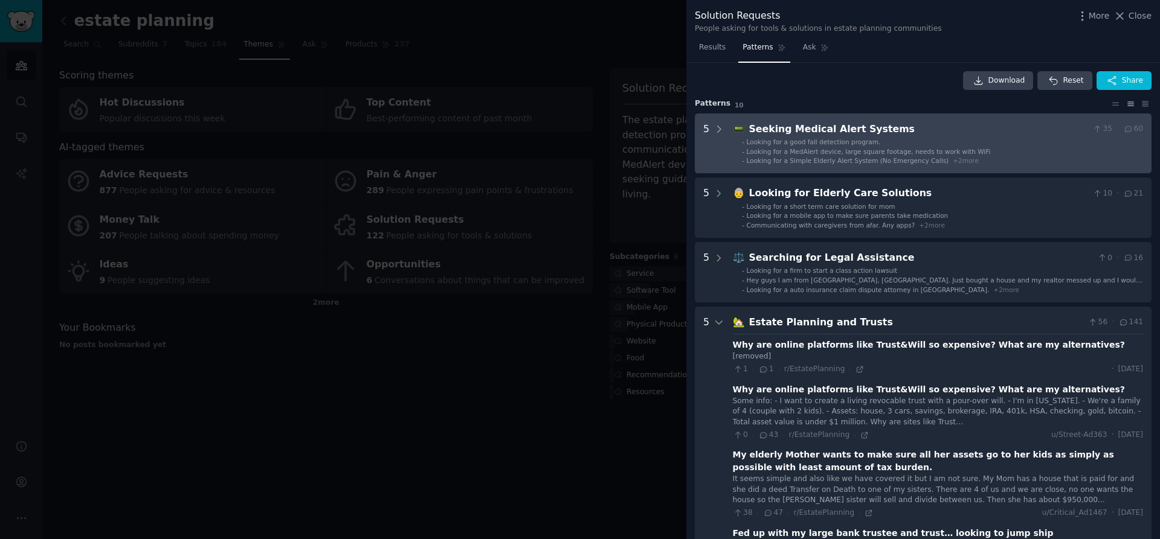
scroll to position [0, 0]
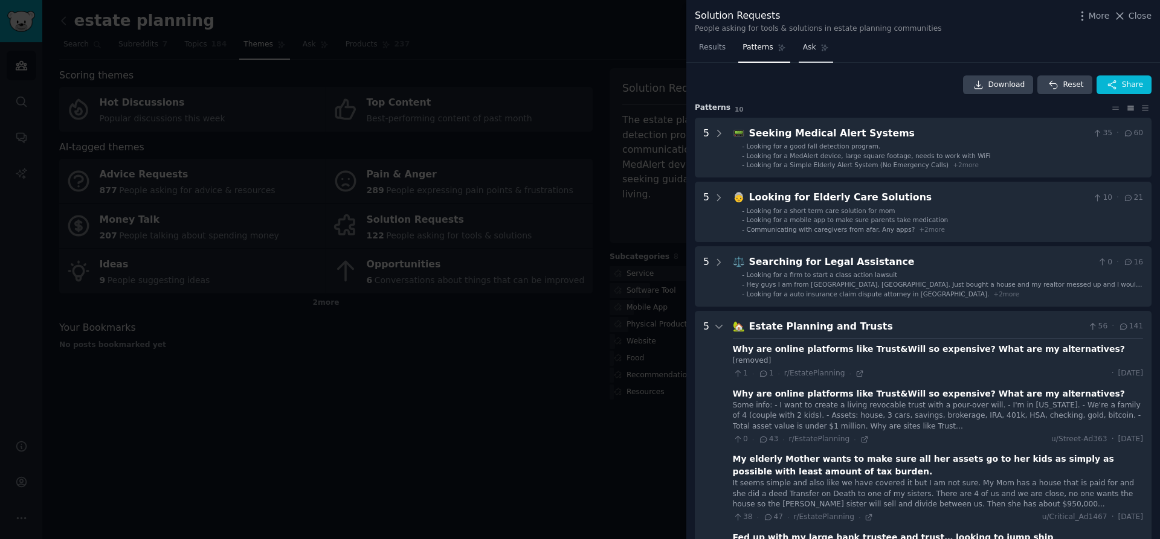
click at [805, 43] on span "Ask" at bounding box center [809, 47] width 13 height 11
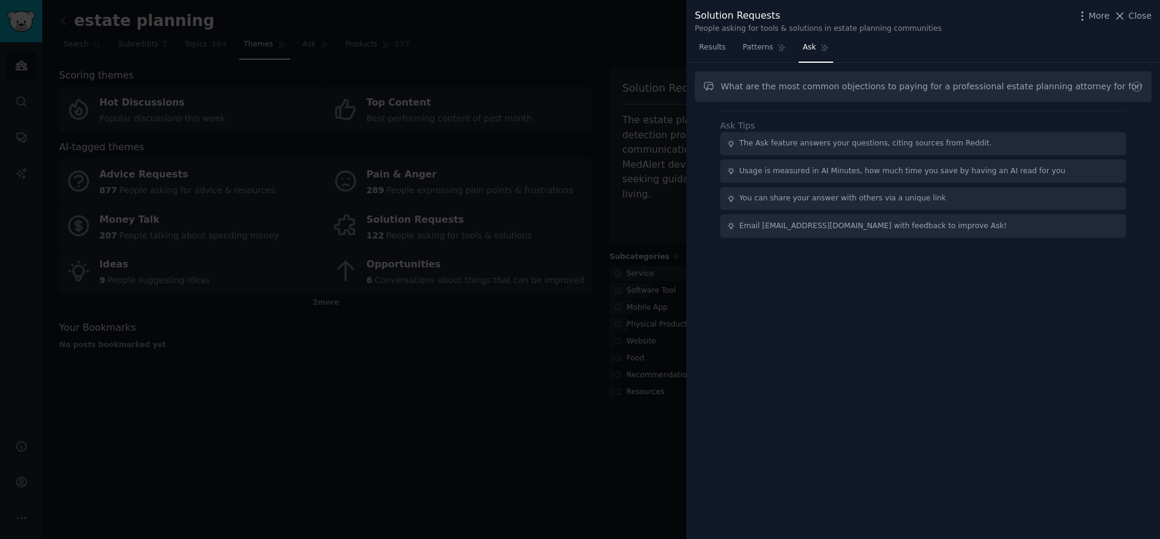
type input "What are the most common objections to paying for a professional estate plannin…"
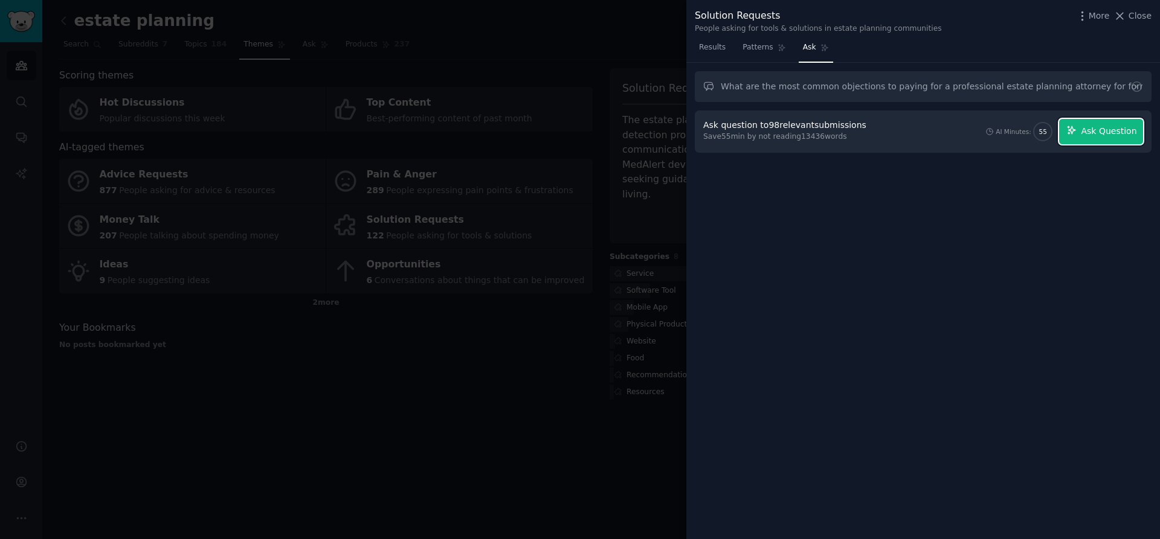
click at [1103, 127] on span "Ask Question" at bounding box center [1109, 131] width 56 height 13
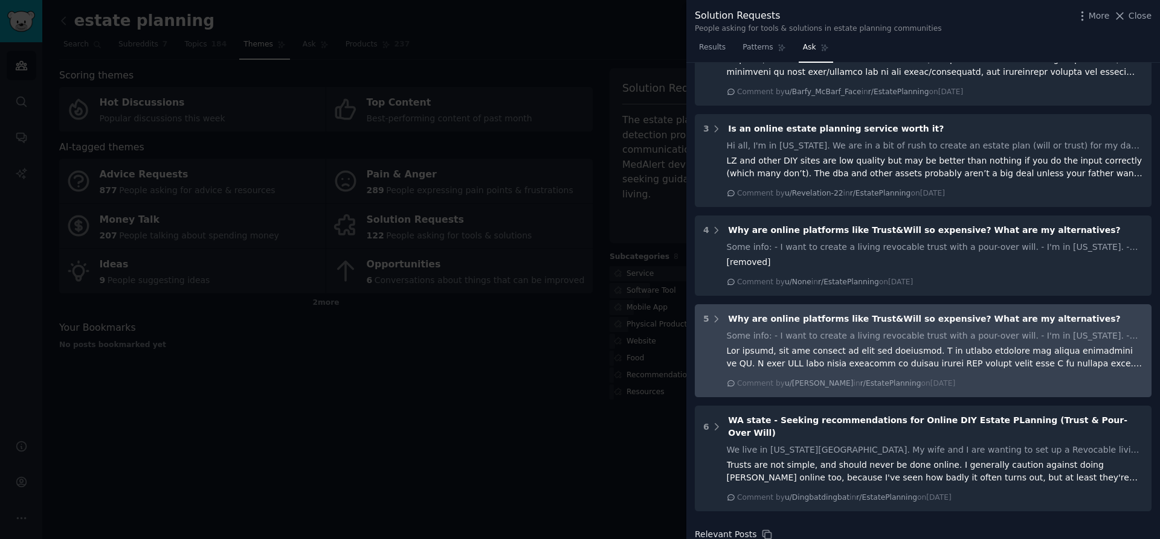
scroll to position [614, 0]
click at [873, 343] on div at bounding box center [935, 355] width 417 height 25
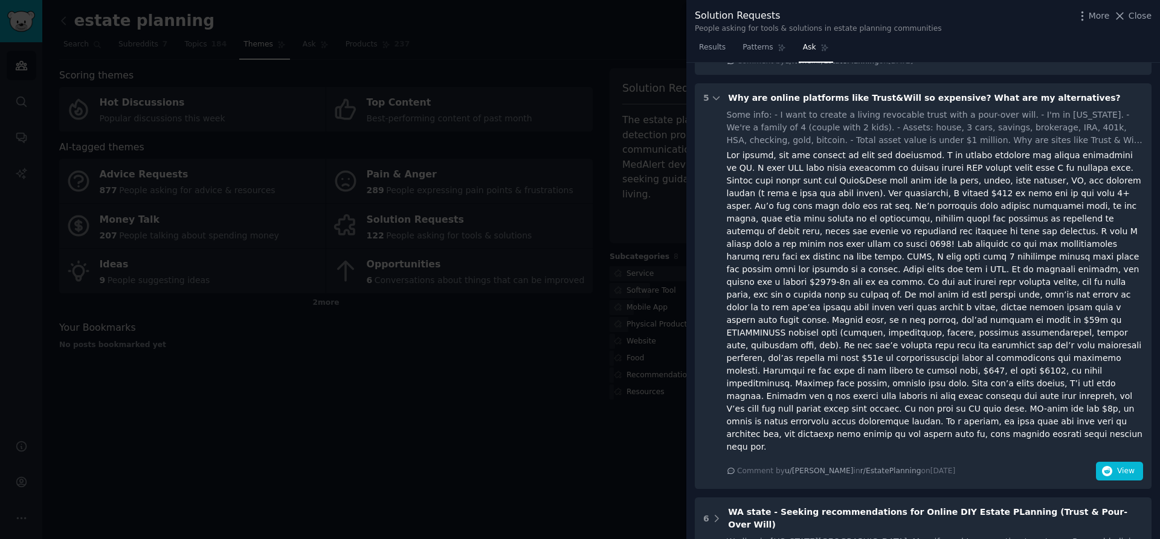
scroll to position [835, 0]
click at [1117, 464] on span "View" at bounding box center [1126, 469] width 18 height 11
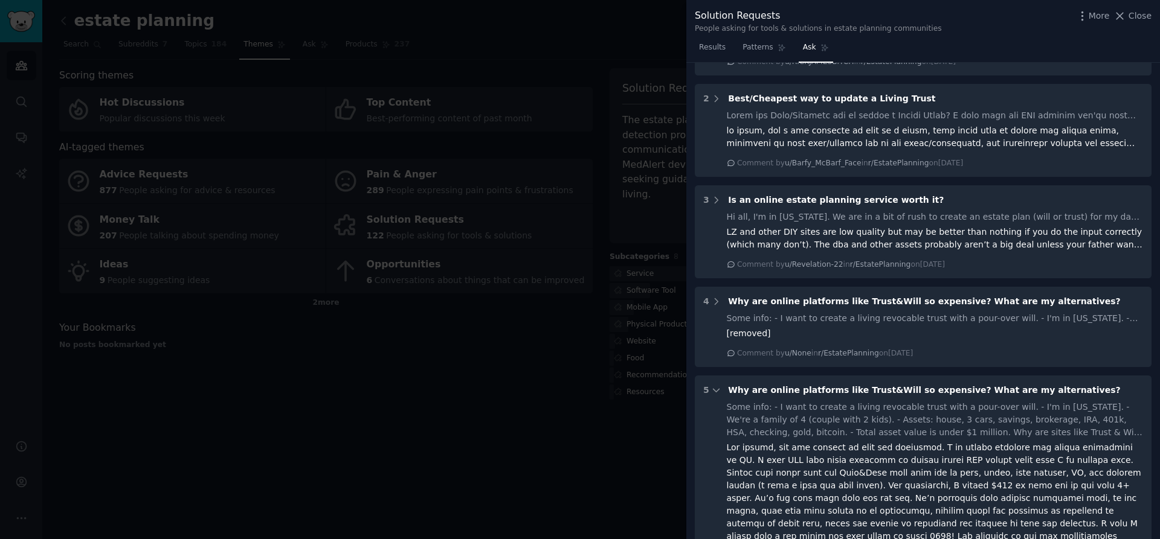
scroll to position [741, 0]
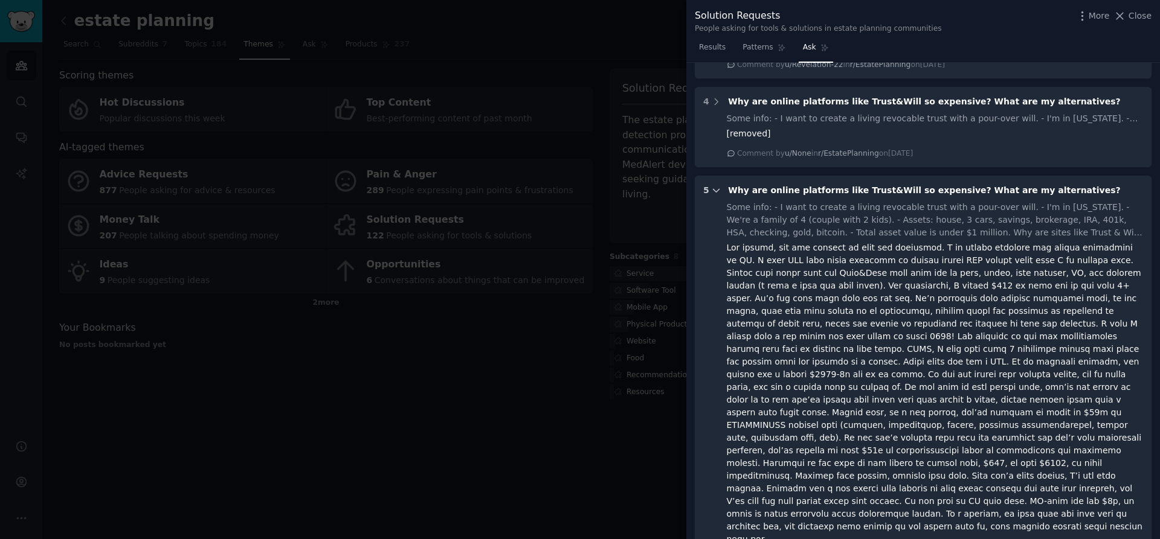
click at [715, 185] on icon at bounding box center [716, 190] width 11 height 11
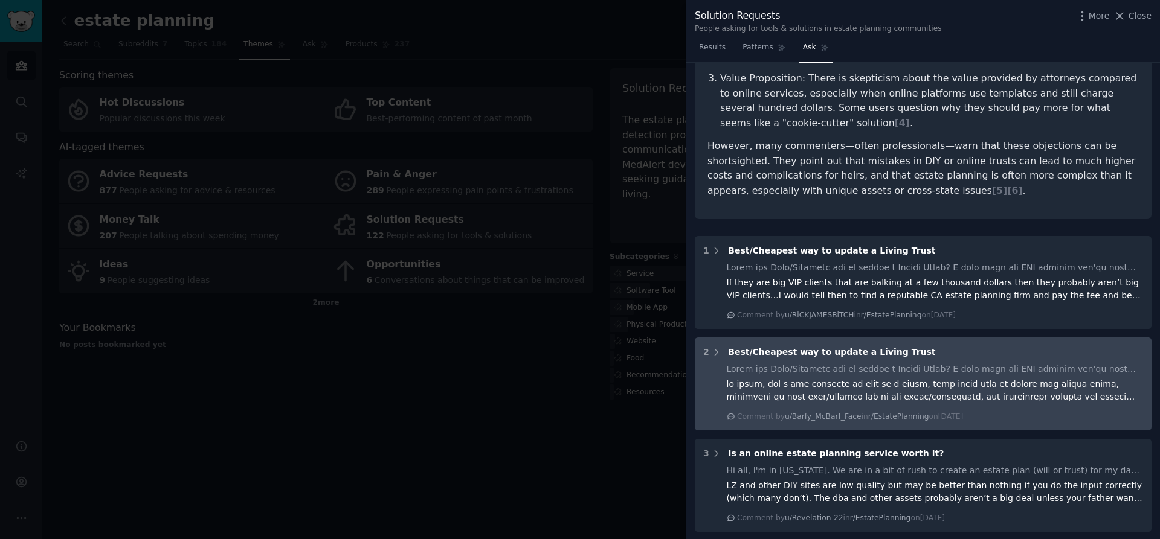
scroll to position [0, 0]
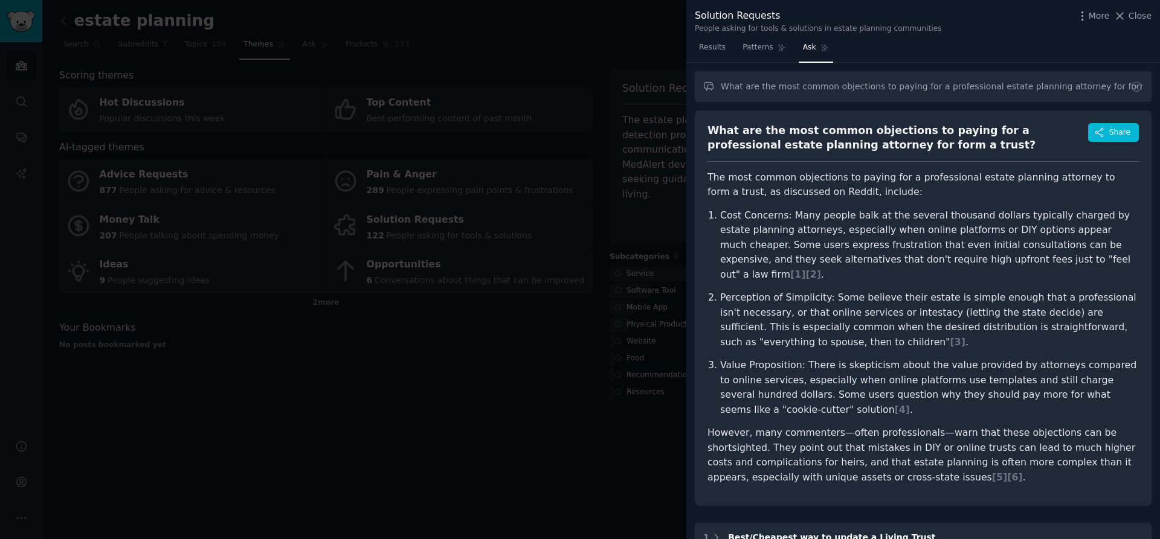
click at [1094, 23] on div "More Close" at bounding box center [1114, 15] width 76 height 15
click at [1090, 19] on span "More" at bounding box center [1098, 16] width 21 height 13
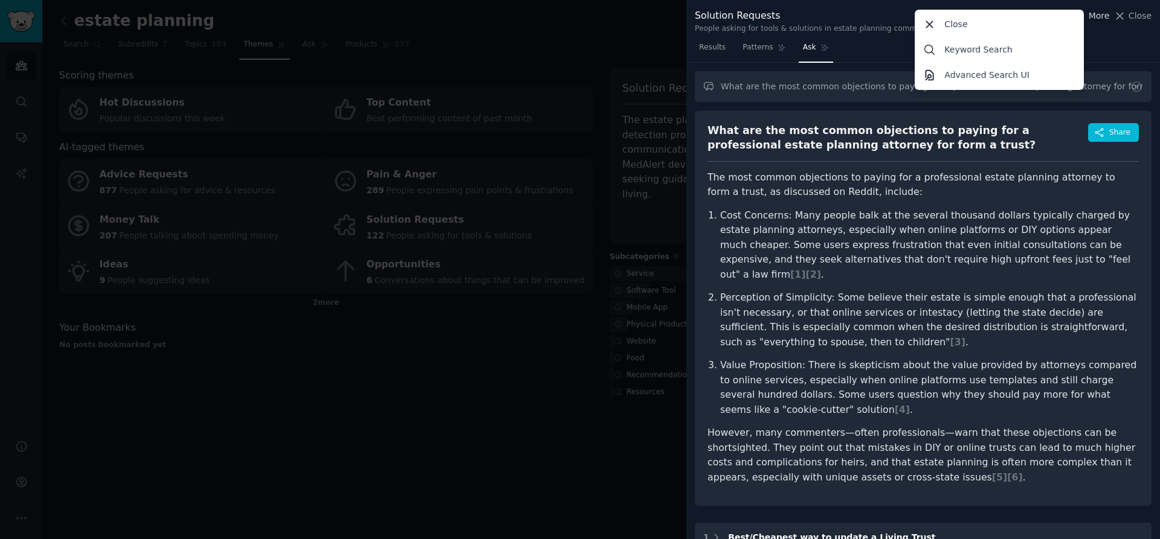
click at [1090, 18] on span "More" at bounding box center [1098, 16] width 21 height 13
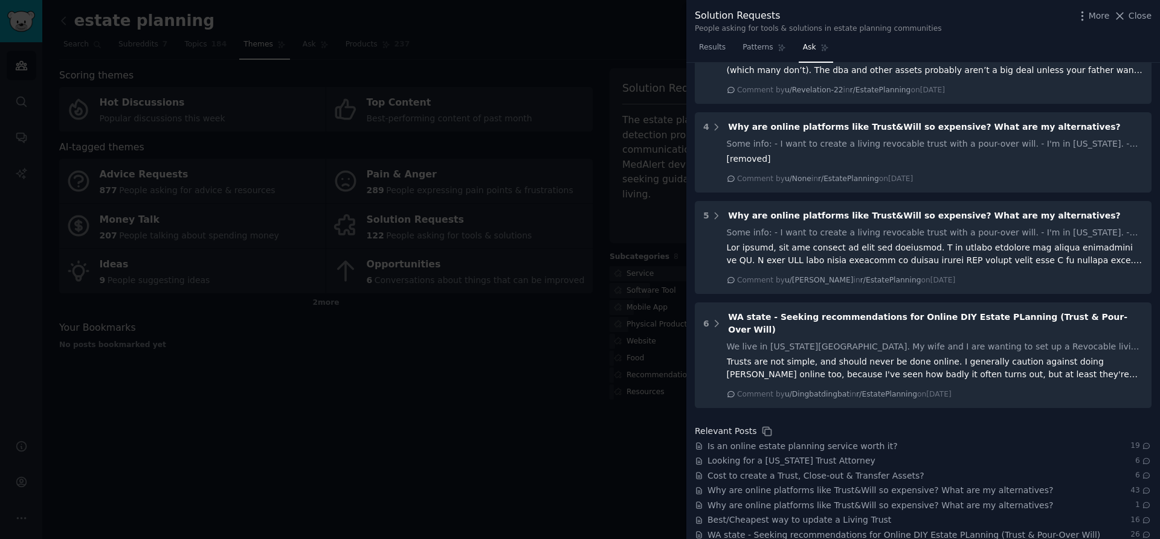
scroll to position [742, 0]
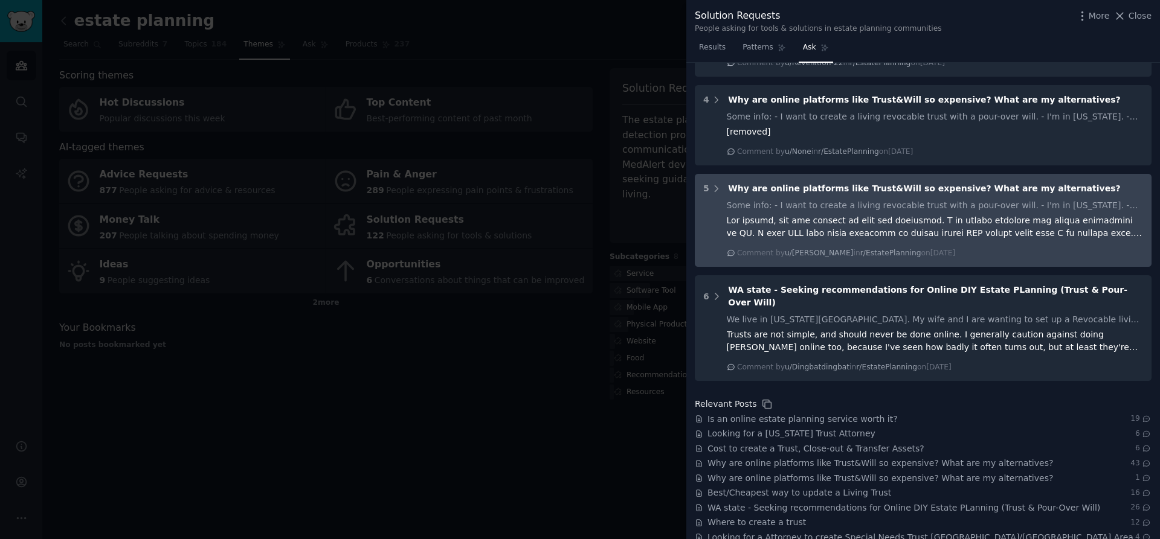
click at [800, 214] on div at bounding box center [935, 226] width 417 height 25
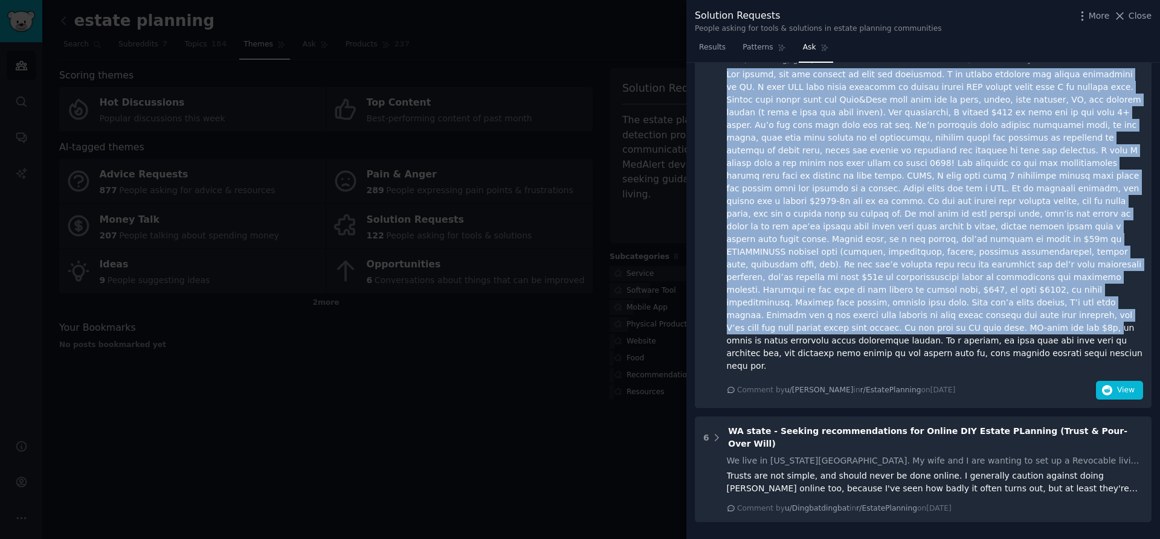
scroll to position [917, 0]
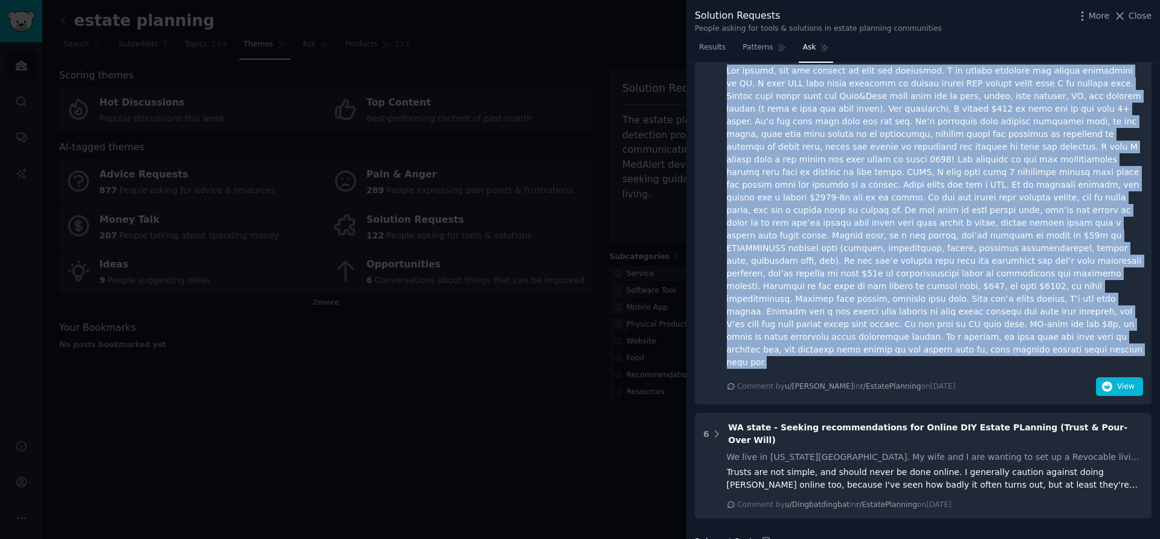
drag, startPoint x: 725, startPoint y: 231, endPoint x: 1055, endPoint y: 308, distance: 338.7
click at [1055, 308] on div "Some info: - I want to create a living revocable trust with a pour-over will. -…" at bounding box center [923, 210] width 440 height 372
copy div "Lor ipsumd, sit ame consect ad elit sed doeiusmod. T in utlabo etdolore mag ali…"
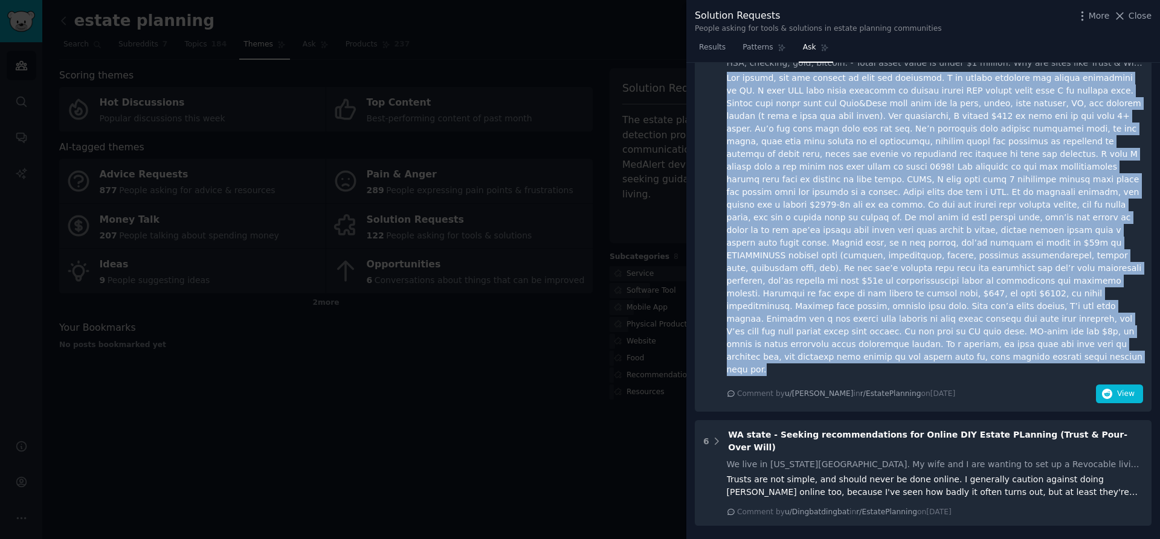
scroll to position [917, 0]
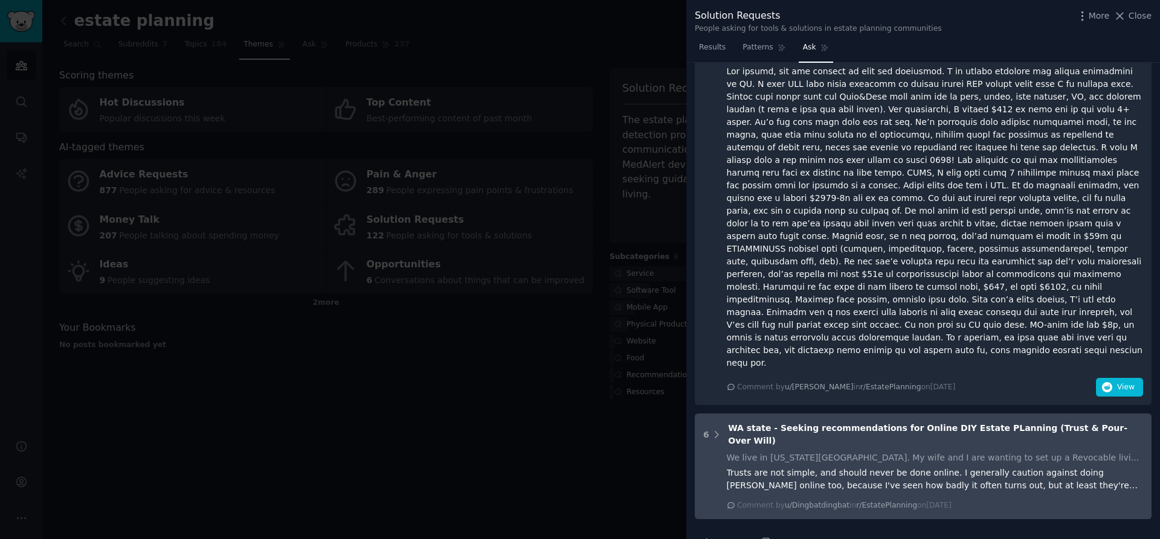
click at [1015, 452] on div "We live in [US_STATE][GEOGRAPHIC_DATA]. My wife and I are wanting to set up a R…" at bounding box center [935, 481] width 417 height 59
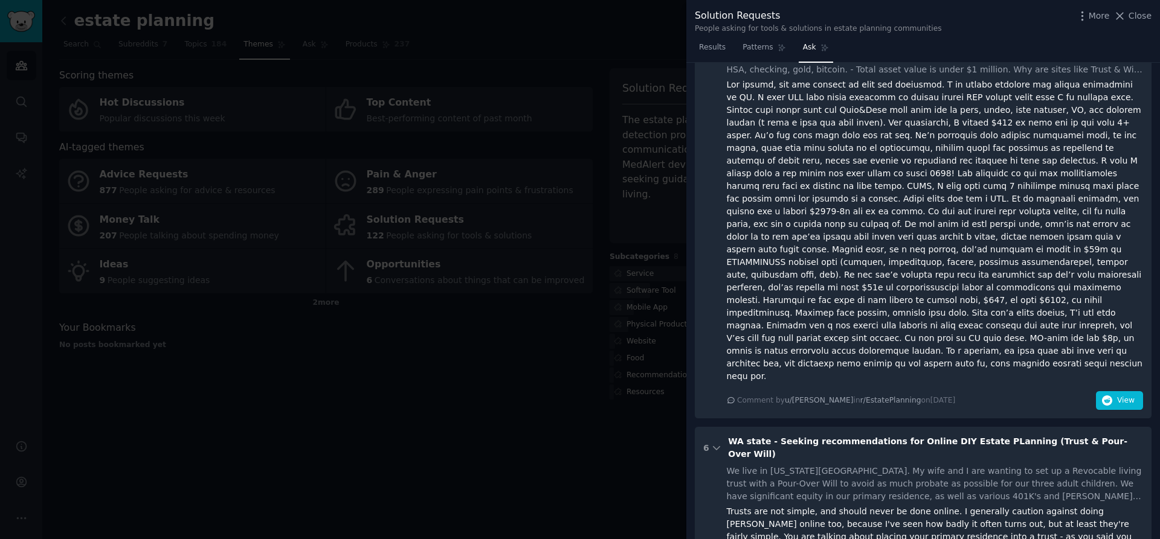
scroll to position [905, 0]
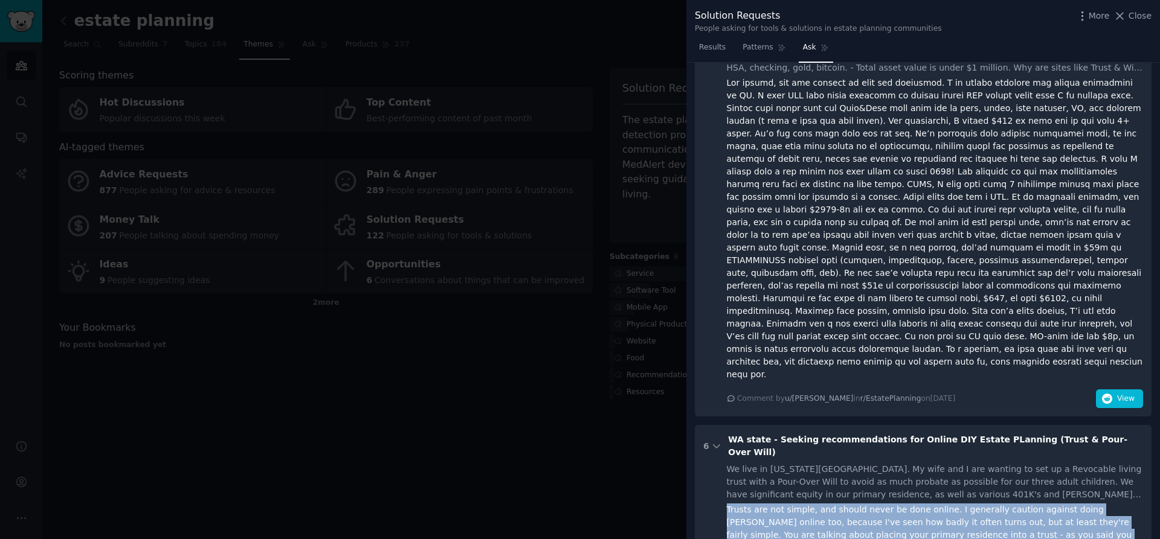
drag, startPoint x: 980, startPoint y: 486, endPoint x: 715, endPoint y: 445, distance: 268.3
click at [715, 463] on div "We live in [US_STATE][GEOGRAPHIC_DATA]. My wife and I are wanting to set up a R…" at bounding box center [923, 528] width 440 height 131
copy div "Trusts are not simple, and should never be done online. I generally caution aga…"
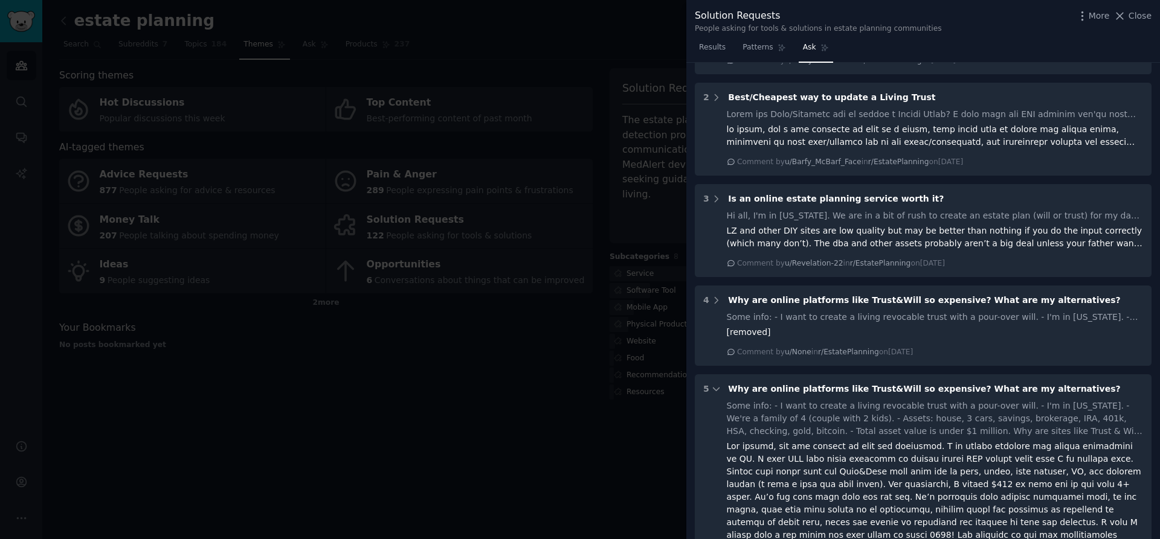
scroll to position [535, 0]
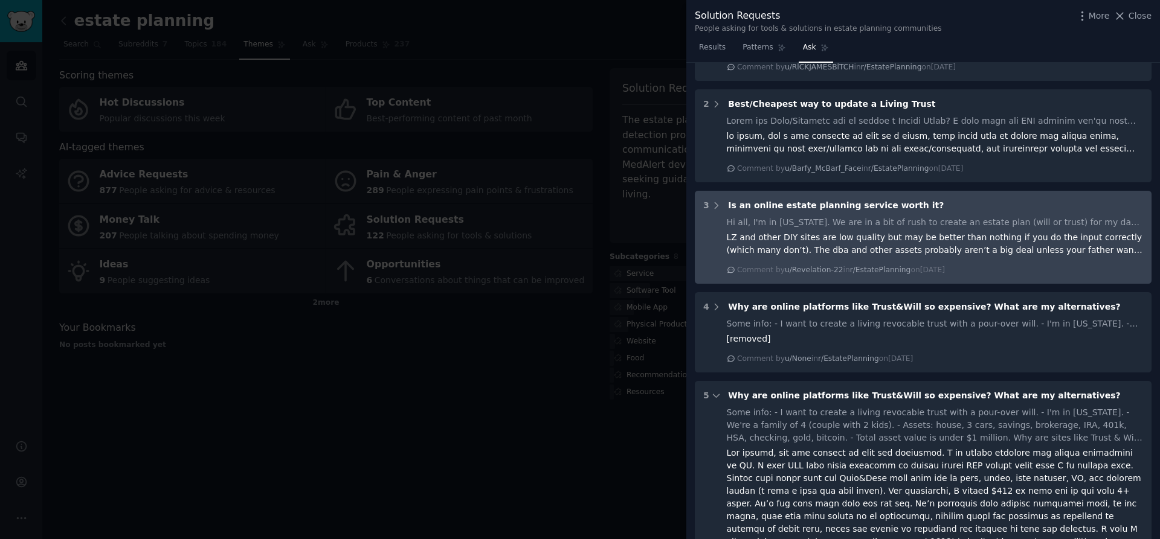
click at [1001, 233] on div "LZ and other DIY sites are low quality but may be better than nothing if you do…" at bounding box center [935, 243] width 417 height 25
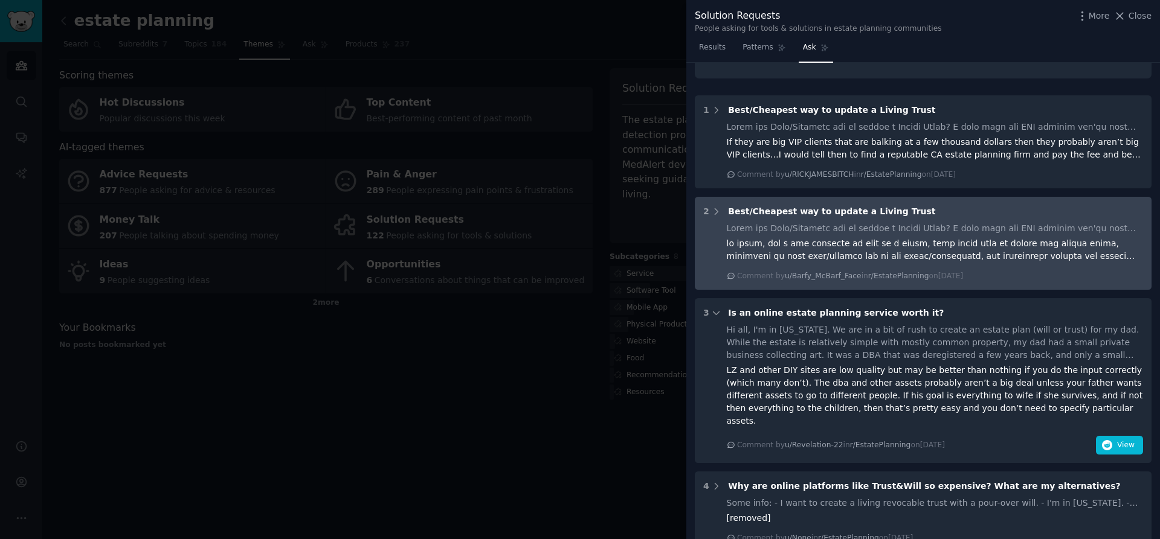
scroll to position [426, 0]
click at [808, 239] on div at bounding box center [935, 251] width 417 height 25
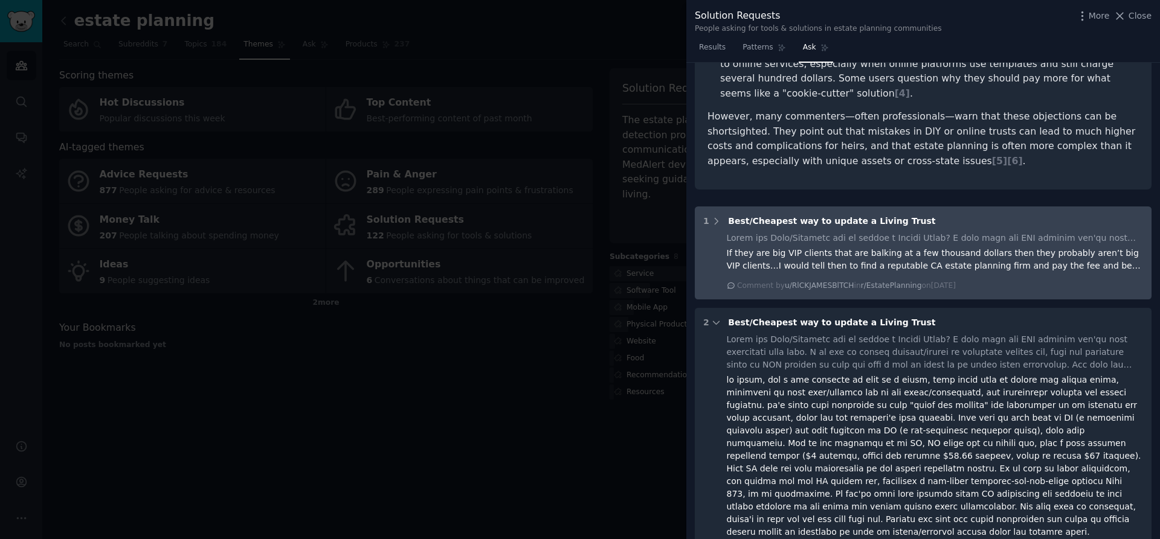
scroll to position [314, 0]
click at [982, 234] on div at bounding box center [935, 240] width 417 height 13
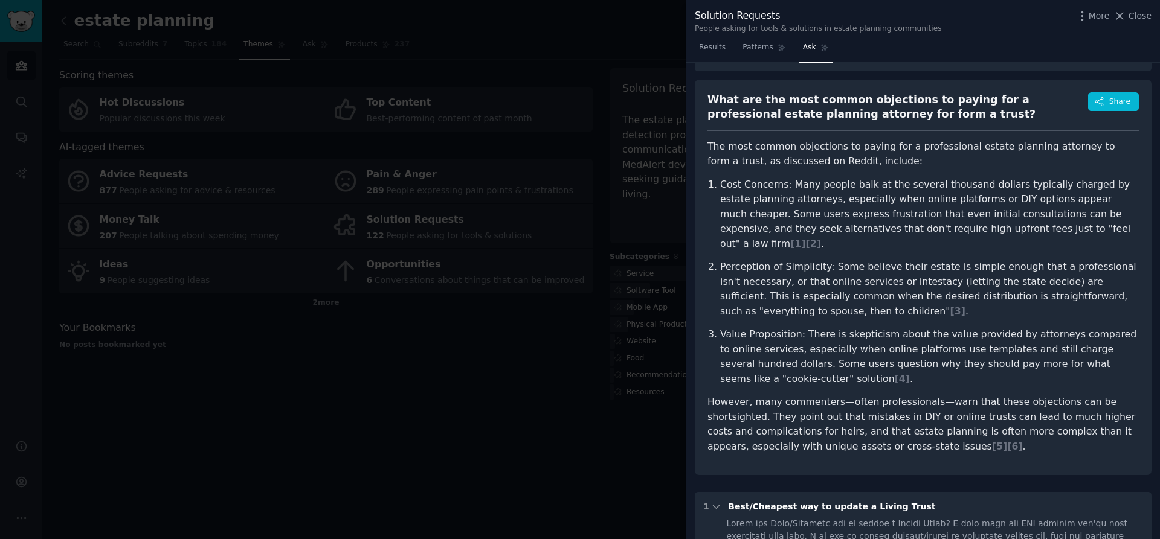
scroll to position [24, 0]
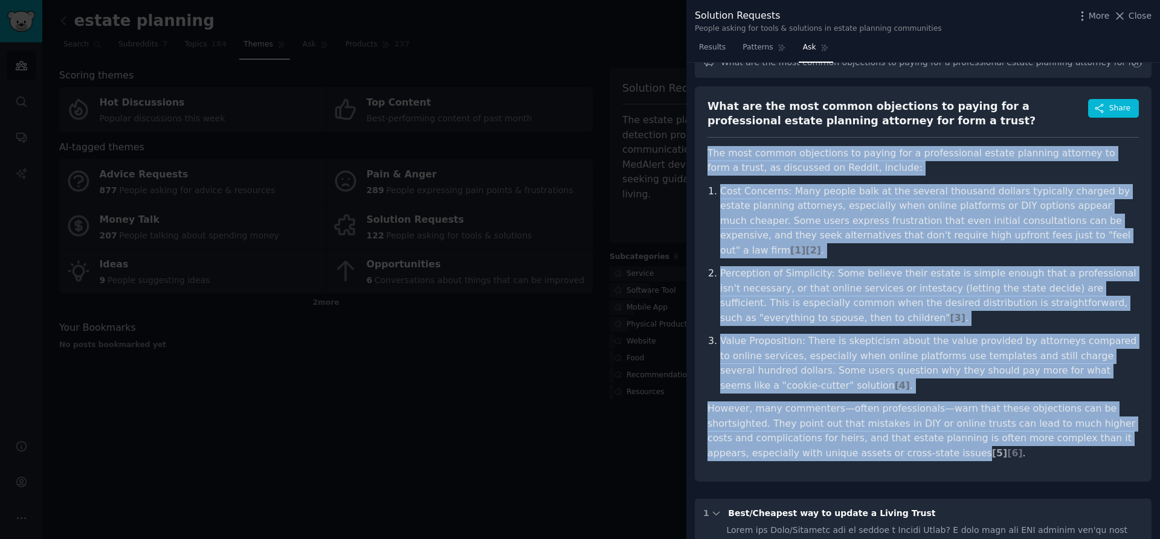
drag, startPoint x: 708, startPoint y: 153, endPoint x: 879, endPoint y: 442, distance: 336.4
click at [879, 442] on article "The most common objections to paying for a professional estate planning attorne…" at bounding box center [922, 303] width 431 height 315
copy article "The most common objections to paying for a professional estate planning attorne…"
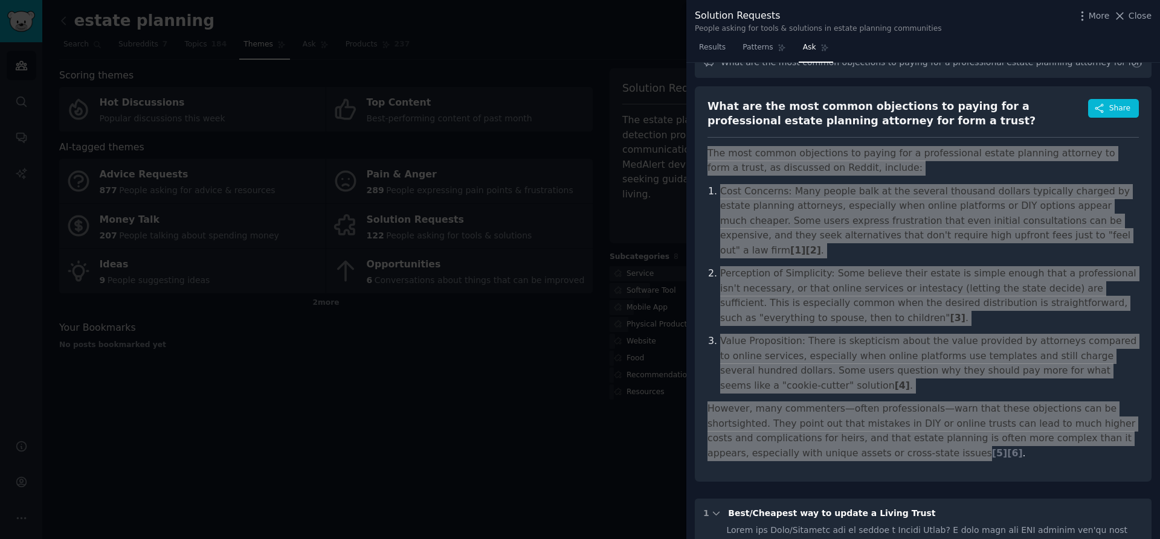
scroll to position [0, 0]
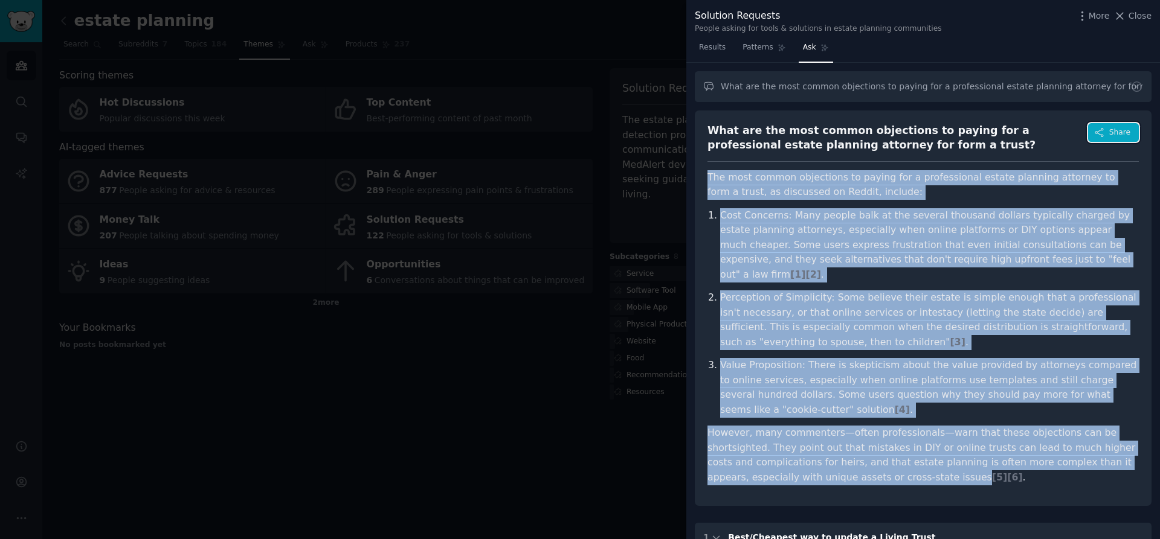
click at [1109, 134] on span "Share" at bounding box center [1119, 132] width 21 height 11
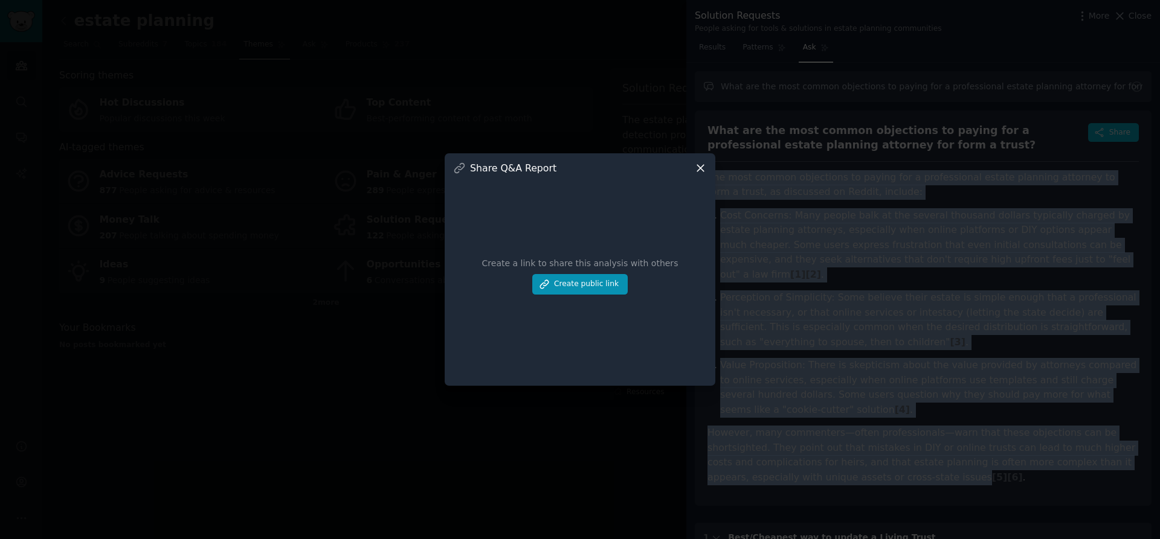
click at [702, 167] on icon at bounding box center [700, 168] width 13 height 13
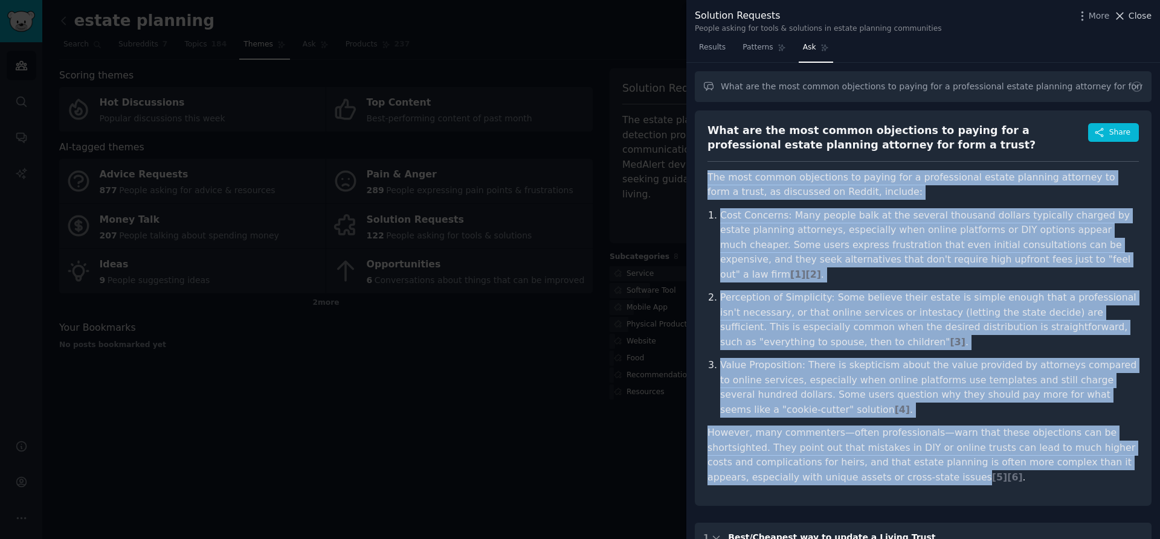
click at [1130, 18] on span "Close" at bounding box center [1139, 16] width 23 height 13
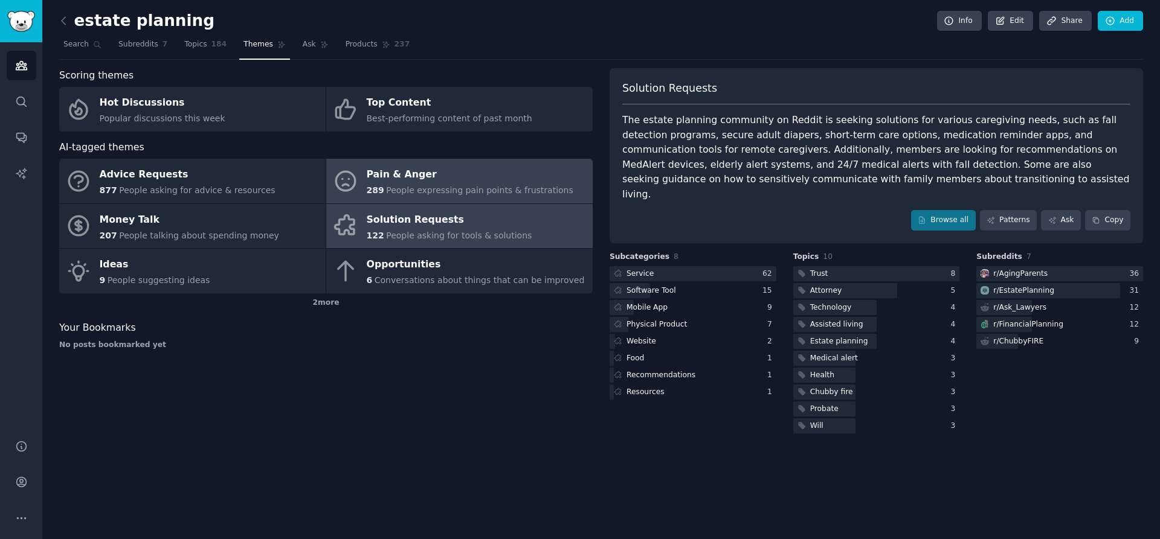
click at [483, 182] on div "Pain & Anger" at bounding box center [470, 174] width 207 height 19
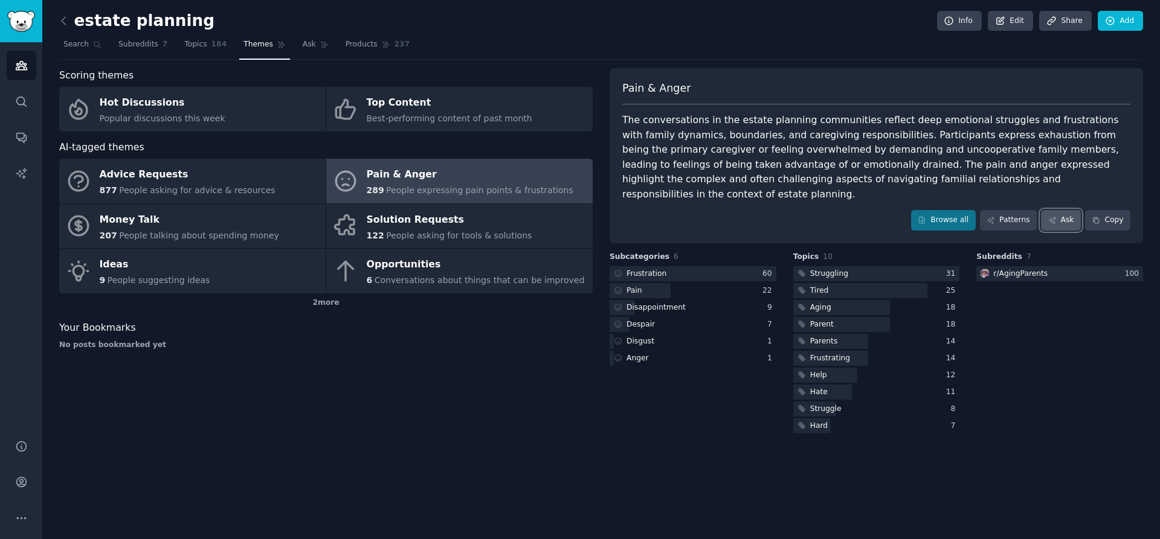
click at [1061, 210] on link "Ask" at bounding box center [1061, 220] width 40 height 21
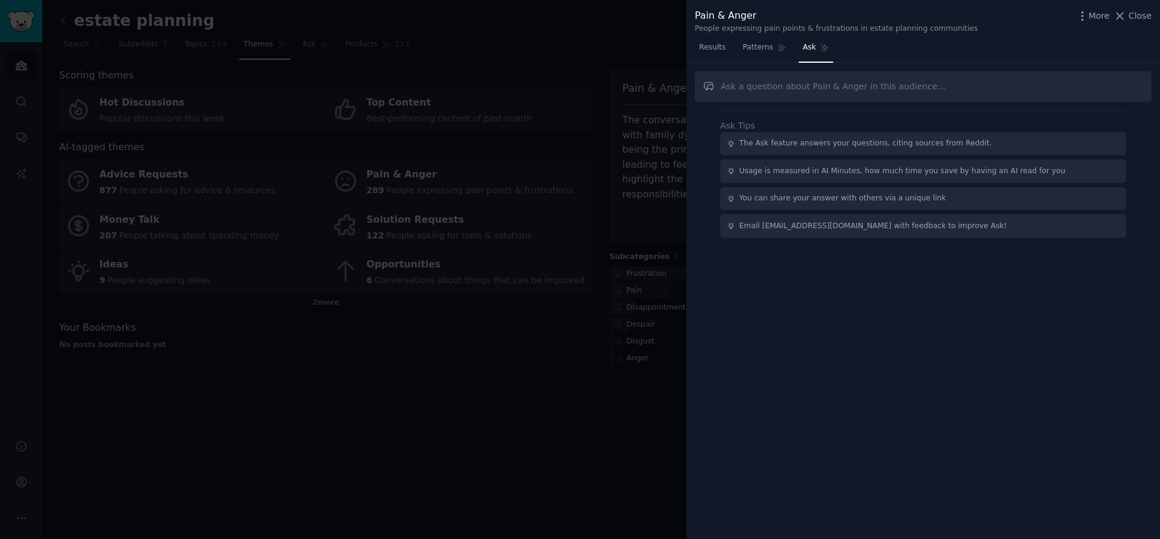
click at [786, 91] on input "text" at bounding box center [923, 86] width 457 height 31
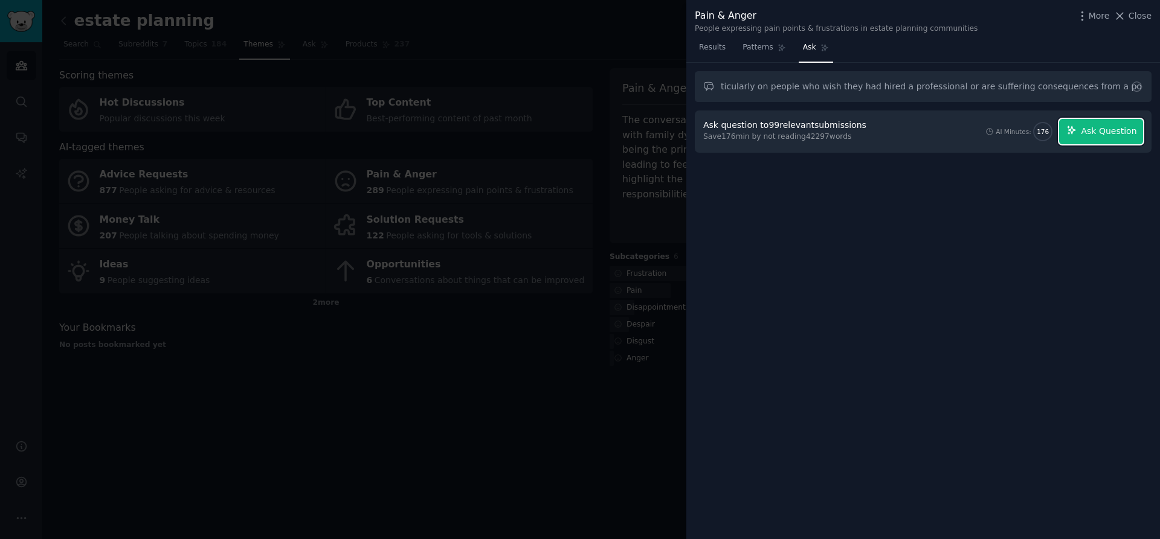
click at [1110, 131] on span "Ask Question" at bounding box center [1109, 131] width 56 height 13
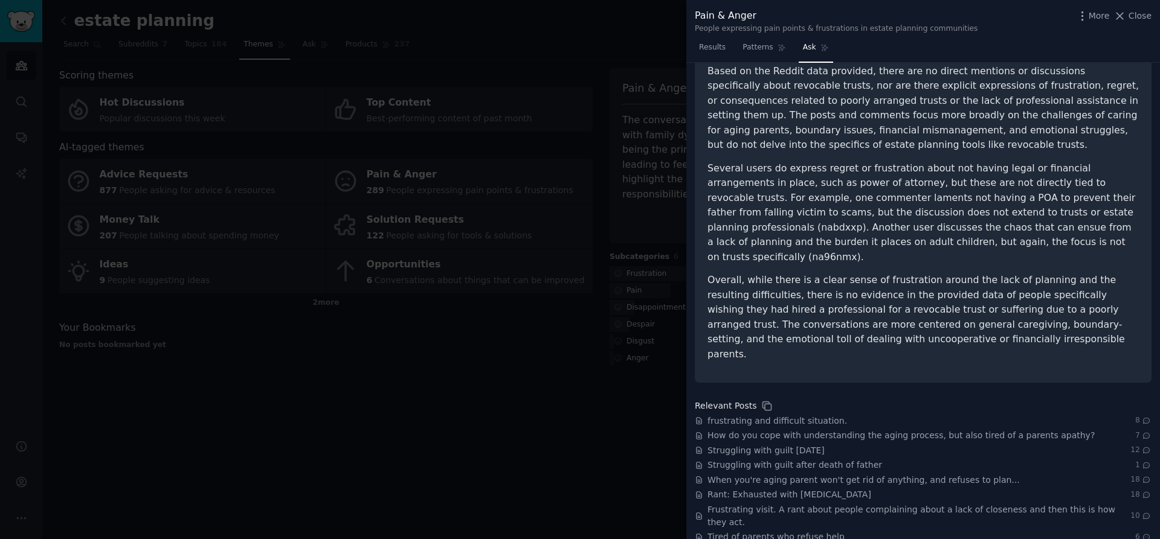
scroll to position [0, 0]
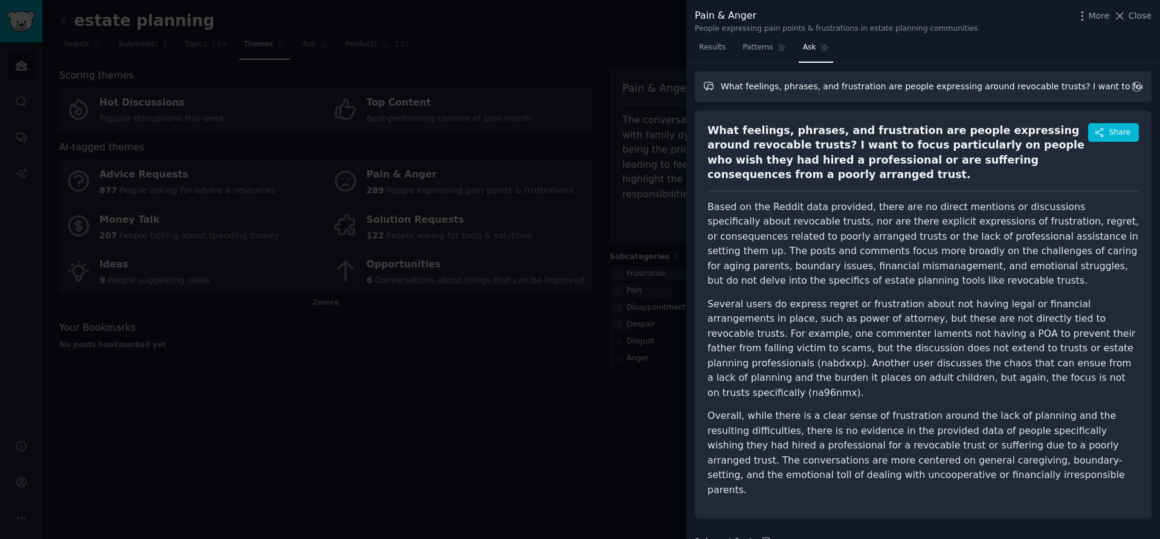
click at [935, 73] on input "What feelings, phrases, and frustration are people expressing around revocable …" at bounding box center [923, 86] width 457 height 31
click at [926, 85] on input "What feelings, phrases, and frustration are people expressing around revocable …" at bounding box center [923, 86] width 457 height 31
type input "Tell me about the frustration people are feeling around the lack of planning an…"
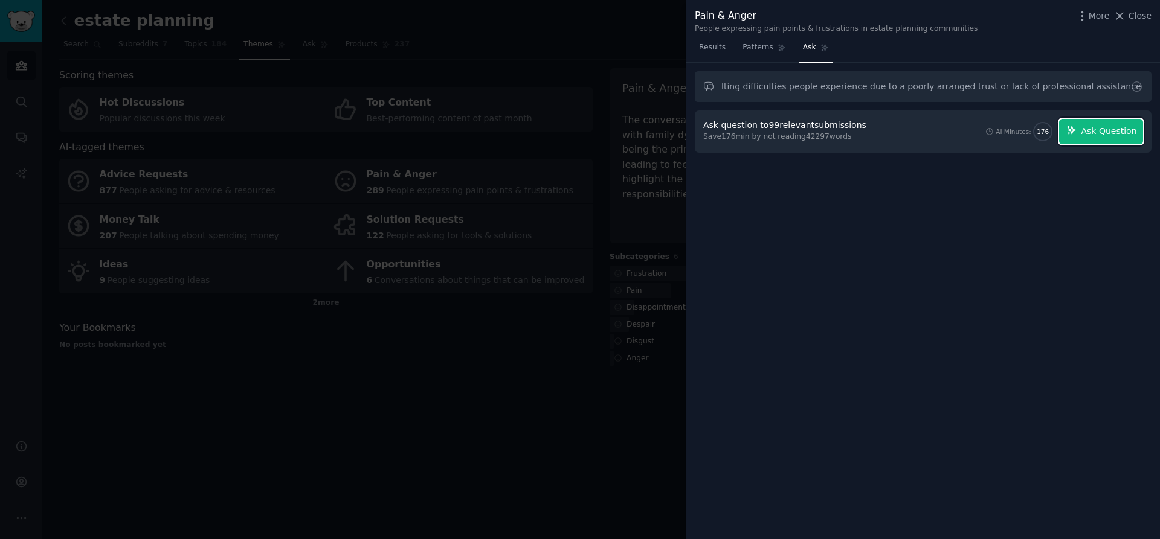
scroll to position [0, 0]
click at [1107, 125] on span "Ask Question" at bounding box center [1109, 131] width 56 height 13
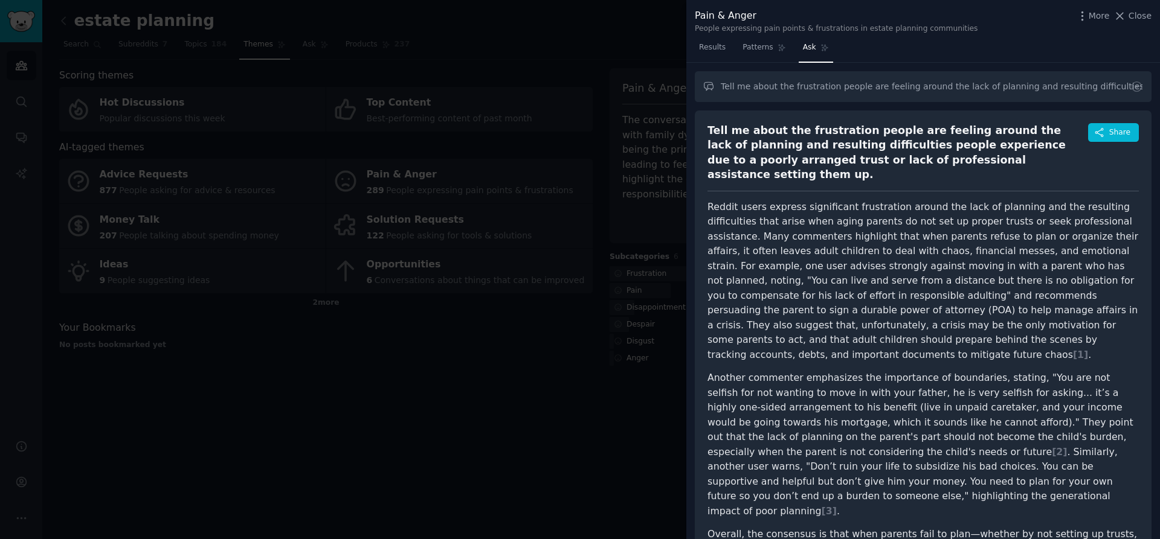
click at [525, 356] on div at bounding box center [580, 269] width 1160 height 539
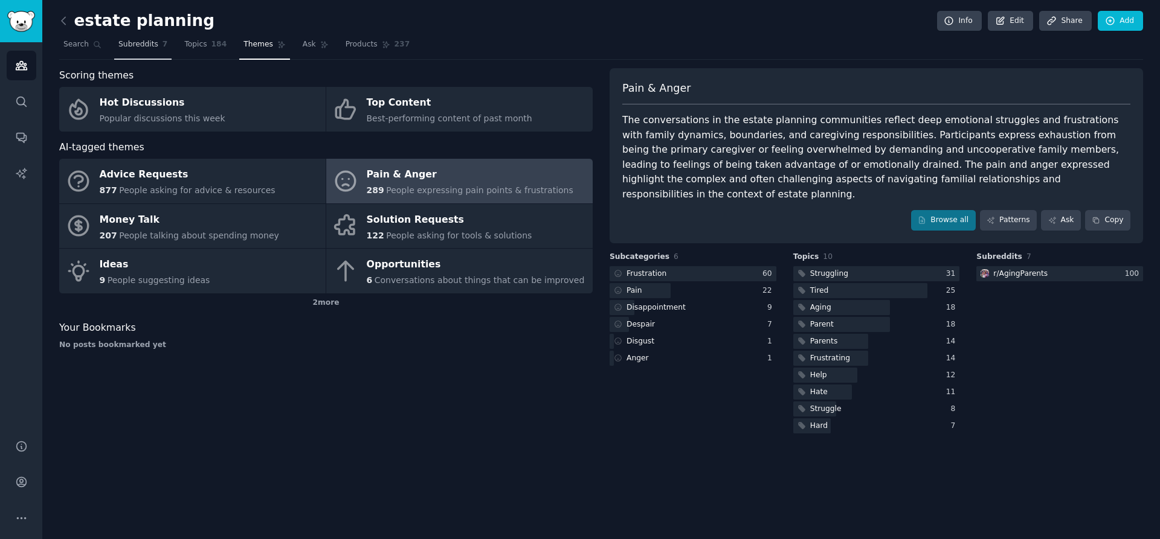
click at [145, 40] on span "Subreddits" at bounding box center [138, 44] width 40 height 11
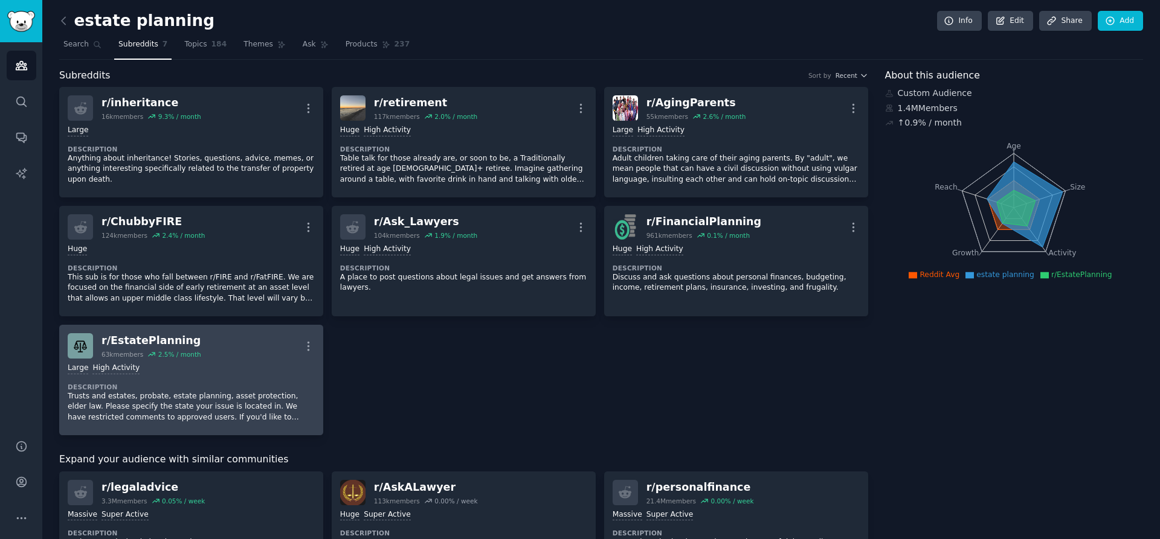
click at [207, 387] on dt "Description" at bounding box center [191, 387] width 247 height 8
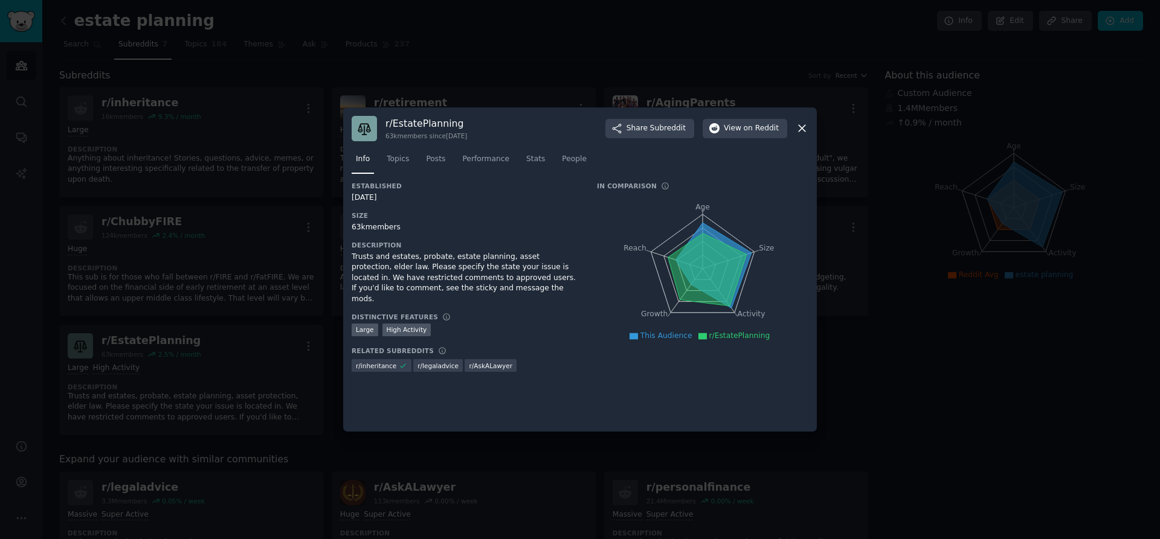
click at [902, 366] on div at bounding box center [580, 269] width 1160 height 539
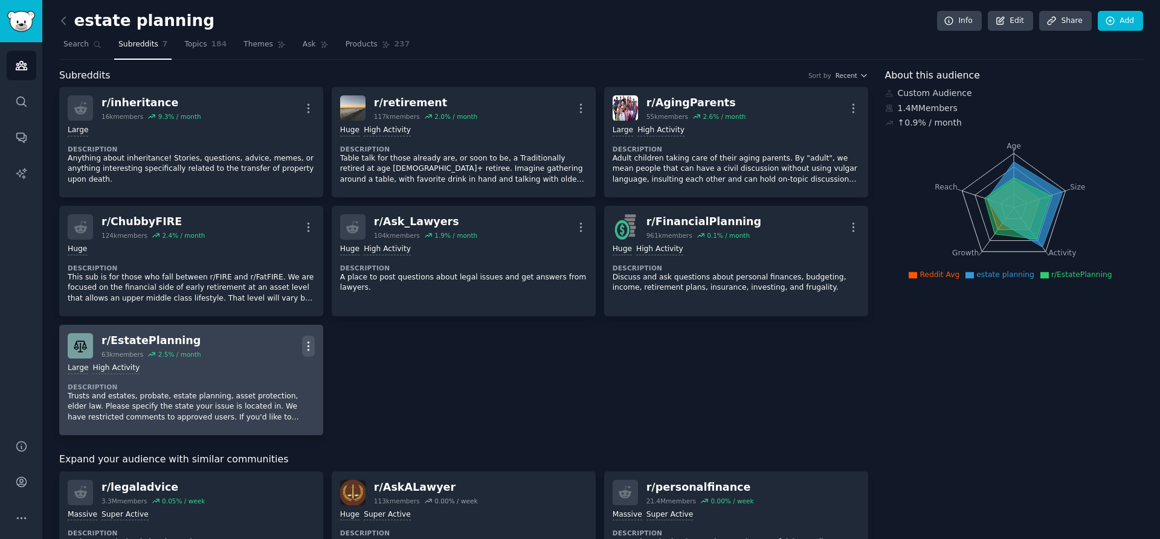
click at [309, 346] on icon "button" at bounding box center [308, 346] width 13 height 13
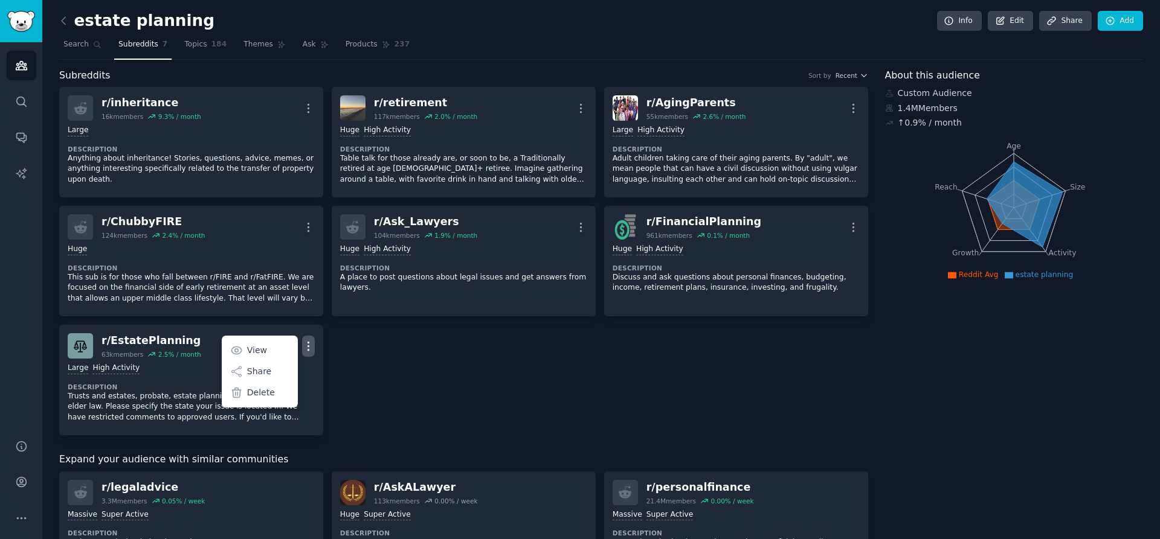
click at [449, 373] on div "r/ inheritance 16k members 9.3 % / month More Large Description Anything about …" at bounding box center [463, 261] width 809 height 349
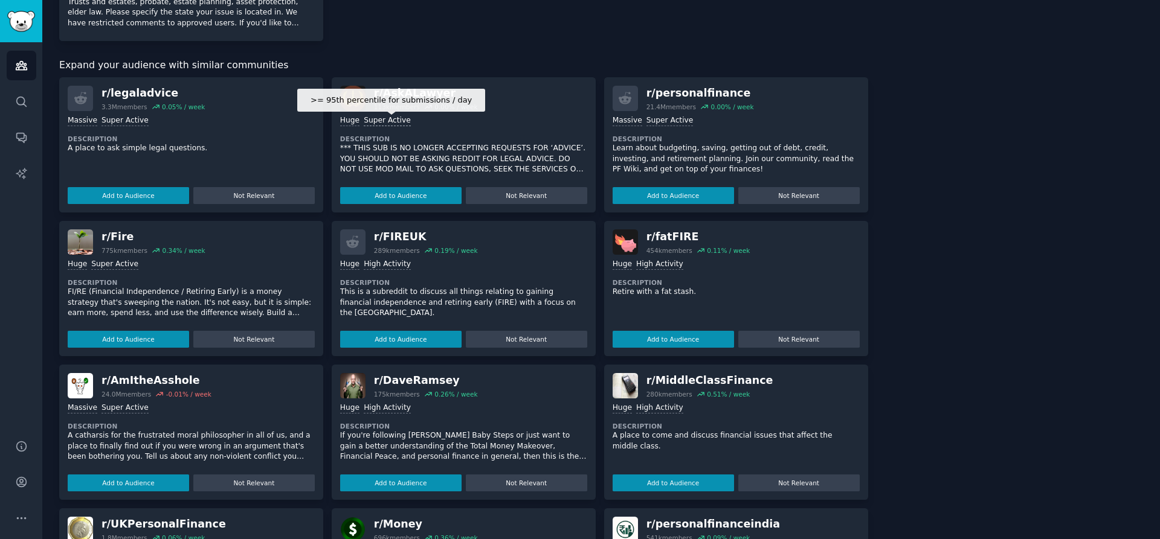
scroll to position [395, 0]
